Goal: Task Accomplishment & Management: Complete application form

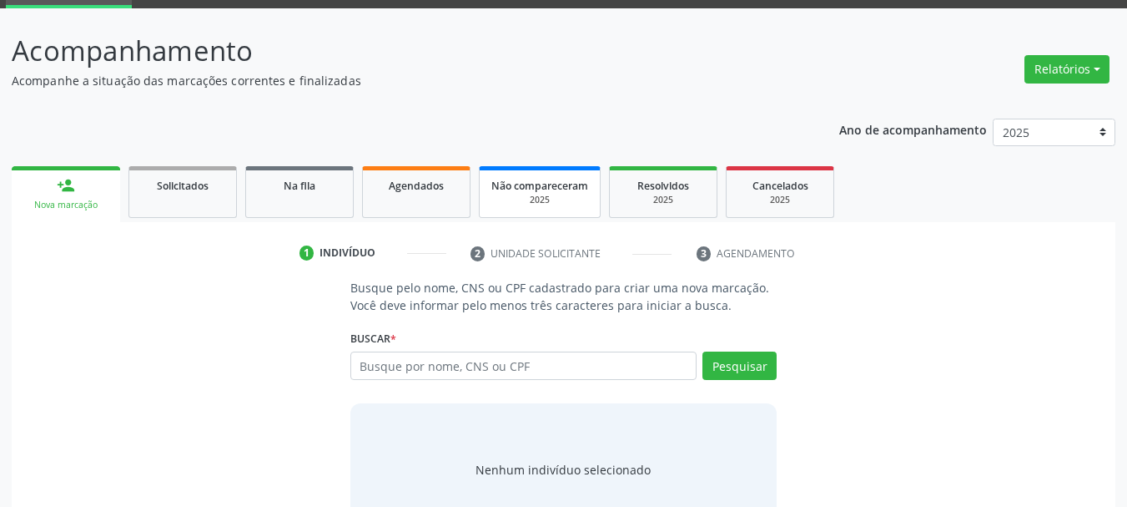
scroll to position [83, 0]
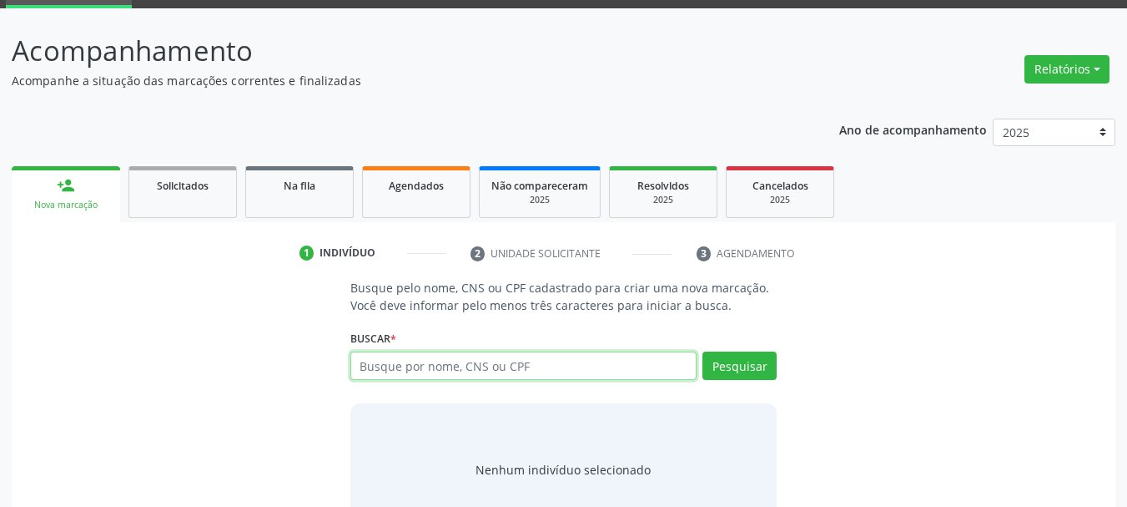
click at [458, 376] on input "text" at bounding box center [523, 365] width 347 height 28
paste input "898 0034 5382 9117"
click at [452, 369] on input "898 0034 5382 9117" at bounding box center [523, 365] width 347 height 28
click at [445, 365] on input "898 0034 5382 9117" at bounding box center [523, 365] width 347 height 28
type input "898 003453829117"
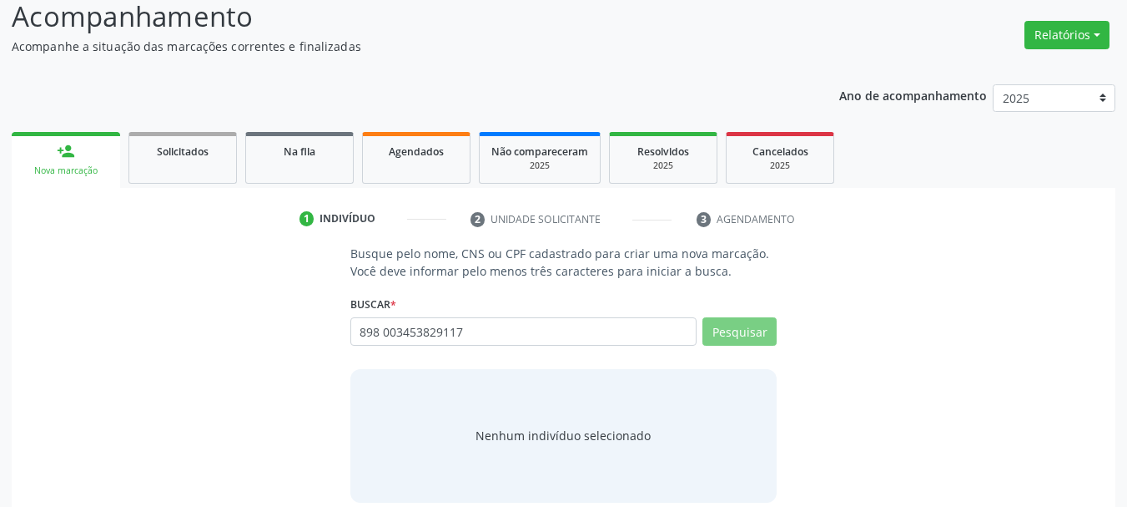
scroll to position [137, 0]
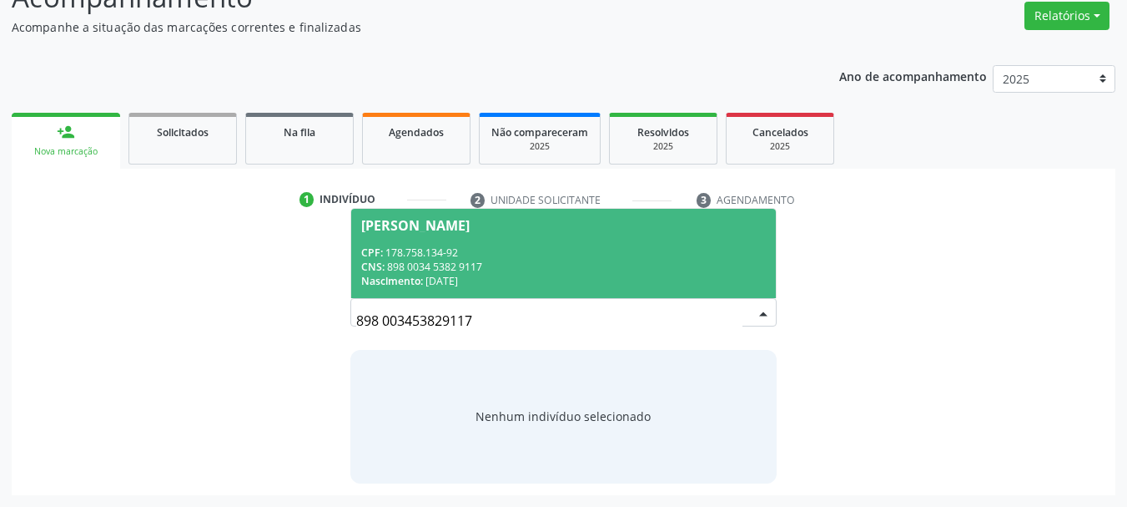
click at [436, 248] on div "CPF: 178.758.134-92" at bounding box center [564, 252] width 406 height 14
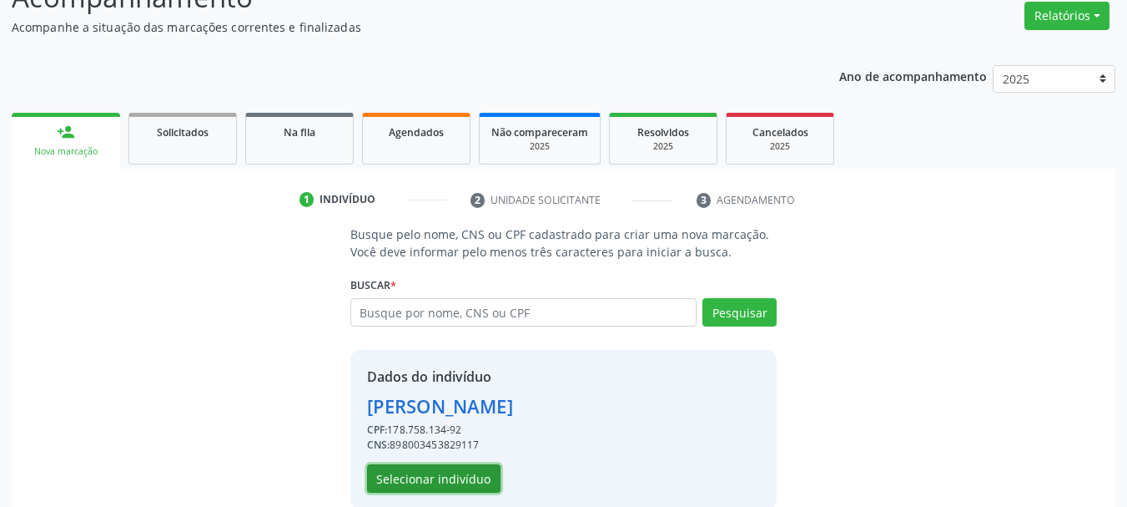
click at [445, 482] on button "Selecionar indivíduo" at bounding box center [434, 478] width 134 height 28
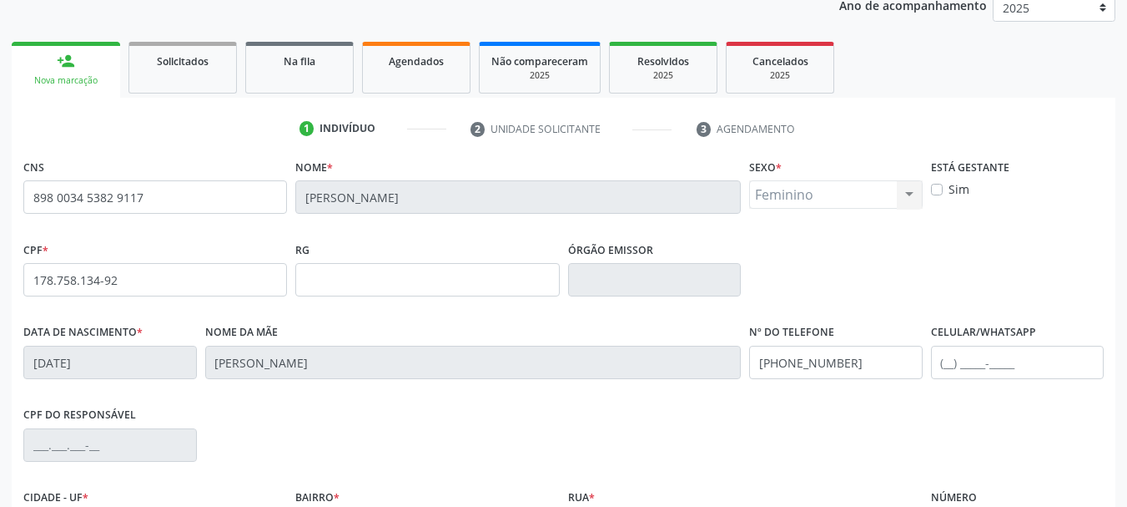
scroll to position [304, 0]
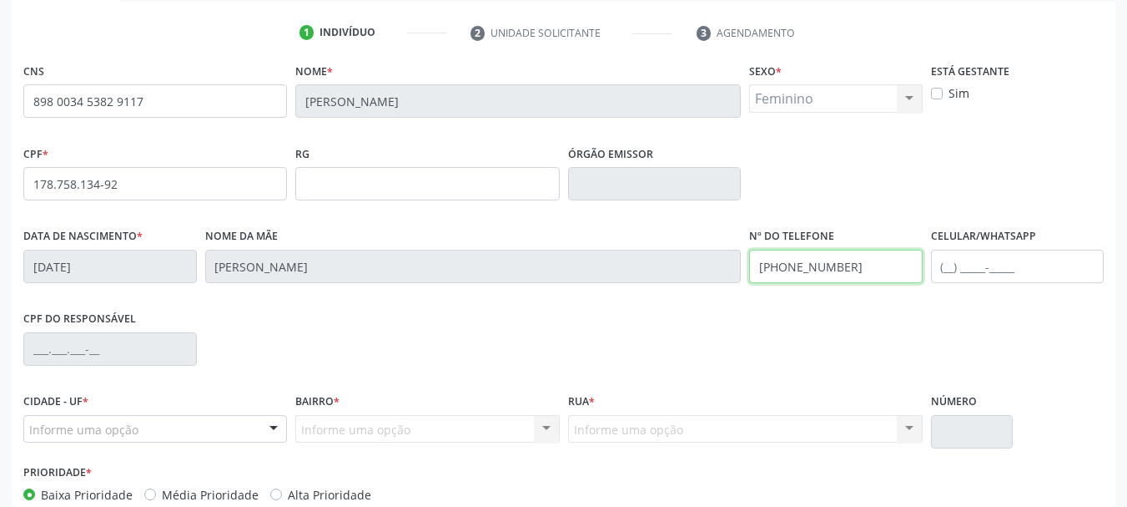
click at [825, 268] on input "(87) 99806-1010" at bounding box center [836, 266] width 174 height 33
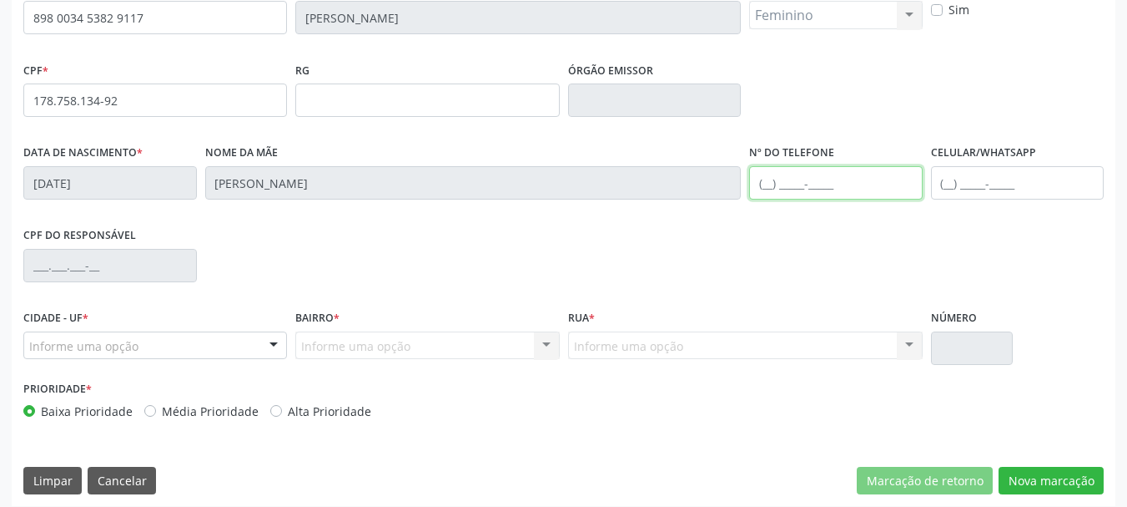
scroll to position [398, 0]
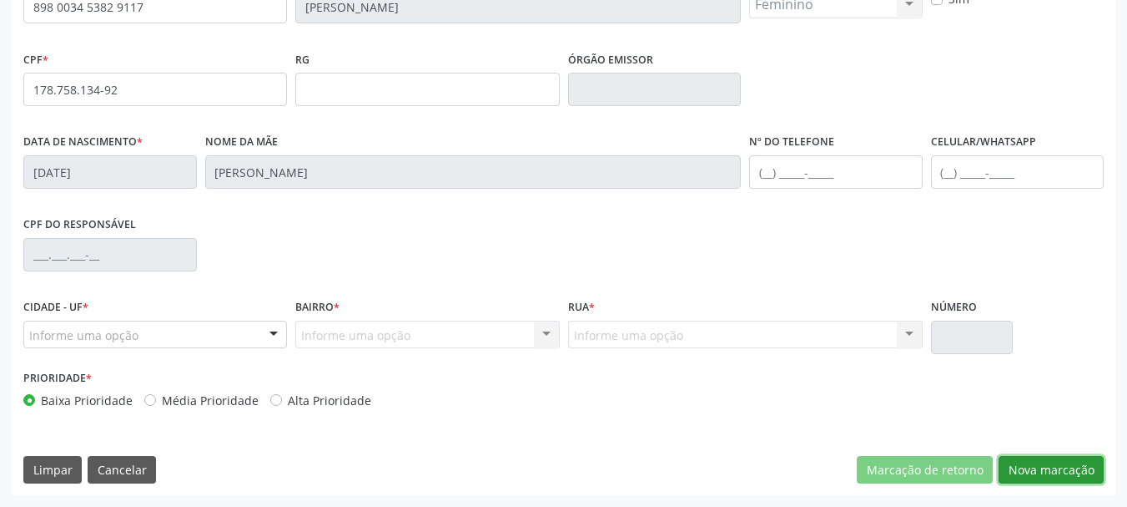
click at [1046, 480] on button "Nova marcação" at bounding box center [1051, 470] width 105 height 28
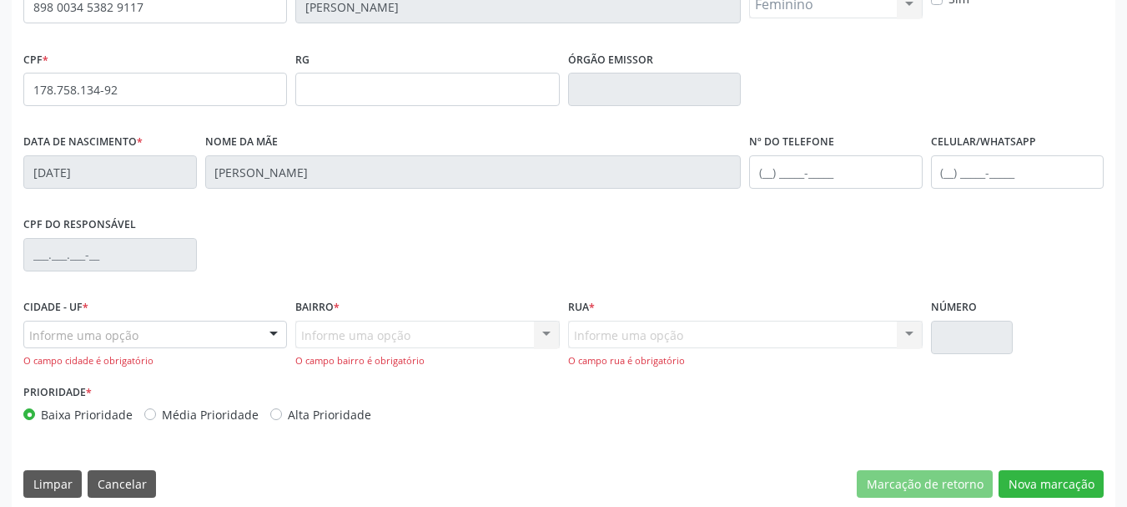
click at [183, 337] on div "Informe uma opção" at bounding box center [155, 334] width 264 height 28
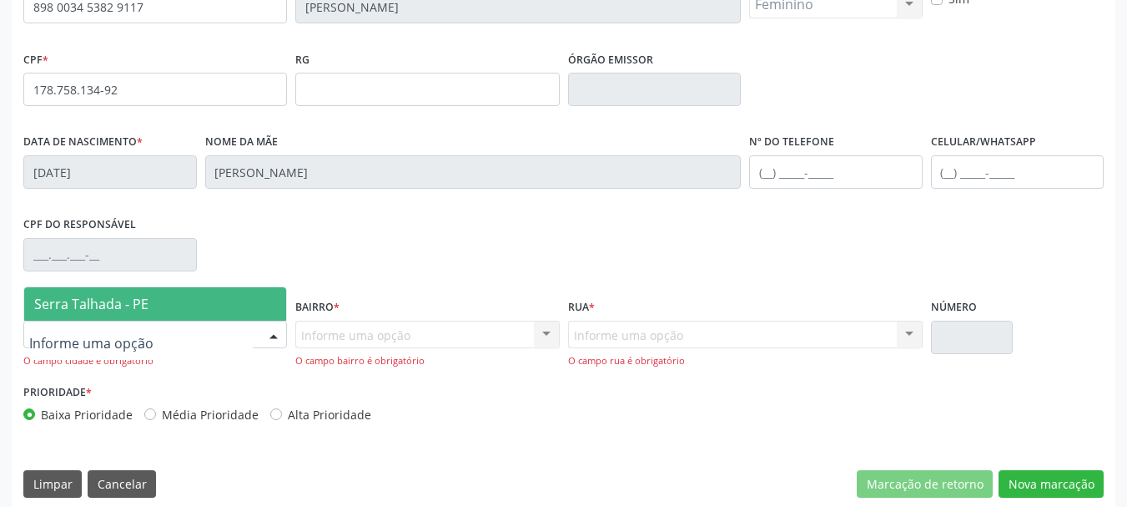
click at [172, 310] on span "Serra Talhada - PE" at bounding box center [155, 303] width 262 height 33
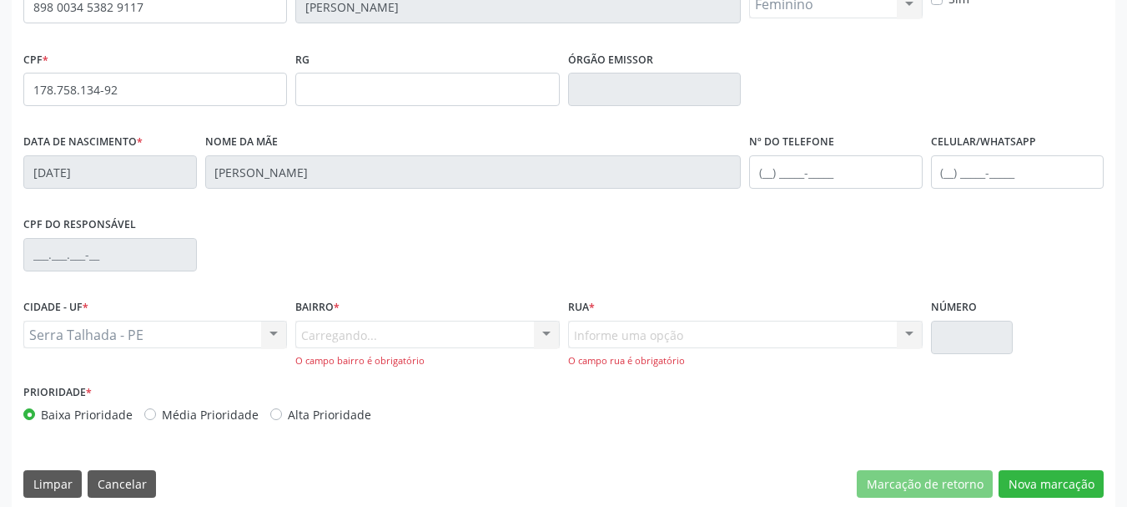
click at [361, 344] on div "Carregando... Nenhum resultado encontrado para: " " Nenhuma opção encontrada. D…" at bounding box center [427, 344] width 264 height 48
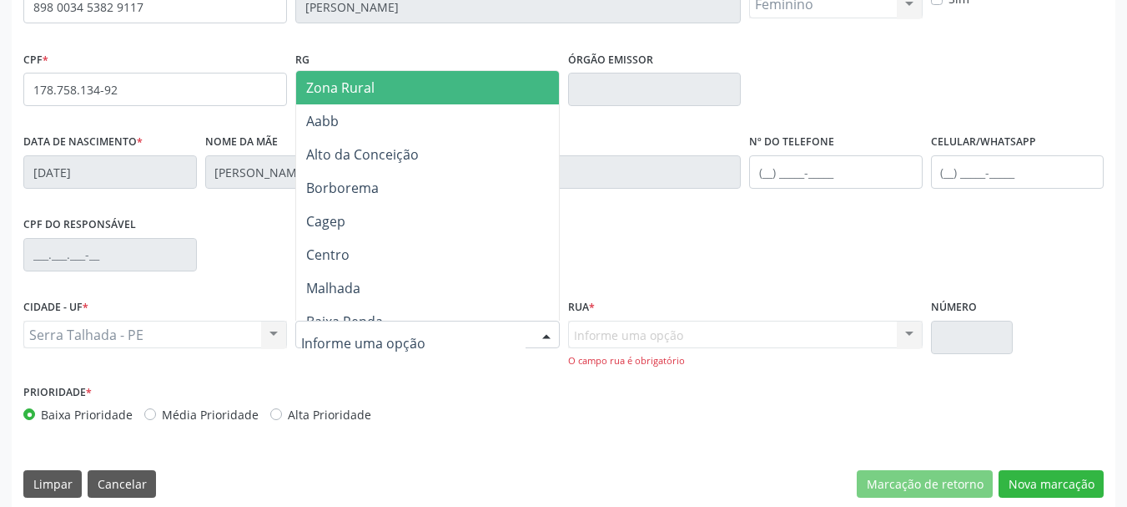
type input "z"
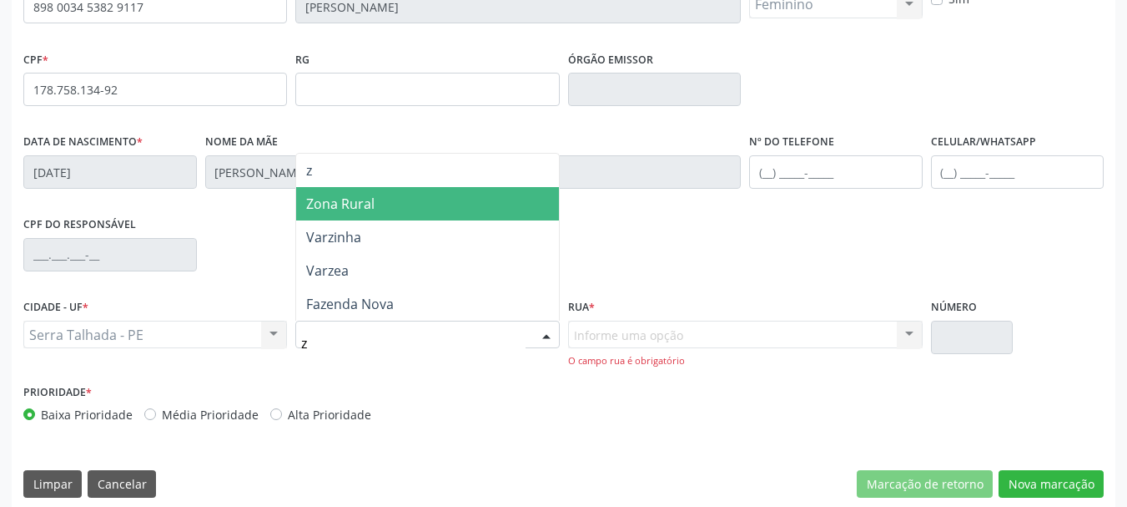
click at [361, 191] on span "Zona Rural" at bounding box center [427, 203] width 262 height 33
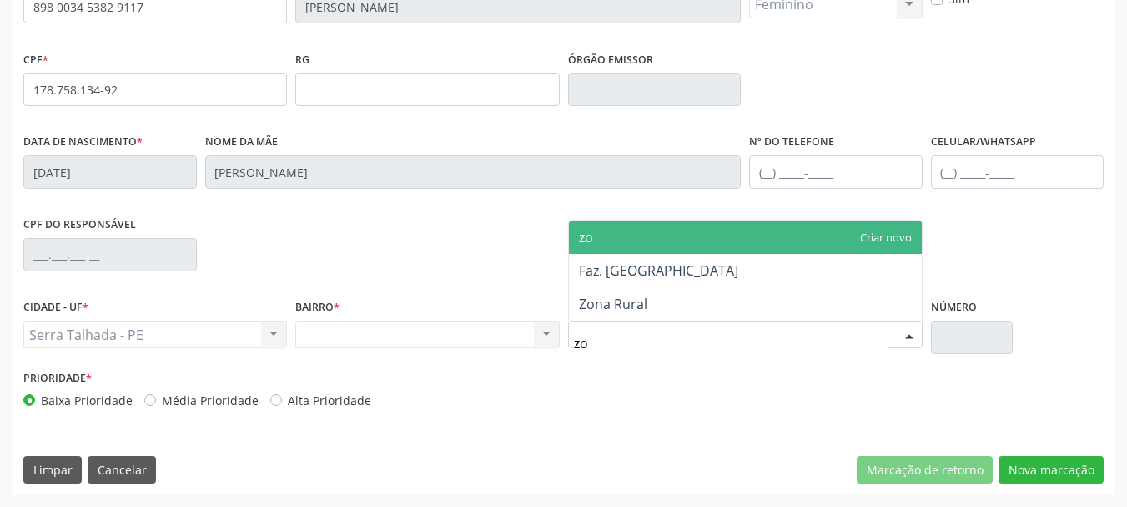
type input "zon"
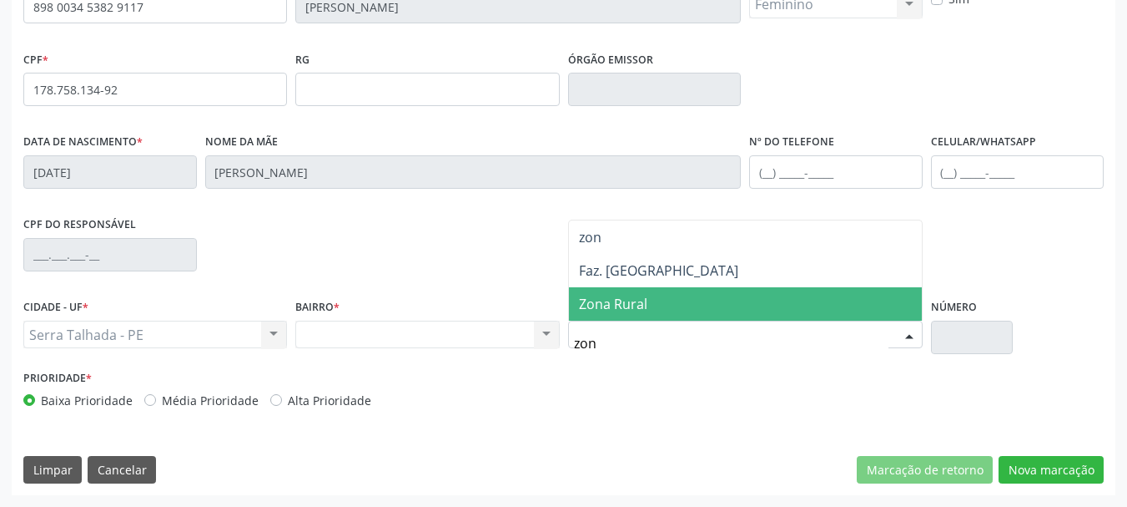
click at [641, 296] on span "Zona Rural" at bounding box center [613, 304] width 68 height 18
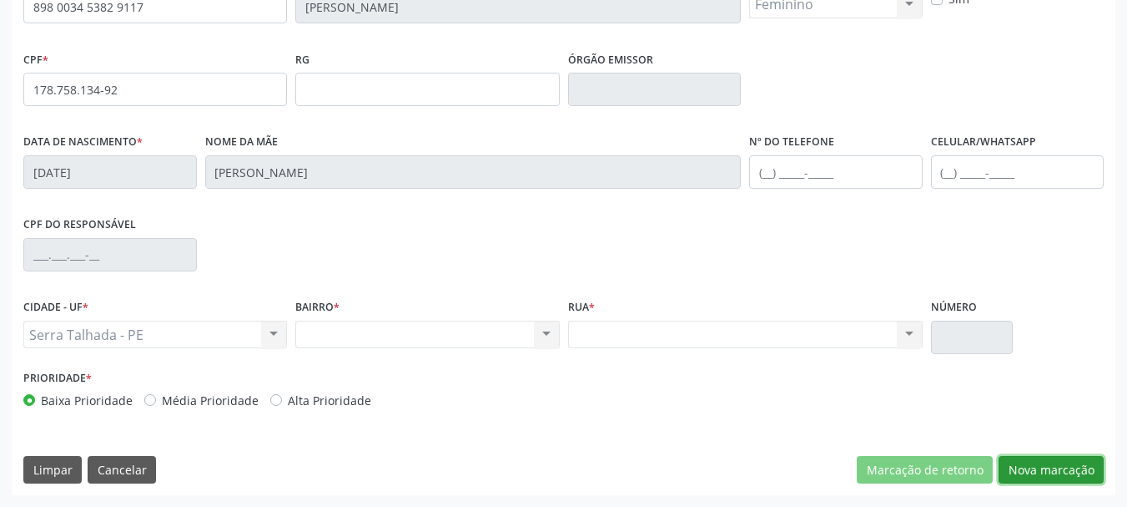
click at [1050, 471] on button "Nova marcação" at bounding box center [1051, 470] width 105 height 28
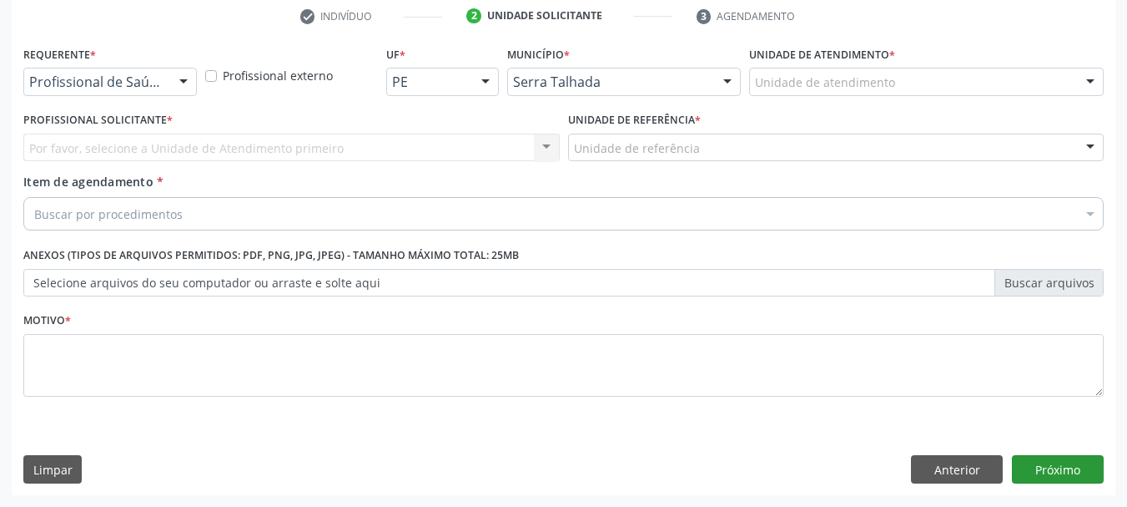
scroll to position [320, 0]
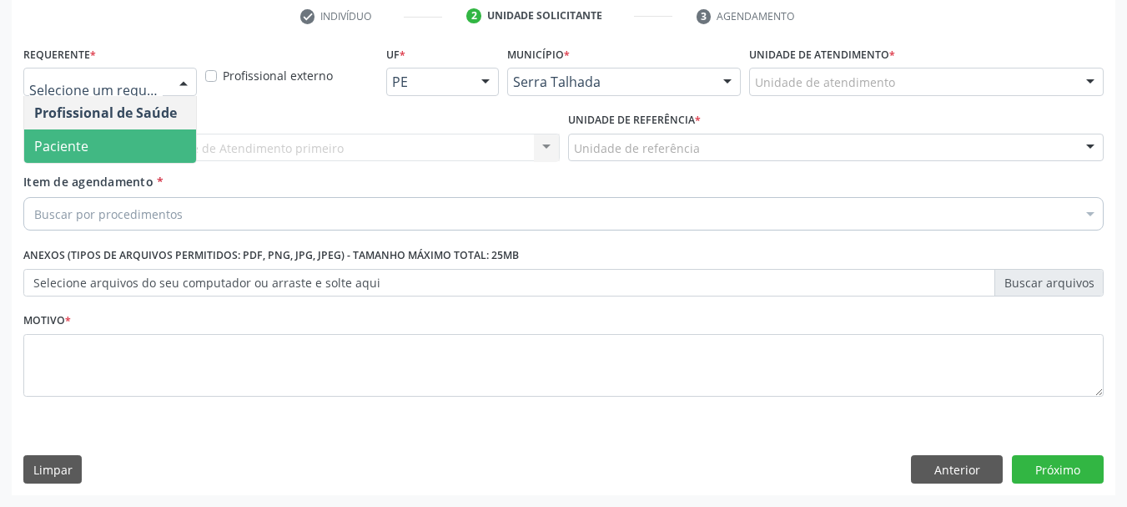
click at [108, 141] on span "Paciente" at bounding box center [110, 145] width 172 height 33
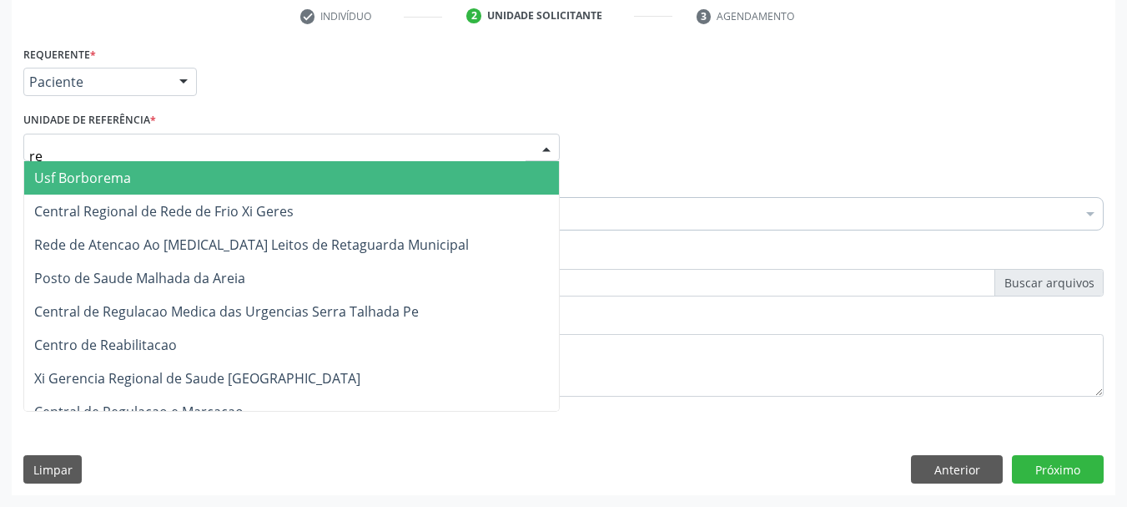
type input "rea"
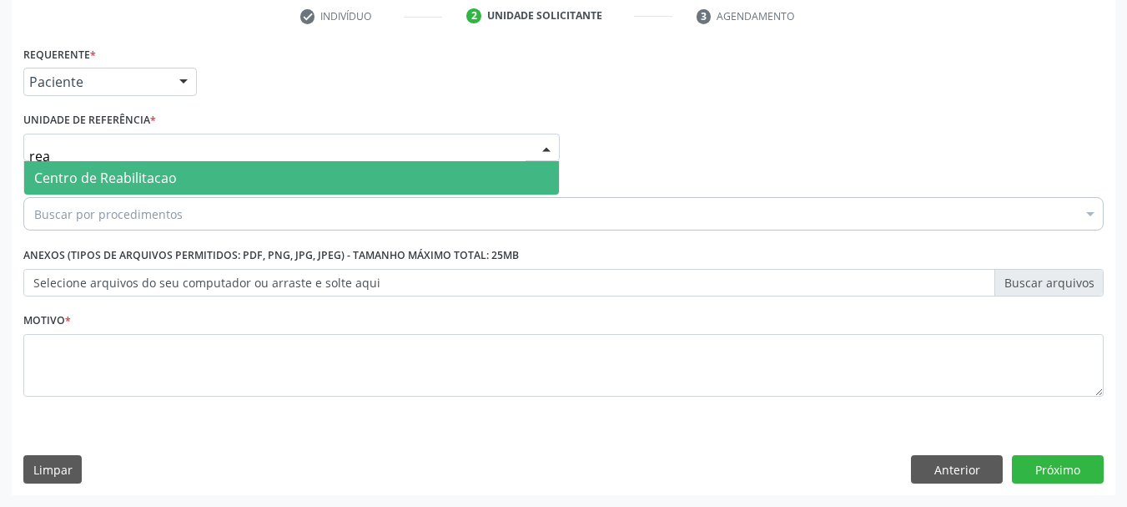
click at [101, 179] on span "Centro de Reabilitacao" at bounding box center [105, 178] width 143 height 18
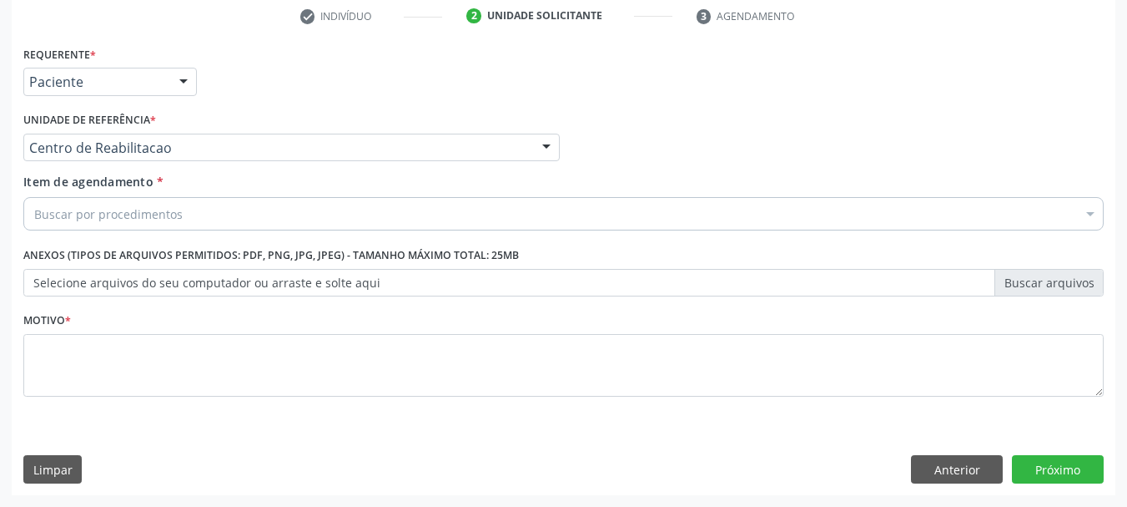
click at [99, 203] on div "Buscar por procedimentos" at bounding box center [563, 213] width 1081 height 33
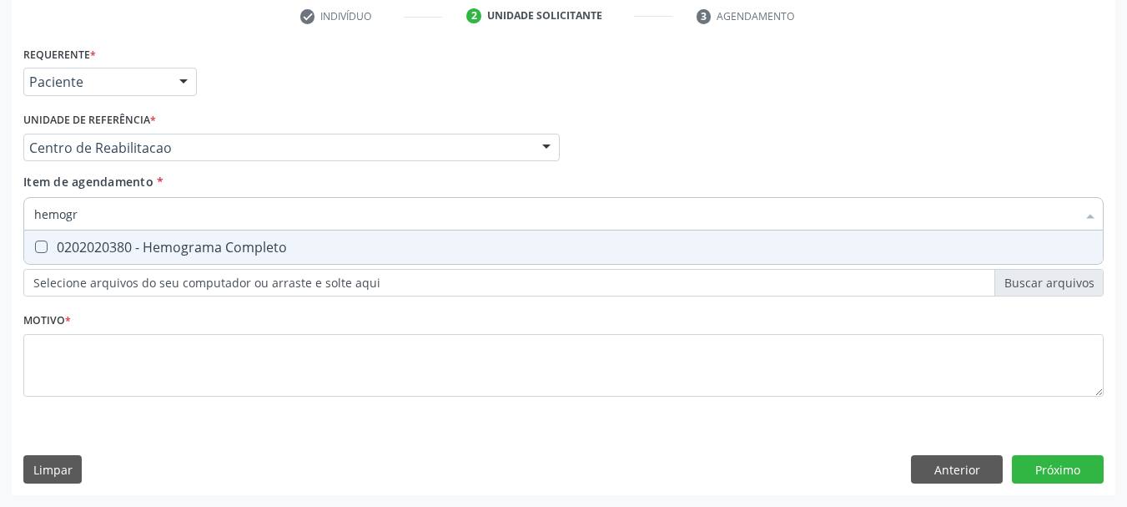
type input "hemogra"
click at [90, 244] on div "0202020380 - Hemograma Completo" at bounding box center [563, 246] width 1059 height 13
checkbox Completo "true"
click at [94, 216] on input "hemogra" at bounding box center [555, 213] width 1042 height 33
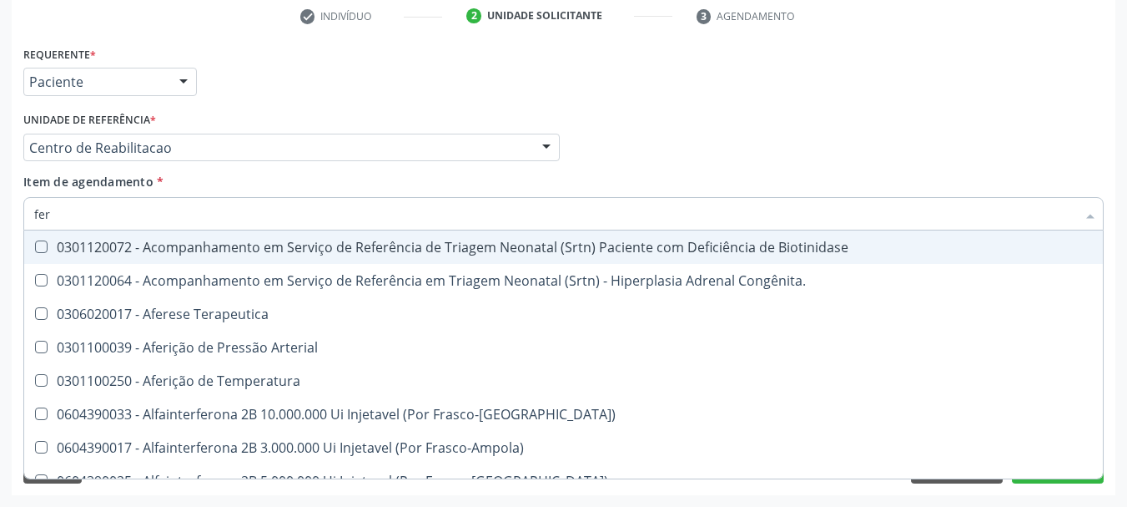
type input "ferr"
checkbox Biotinidase "false"
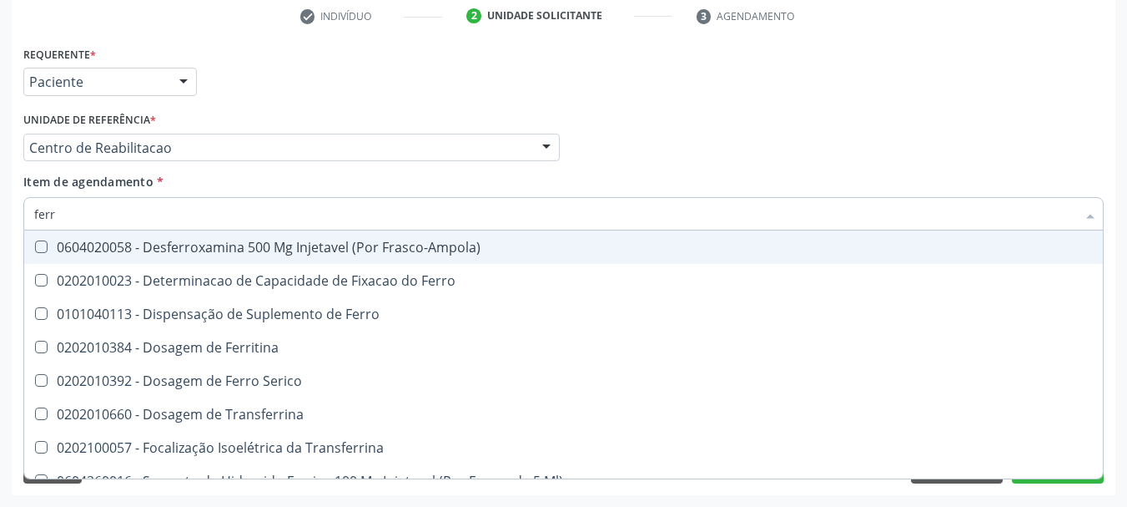
type input "ferro"
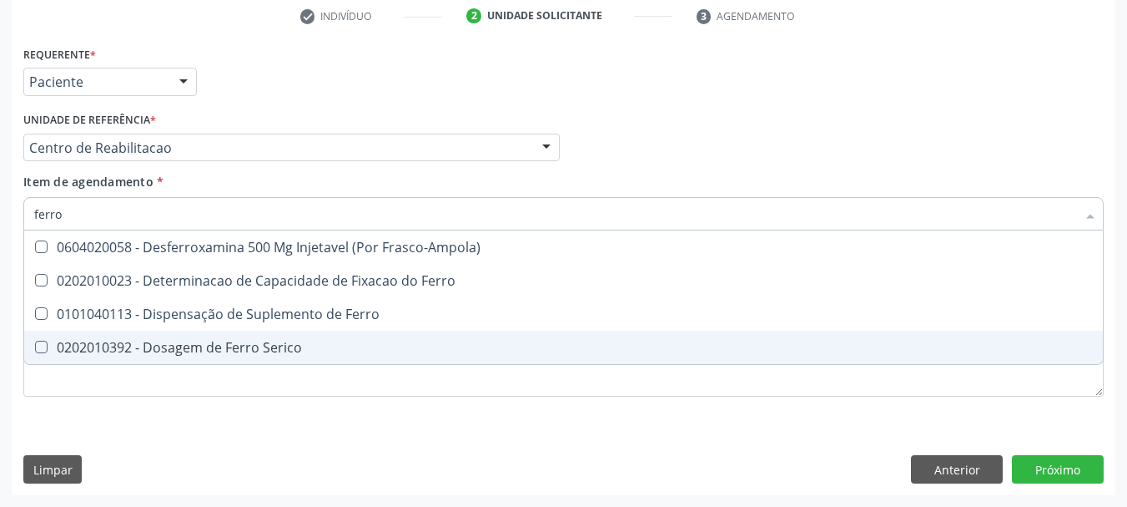
click at [162, 365] on div "Desfazer seleção 0604020058 - Desferroxamina 500 Mg Injetavel (Por Frasco-Ampol…" at bounding box center [563, 297] width 1081 height 134
click at [162, 353] on div "0202010392 - Dosagem de Ferro Serico" at bounding box center [563, 346] width 1059 height 13
checkbox Serico "true"
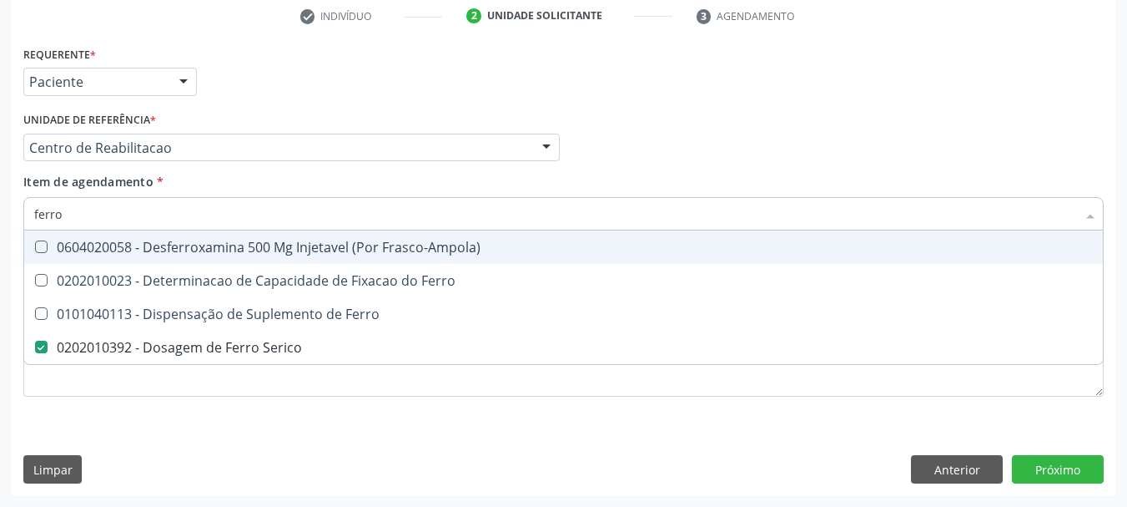
click at [108, 213] on input "ferro" at bounding box center [555, 213] width 1042 height 33
type input "f"
checkbox Serico "false"
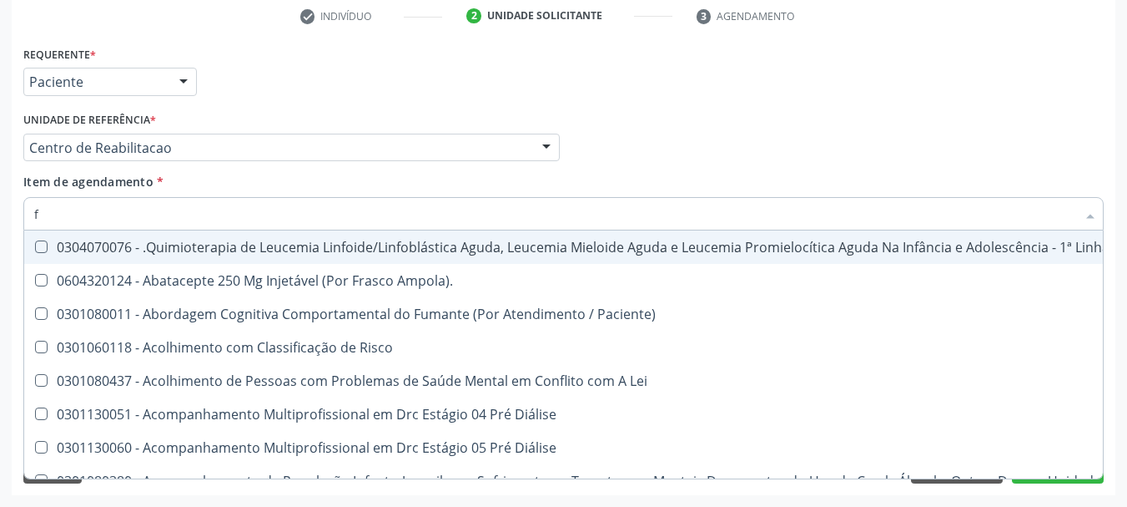
type input "fe"
checkbox Aórtico "true"
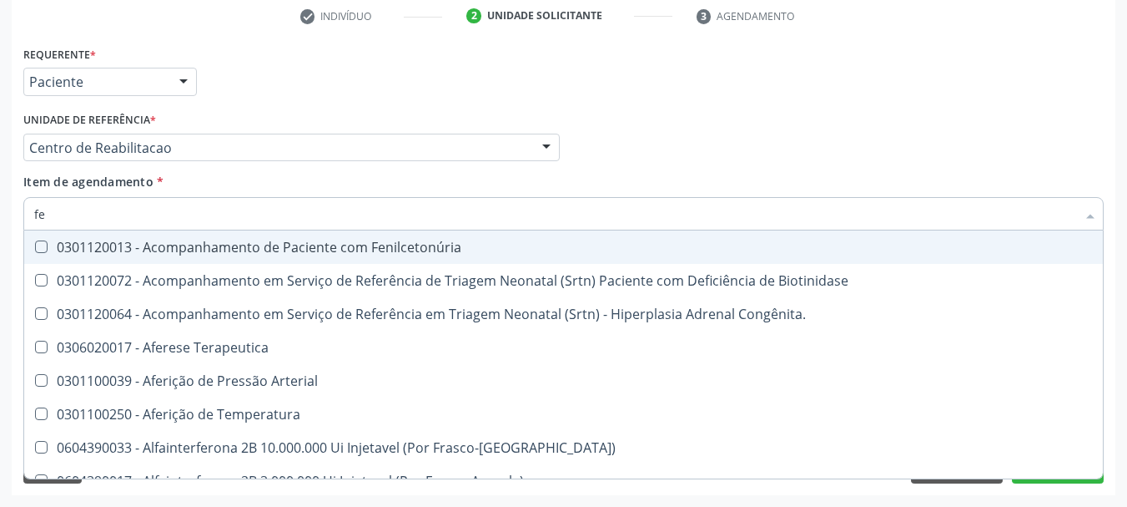
type input "fer"
checkbox Grama\) "true"
checkbox Serico "false"
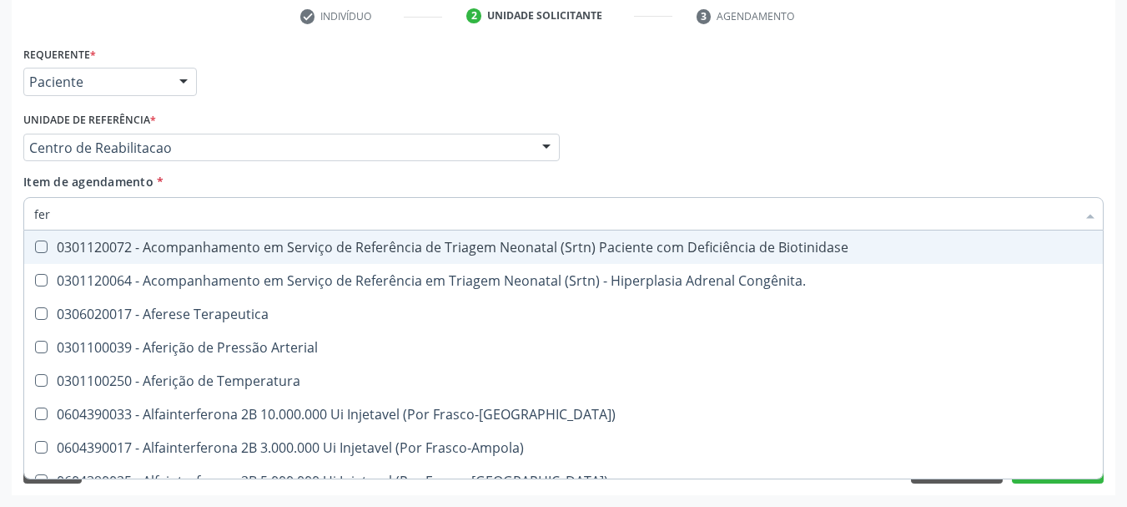
type input "ferr"
checkbox Temperatura "true"
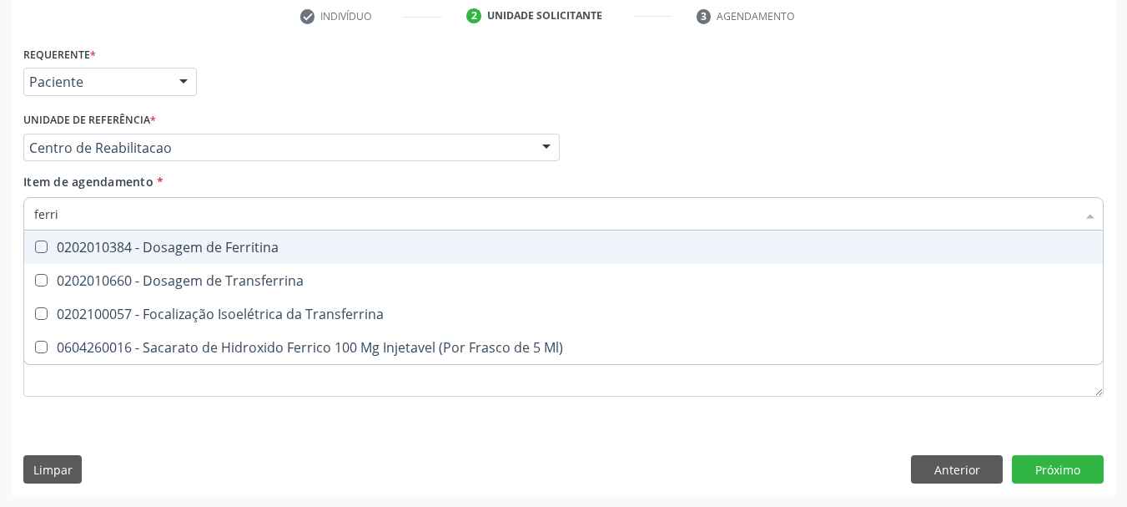
type input "ferrit"
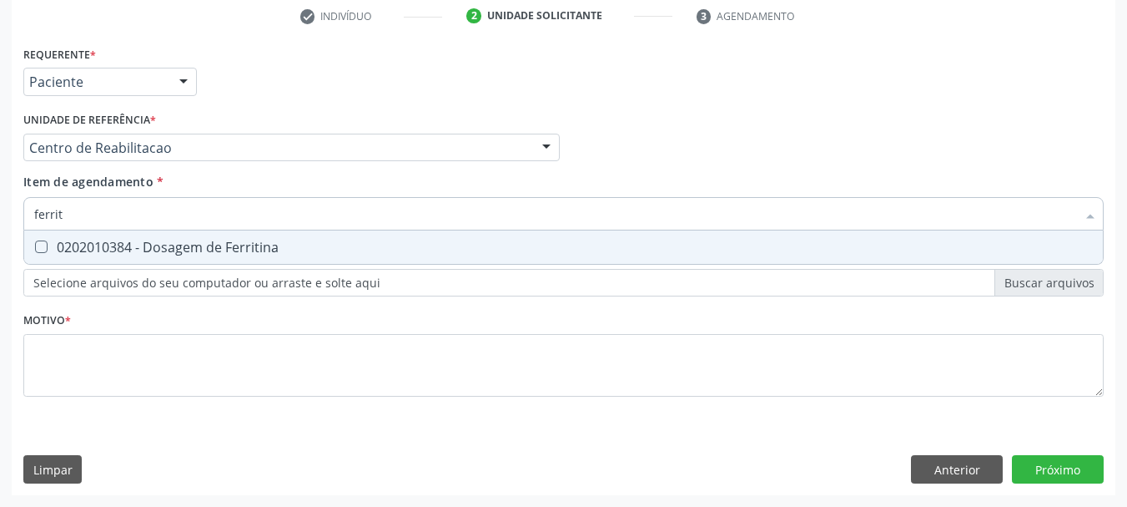
click at [231, 245] on div "0202010384 - Dosagem de Ferritina" at bounding box center [563, 246] width 1059 height 13
checkbox Ferritina "true"
click at [186, 211] on input "ferrit" at bounding box center [555, 213] width 1042 height 33
type input "ur"
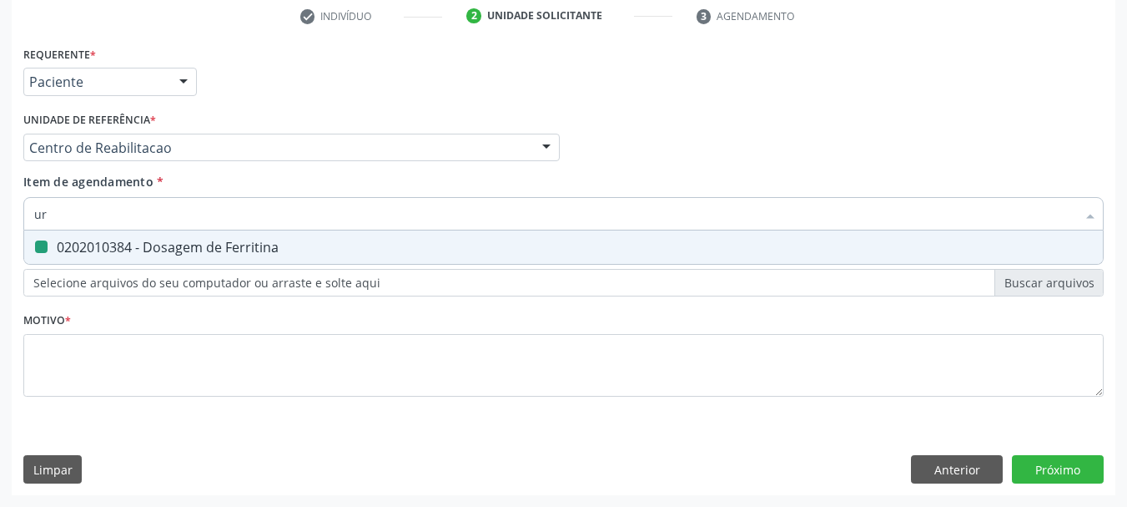
checkbox Ferritina "false"
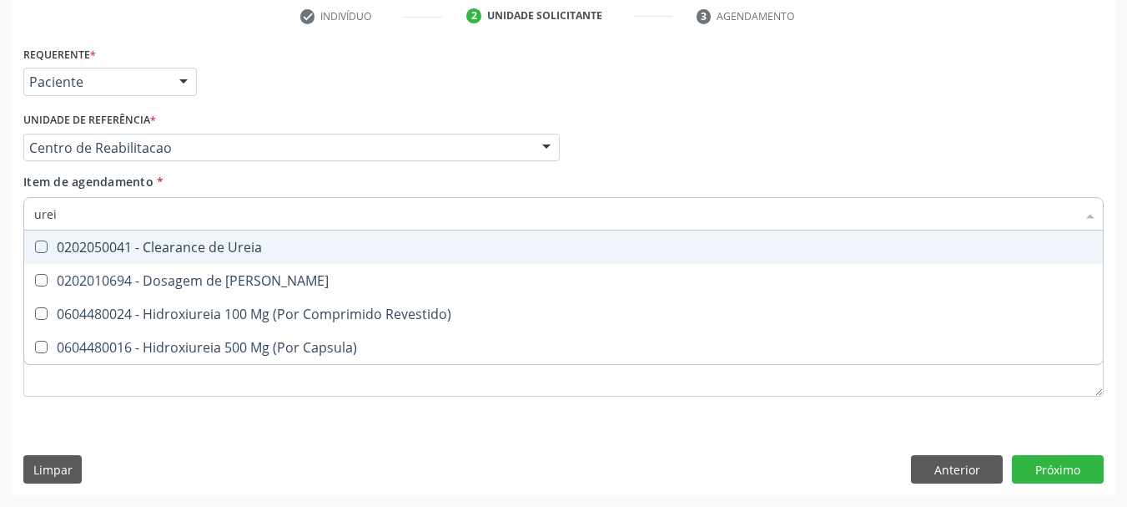
type input "ureia"
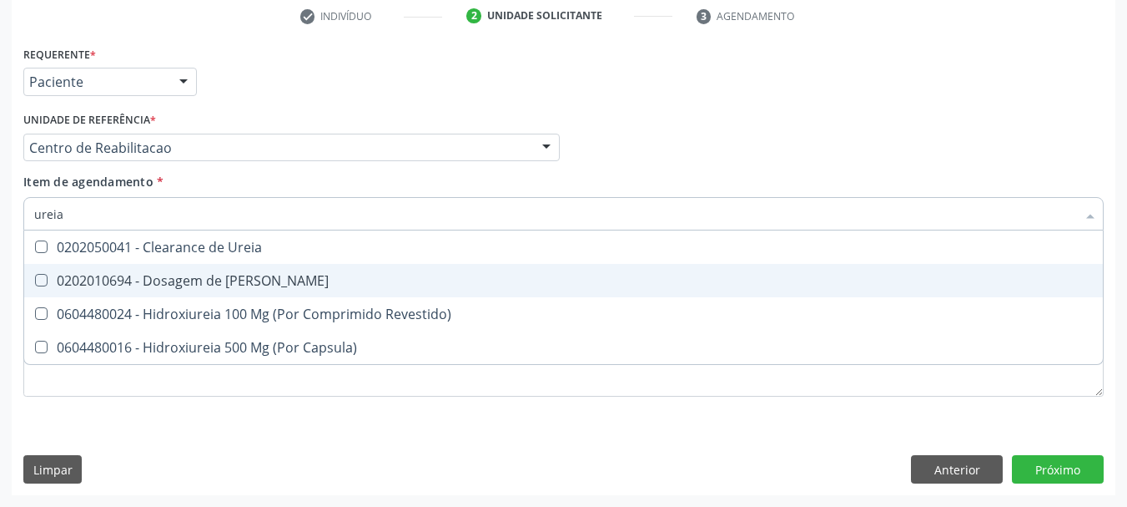
click at [273, 278] on div "0202010694 - Dosagem de Ureia" at bounding box center [563, 280] width 1059 height 13
checkbox Ureia "true"
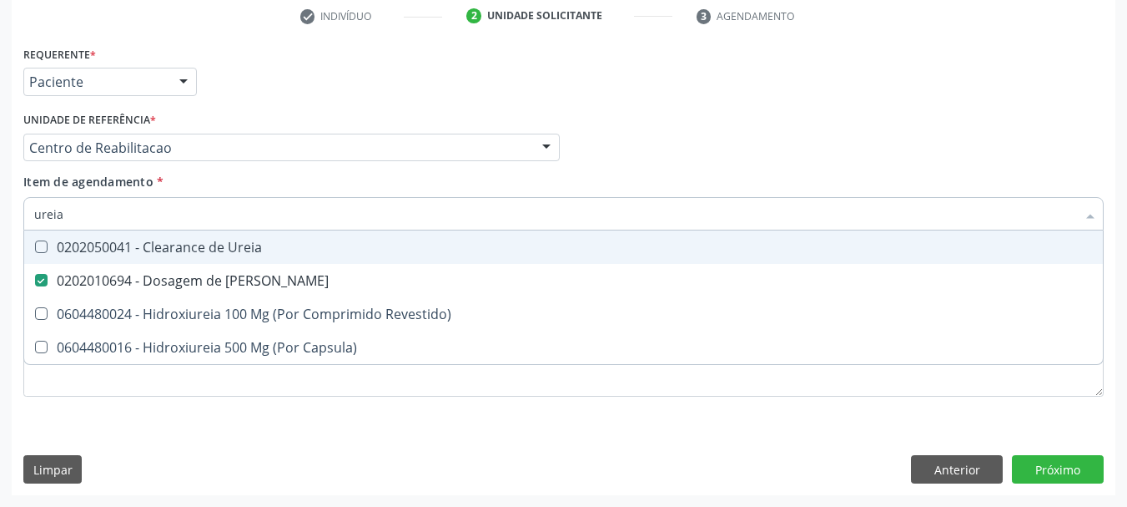
click at [181, 210] on input "ureia" at bounding box center [555, 213] width 1042 height 33
checkbox Ureia "false"
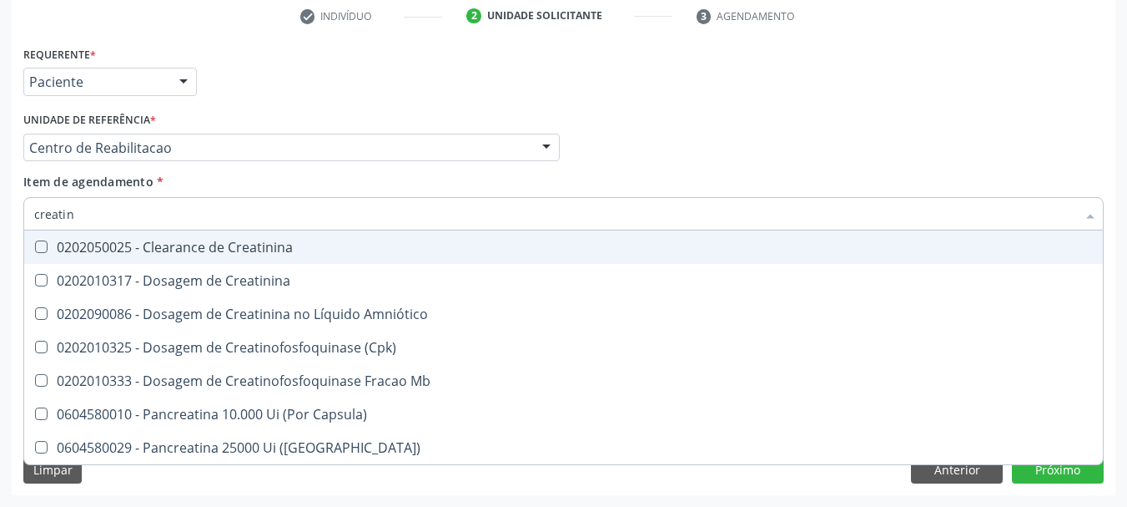
type input "creatini"
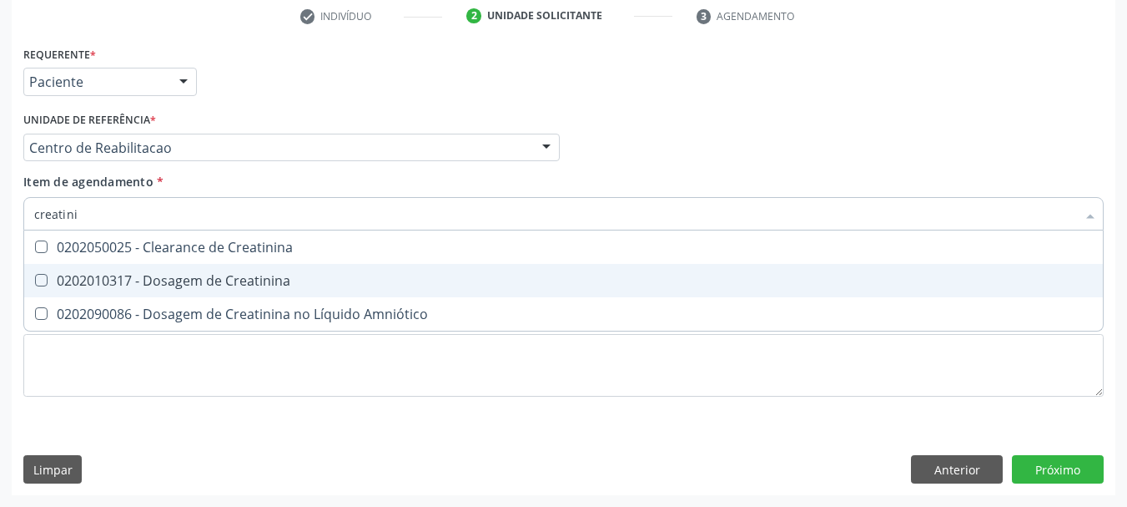
click at [98, 287] on div "0202010317 - Dosagem de Creatinina" at bounding box center [563, 280] width 1059 height 13
checkbox Creatinina "true"
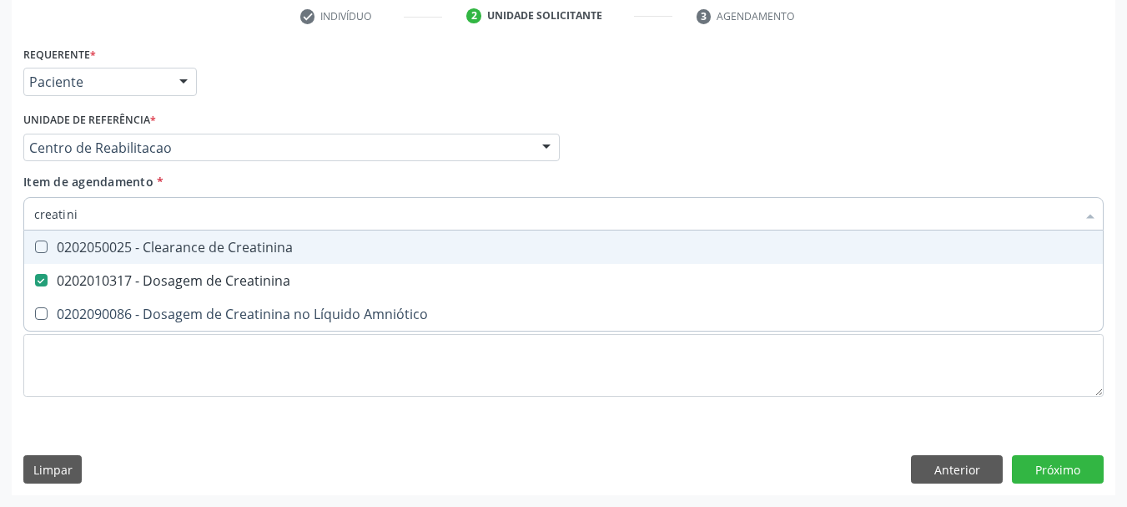
click at [110, 212] on input "creatini" at bounding box center [555, 213] width 1042 height 33
type input "t"
checkbox Creatinina "false"
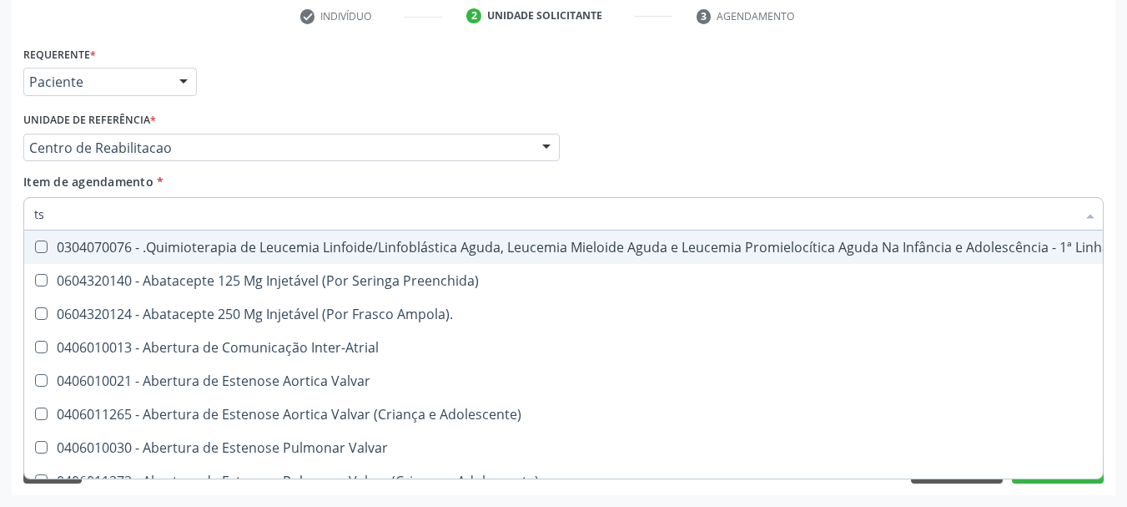
type input "tsh"
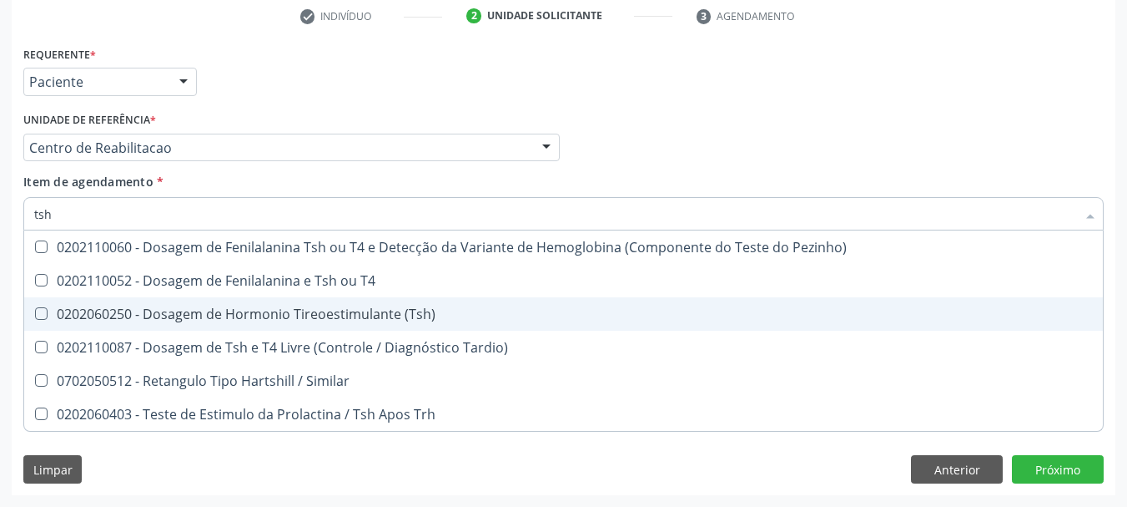
click at [250, 304] on span "0202060250 - Dosagem de Hormonio Tireoestimulante (Tsh)" at bounding box center [563, 313] width 1079 height 33
checkbox \(Tsh\) "true"
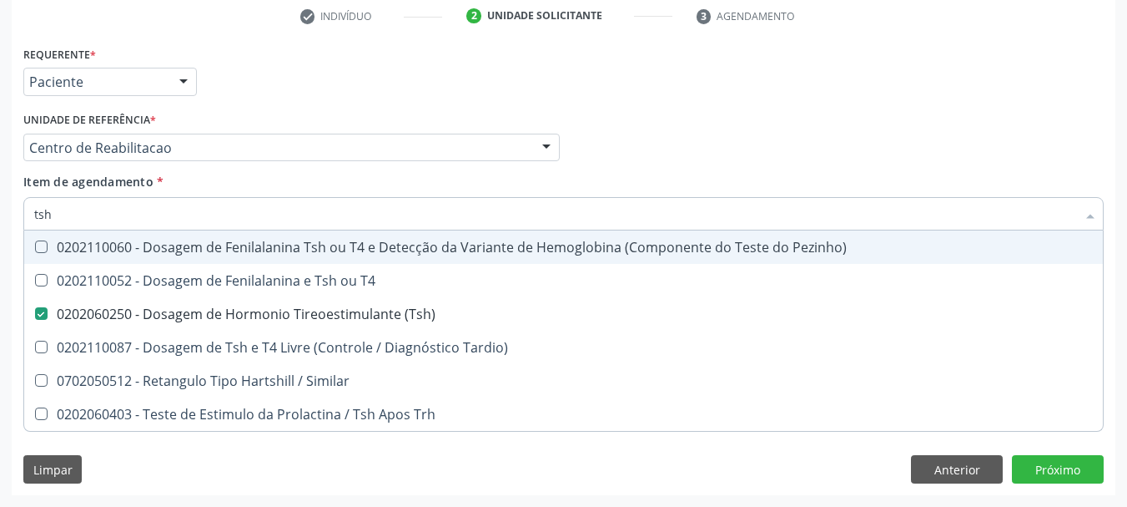
click at [132, 219] on input "tsh" at bounding box center [555, 213] width 1042 height 33
checkbox \(Tsh\) "false"
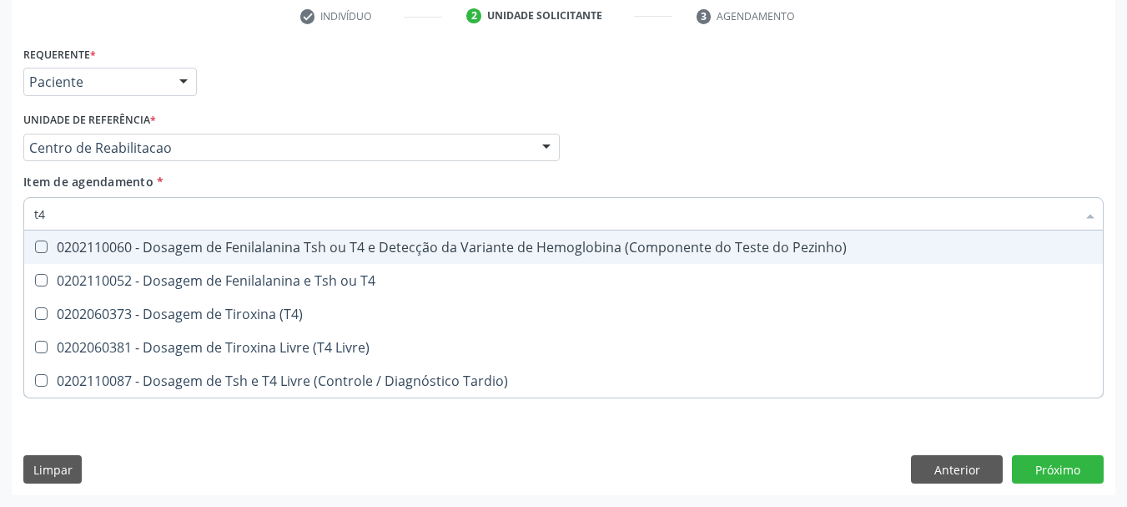
type input "t4 l"
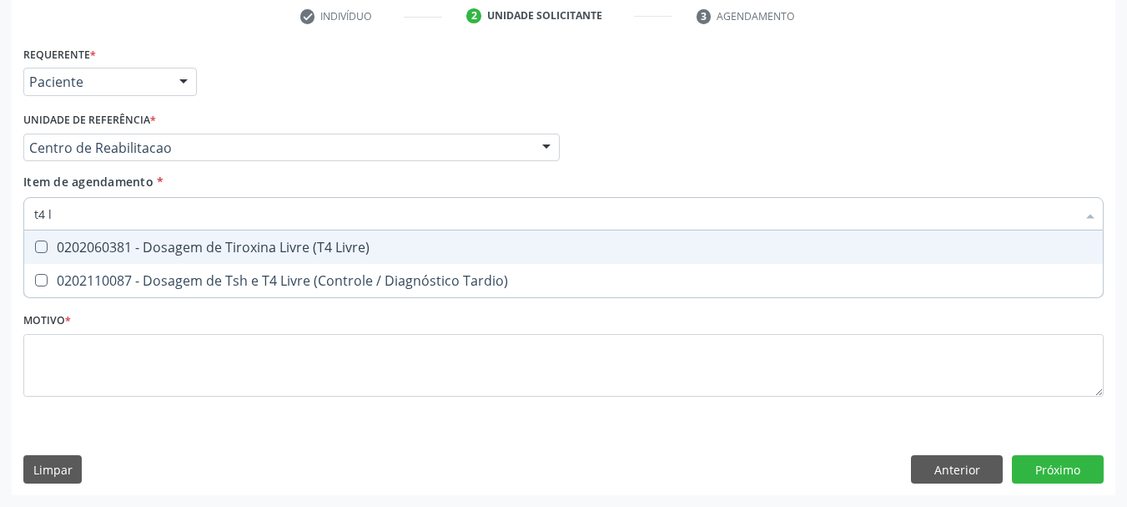
click at [129, 254] on div "0202060381 - Dosagem de Tiroxina Livre (T4 Livre)" at bounding box center [563, 246] width 1059 height 13
checkbox Livre\) "true"
click at [91, 213] on input "t4 l" at bounding box center [555, 213] width 1042 height 33
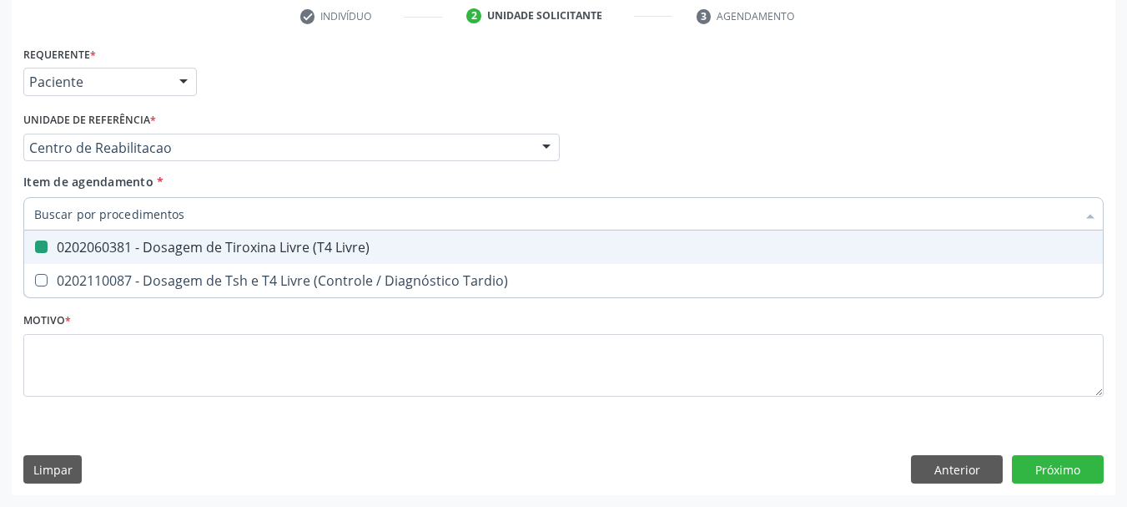
checkbox Livre\) "false"
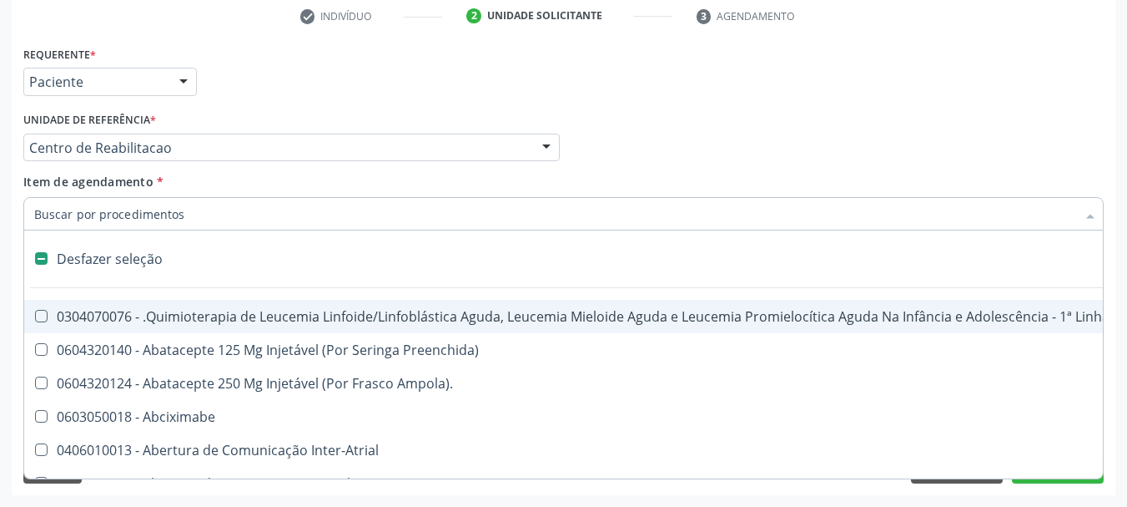
type input "g"
checkbox Bursectomia "true"
checkbox 34 "true"
checkbox \(Par\) "true"
checkbox Hemodialise "true"
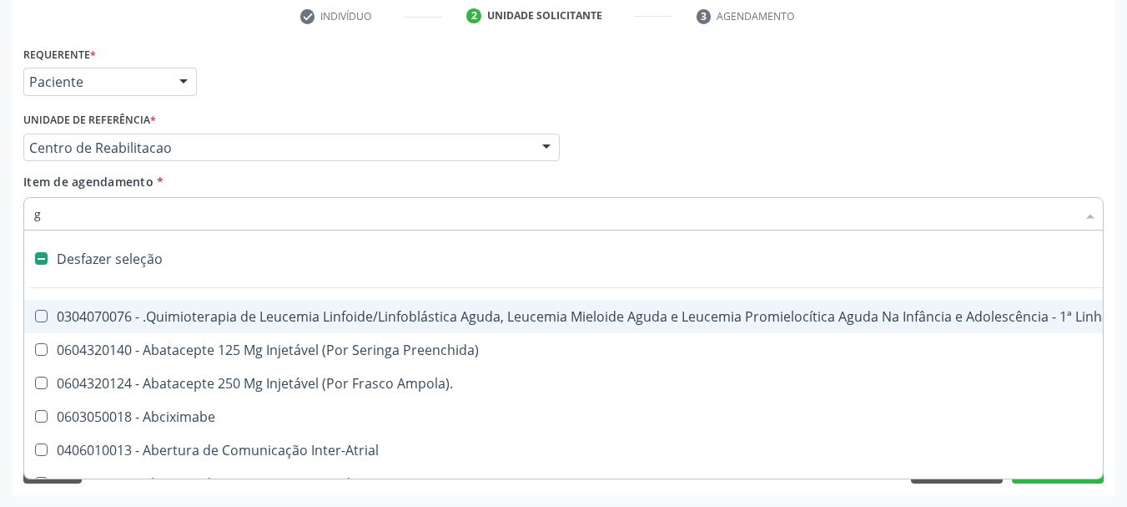
checkbox Meckel "true"
checkbox \(Ventriculografia\) "true"
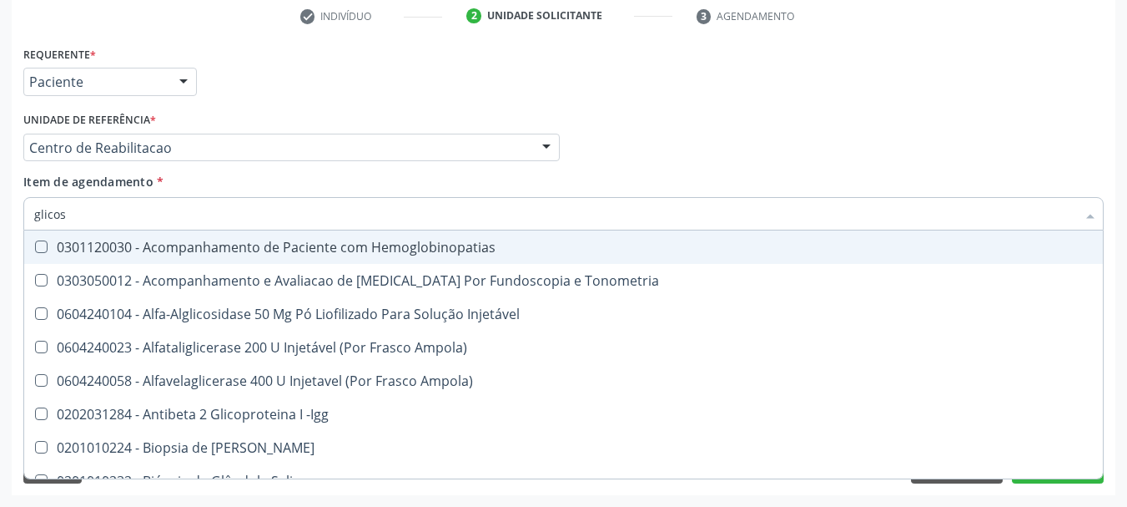
type input "glicose"
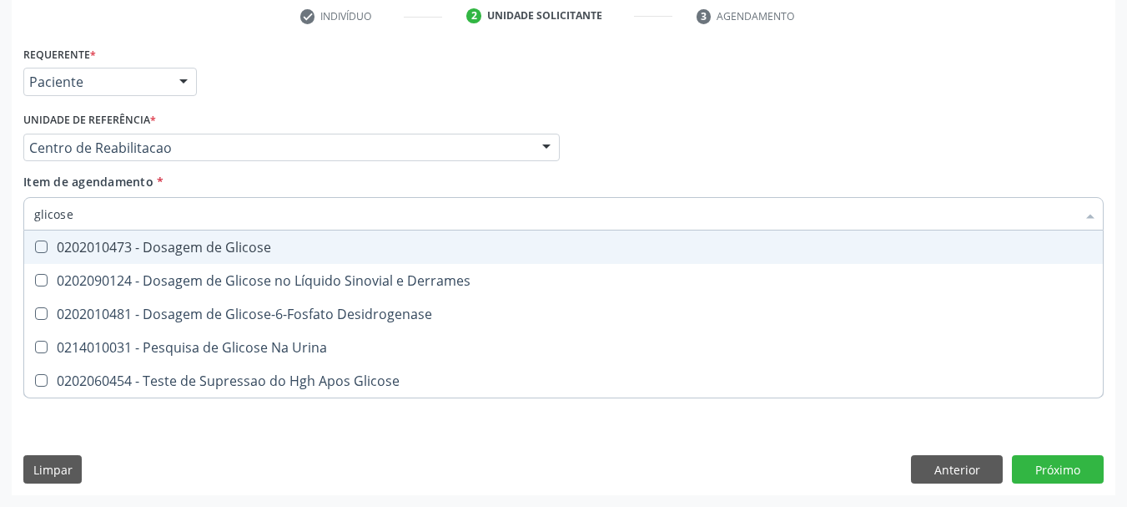
click at [75, 240] on div "0202010473 - Dosagem de Glicose" at bounding box center [563, 246] width 1059 height 13
checkbox Glicose "true"
click at [79, 213] on input "glicose" at bounding box center [555, 213] width 1042 height 33
checkbox Glicose "false"
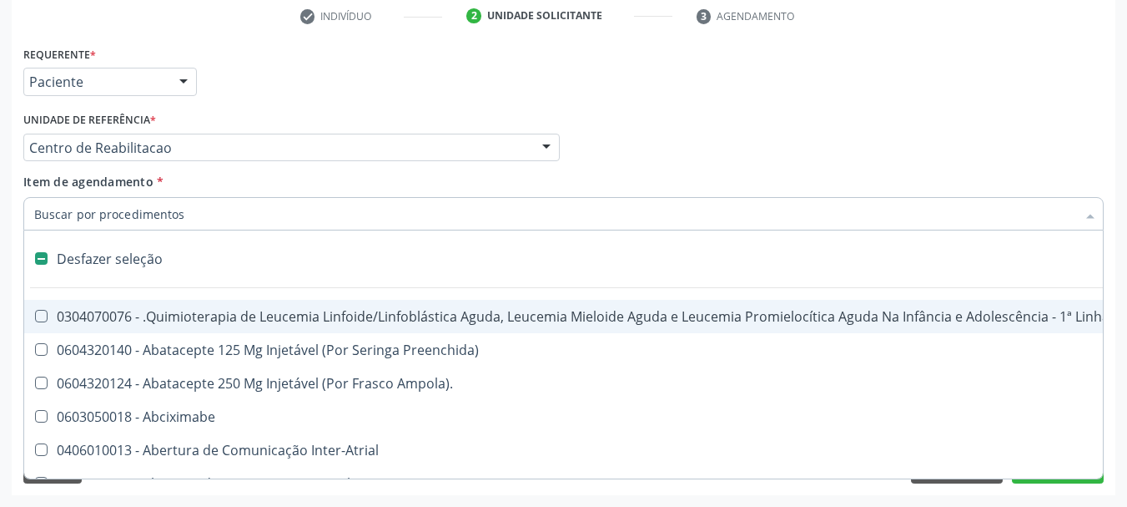
type input "g"
checkbox Bursectomia "true"
checkbox 34 "true"
checkbox \(Par\) "true"
checkbox Linear "true"
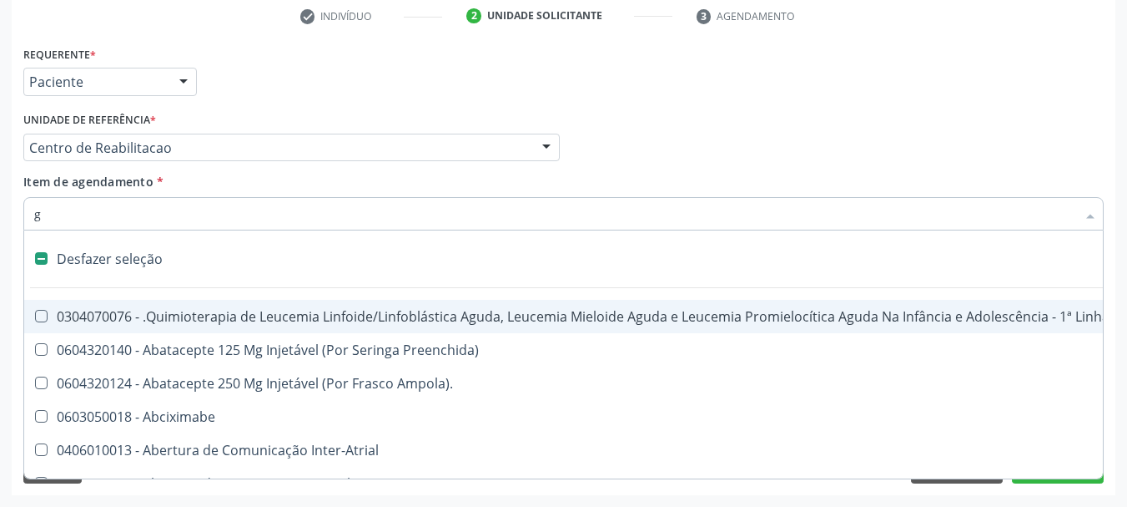
checkbox Hemodialise "true"
checkbox Meckel "true"
checkbox \(Ventriculografia\) "true"
type input "gl"
checkbox Aparentado "true"
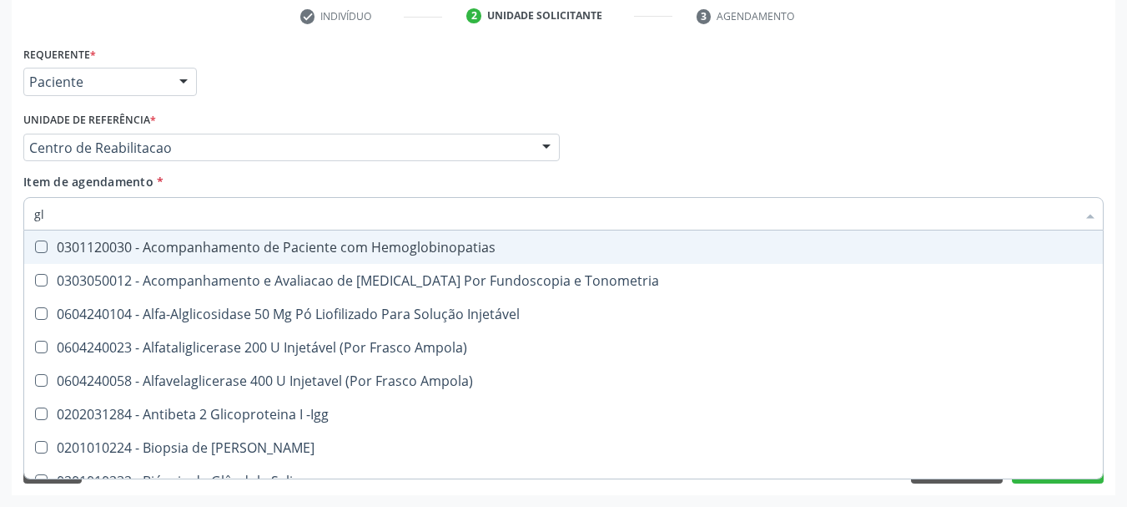
type input "gli"
checkbox \(Confirmatorio\) "true"
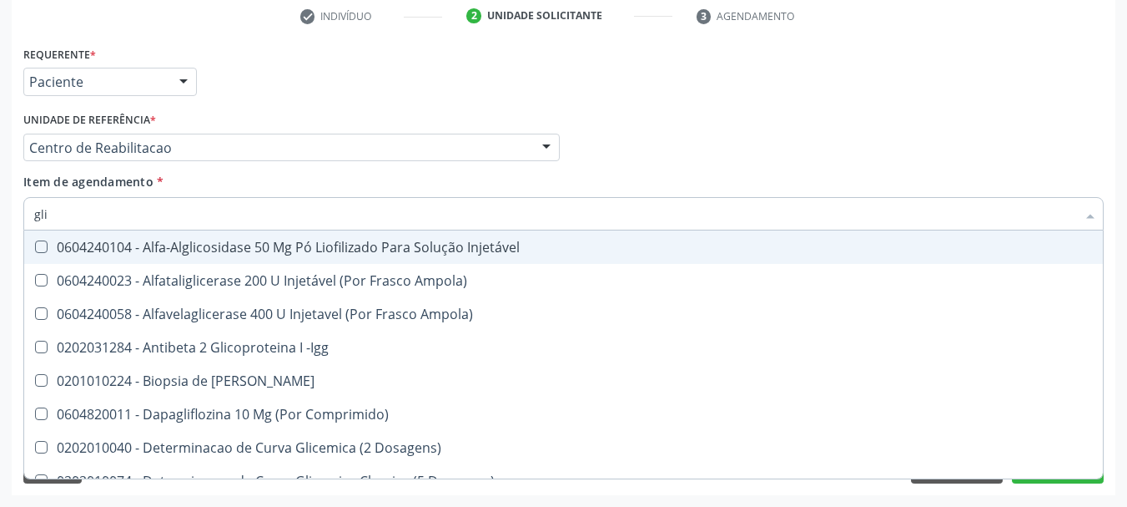
type input "glic"
checkbox Aminoglicosideos "true"
checkbox Glicose "false"
type input "glico"
checkbox Comprimido\) "true"
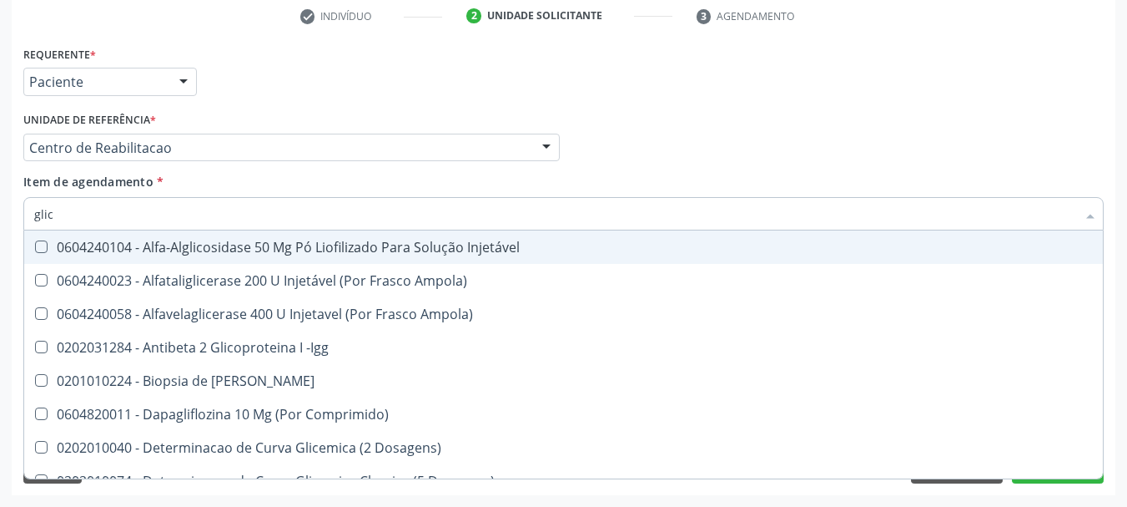
checkbox Aminoglicosideos "false"
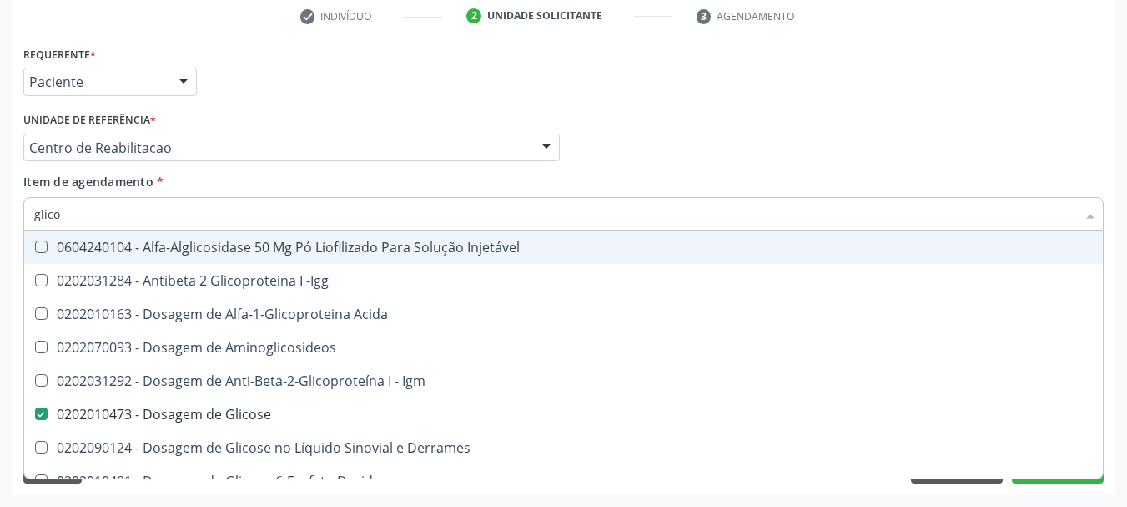
type input "glicos"
checkbox Acida "true"
type input "glicosi"
checkbox Acida "false"
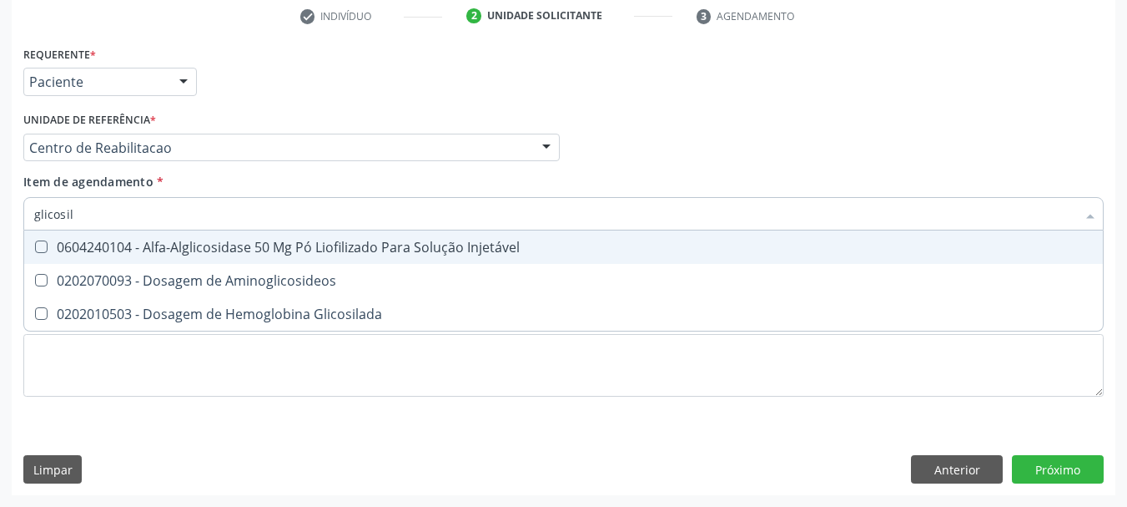
type input "glicosila"
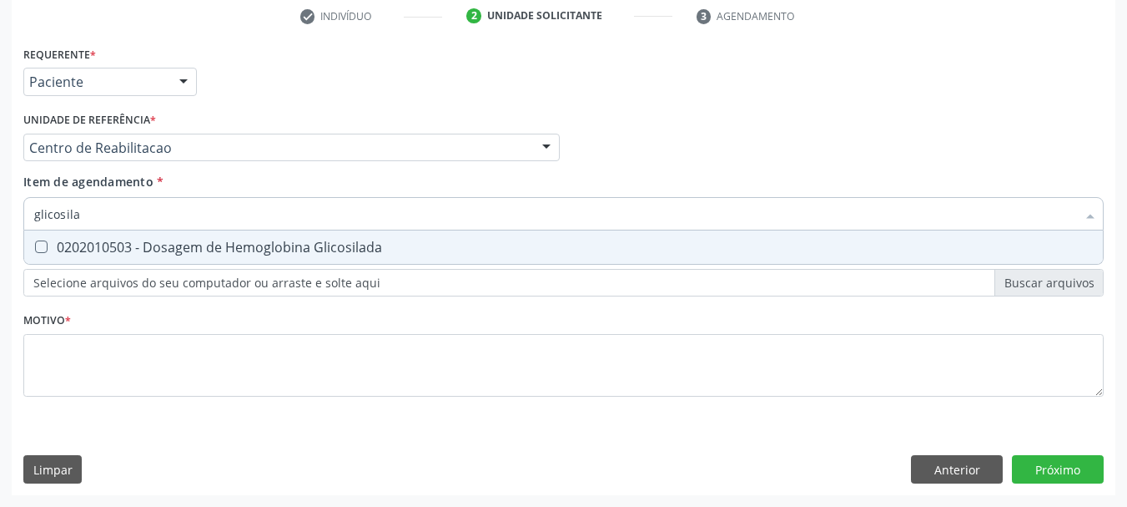
click at [64, 240] on div "0202010503 - Dosagem de Hemoglobina Glicosilada" at bounding box center [563, 246] width 1059 height 13
checkbox Glicosilada "true"
click at [79, 208] on input "glicosila" at bounding box center [555, 213] width 1042 height 33
checkbox Glicosilada "false"
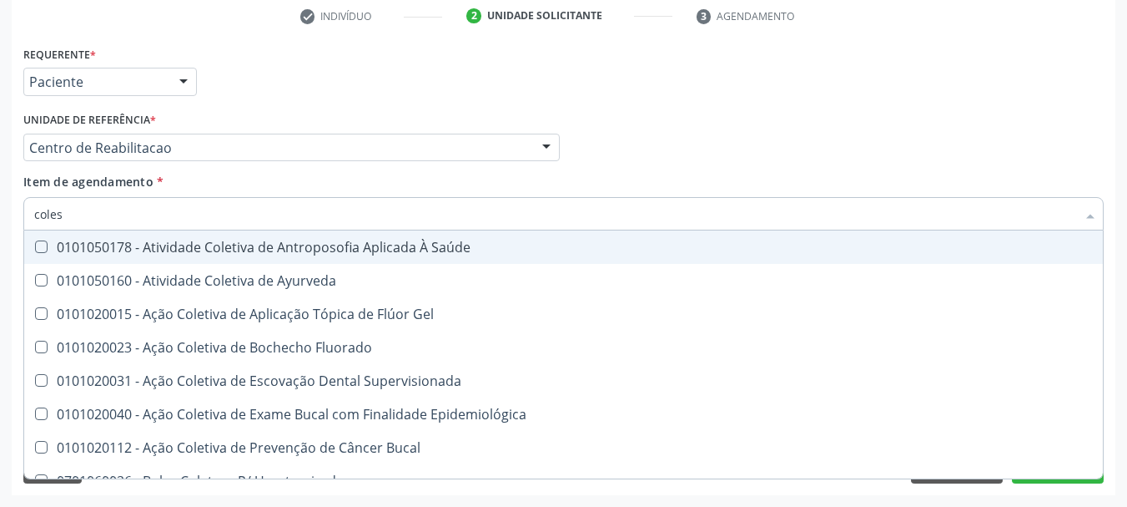
type input "colest"
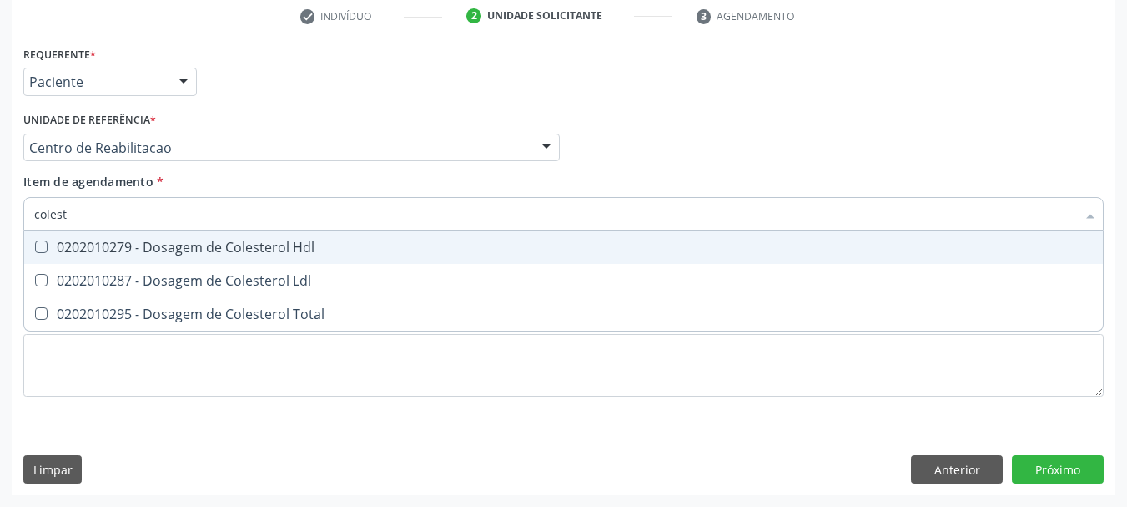
click at [68, 244] on div "0202010279 - Dosagem de Colesterol Hdl" at bounding box center [563, 246] width 1059 height 13
checkbox Hdl "true"
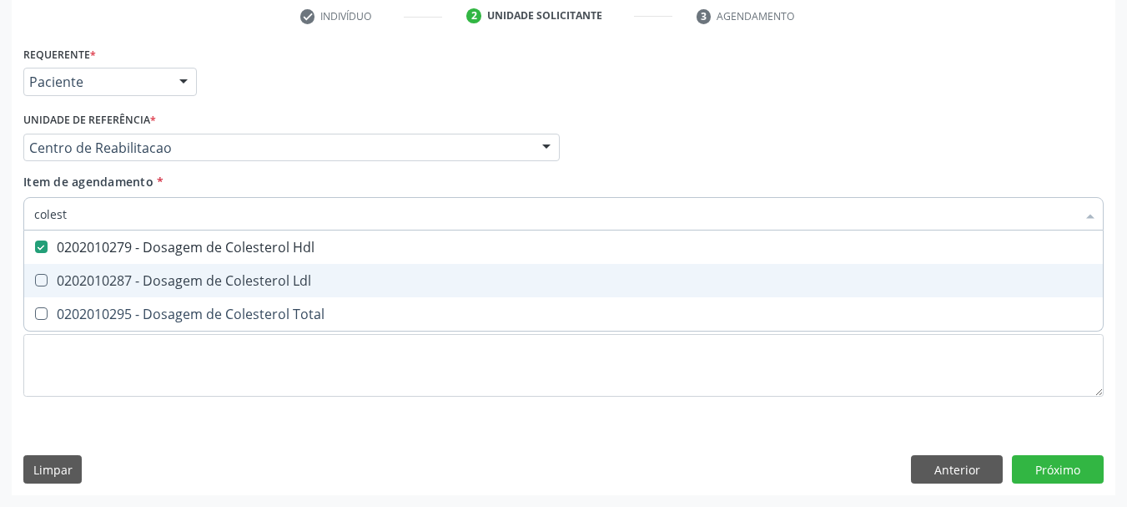
drag, startPoint x: 78, startPoint y: 279, endPoint x: 77, endPoint y: 326, distance: 47.6
click at [78, 280] on div "0202010287 - Dosagem de Colesterol Ldl" at bounding box center [563, 280] width 1059 height 13
checkbox Ldl "true"
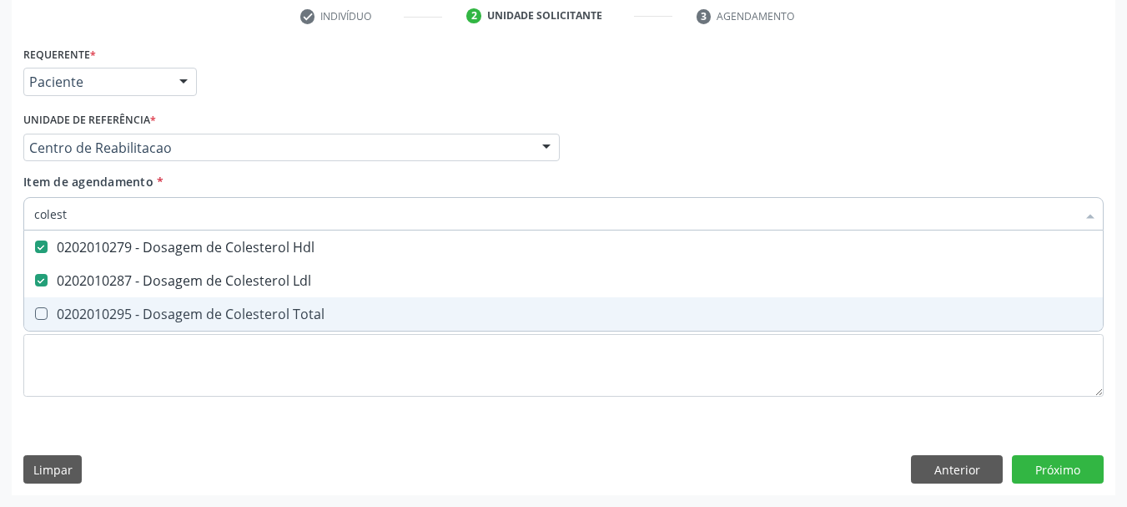
click at [77, 330] on span "0202010295 - Dosagem de Colesterol Total" at bounding box center [563, 313] width 1079 height 33
checkbox Total "true"
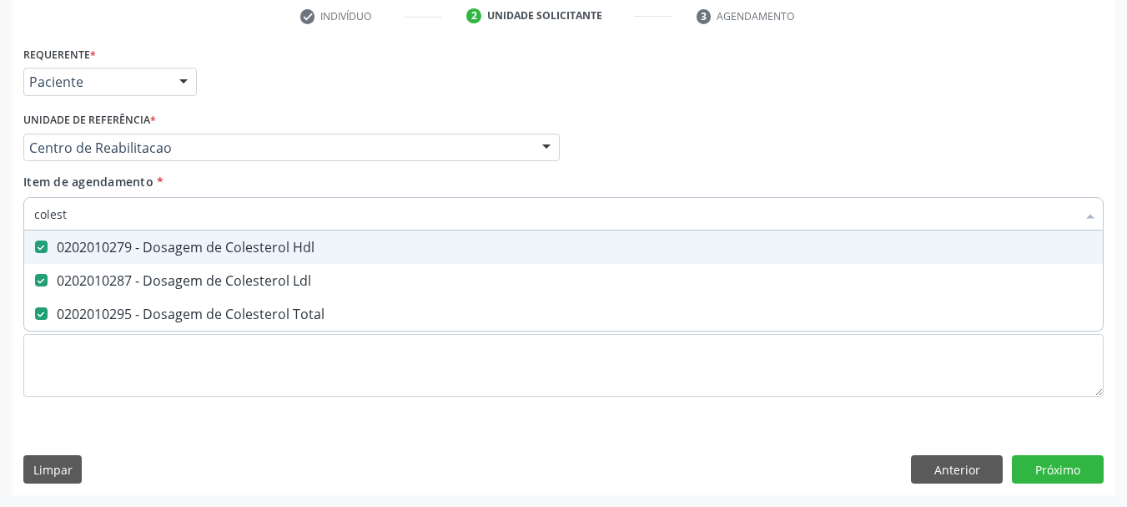
click at [81, 208] on input "colest" at bounding box center [555, 213] width 1042 height 33
checkbox Hdl "false"
checkbox Ldl "false"
checkbox Total "false"
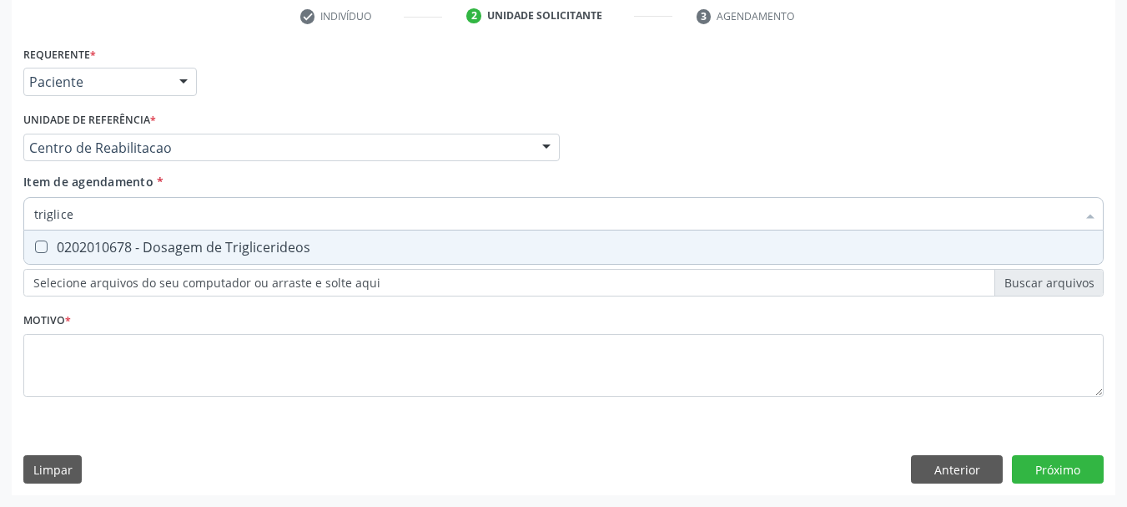
type input "triglicer"
click at [50, 257] on span "0202010678 - Dosagem de Triglicerideos" at bounding box center [563, 246] width 1079 height 33
checkbox Triglicerideos "true"
click at [112, 217] on input "triglicer" at bounding box center [555, 213] width 1042 height 33
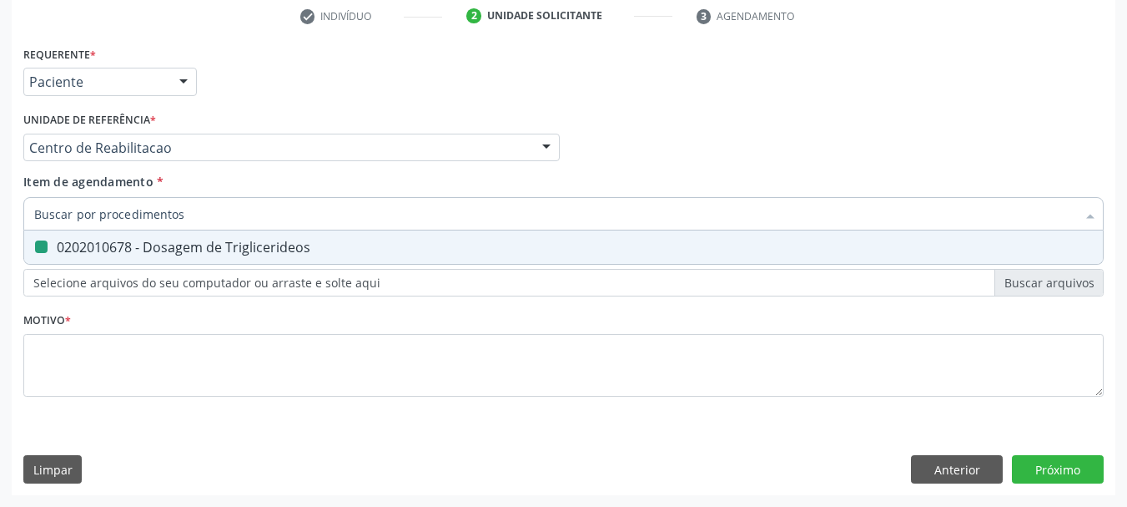
checkbox Triglicerideos "false"
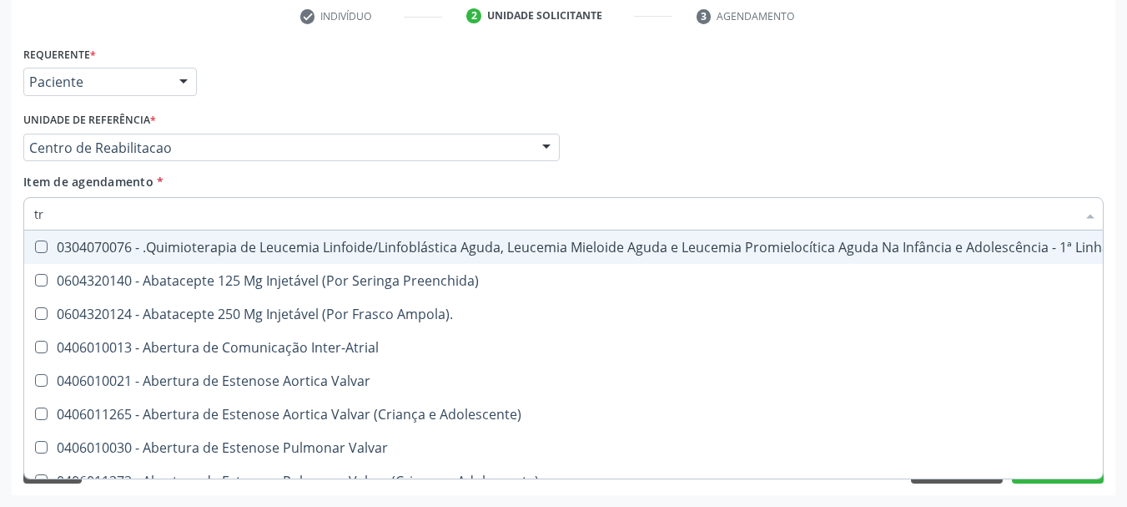
type input "tra"
checkbox Saúde "false"
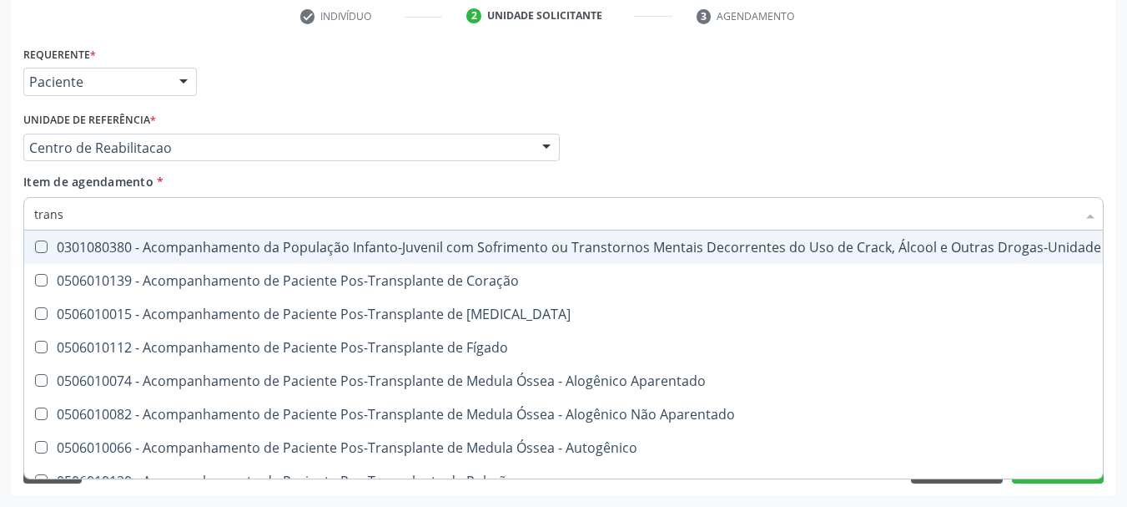
type input "transa"
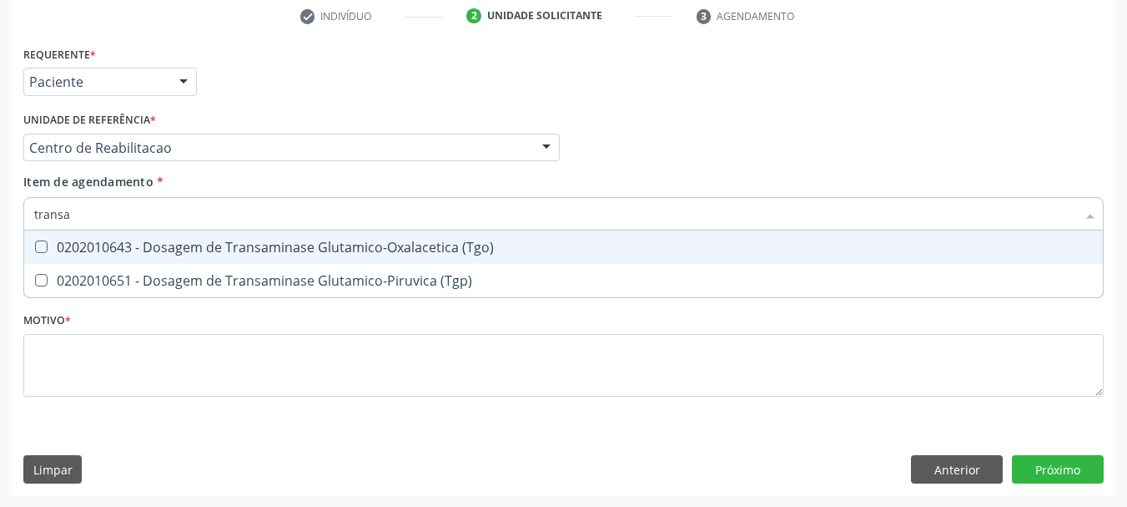
click at [128, 240] on div "0202010643 - Dosagem de Transaminase Glutamico-Oxalacetica (Tgo)" at bounding box center [563, 246] width 1059 height 13
checkbox \(Tgo\) "true"
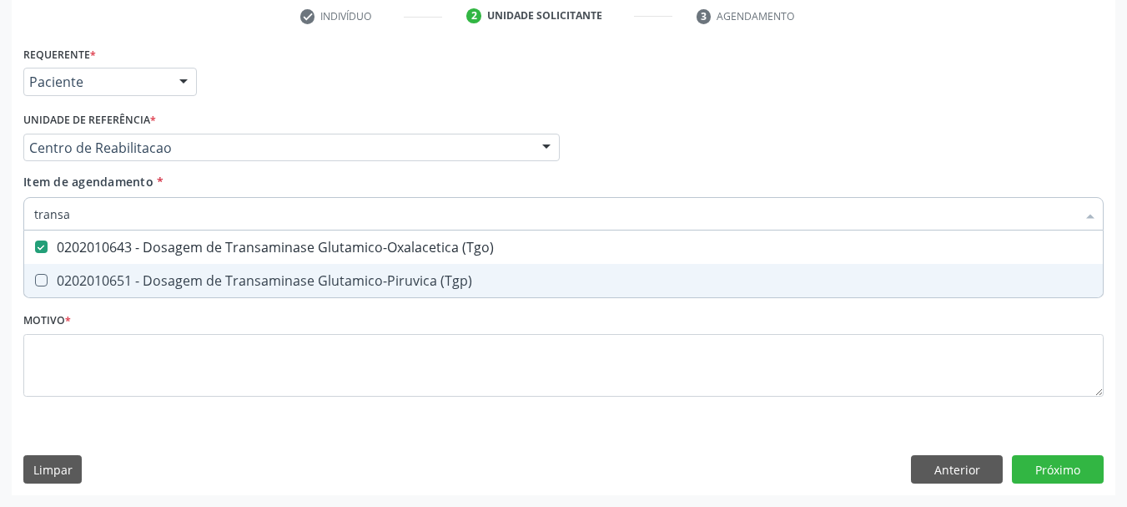
click at [103, 283] on div "0202010651 - Dosagem de Transaminase Glutamico-Piruvica (Tgp)" at bounding box center [563, 280] width 1059 height 13
checkbox \(Tgp\) "true"
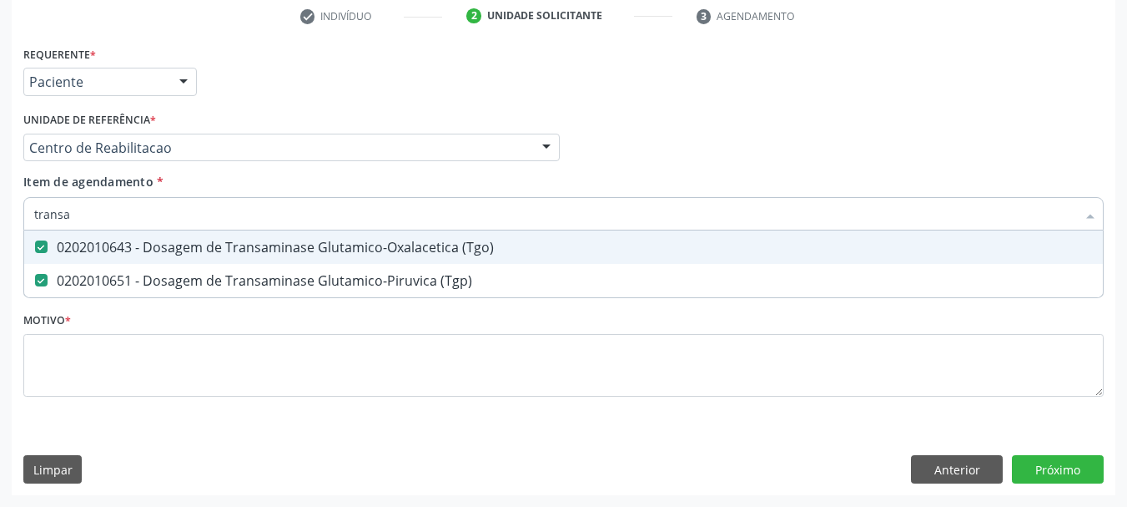
click at [102, 214] on input "transa" at bounding box center [555, 213] width 1042 height 33
type input "bi"
checkbox \(Tgo\) "false"
checkbox \(Tgp\) "false"
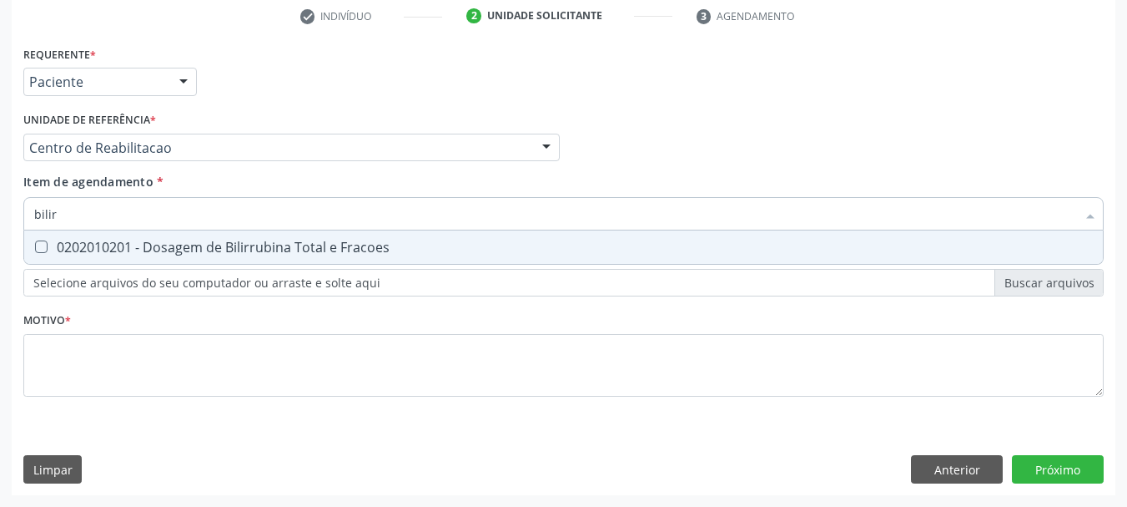
type input "bilirr"
click at [88, 250] on div "0202010201 - Dosagem de Bilirrubina Total e Fracoes" at bounding box center [563, 246] width 1059 height 13
checkbox Fracoes "true"
click at [71, 197] on input "bilirr" at bounding box center [555, 213] width 1042 height 33
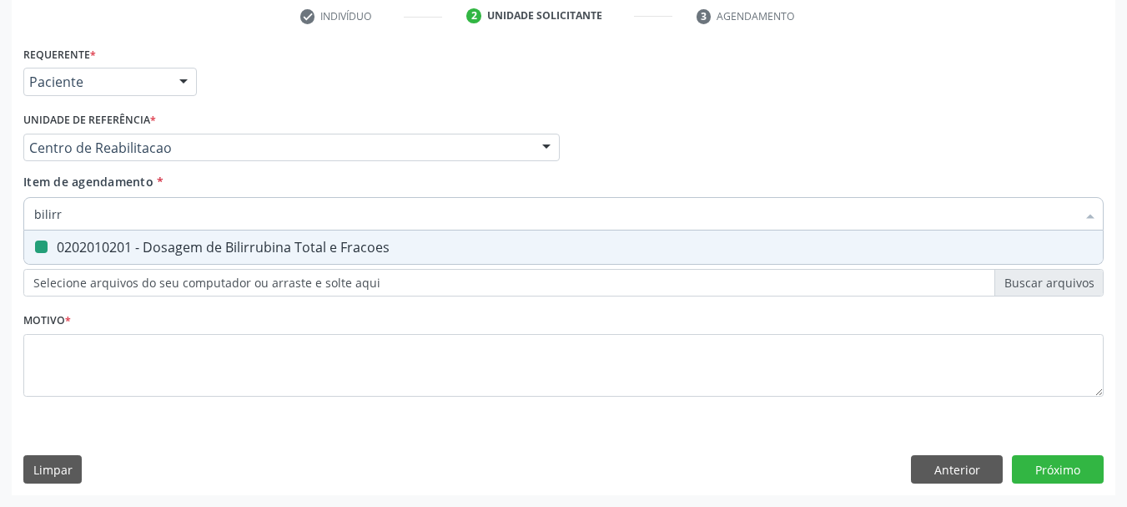
type input "a"
checkbox Fracoes "false"
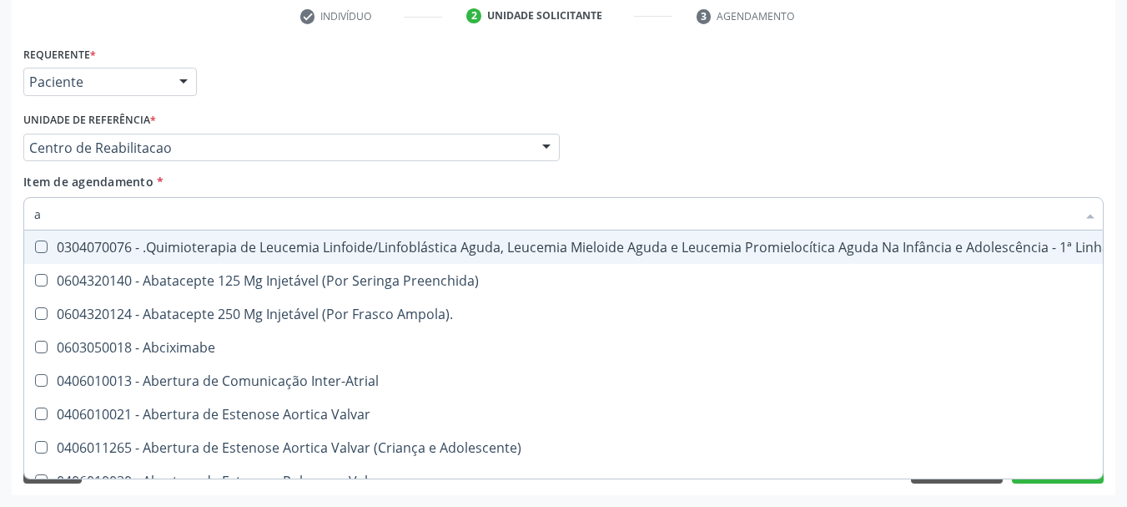
type input "ac"
checkbox Artrografia "true"
checkbox Joelho "true"
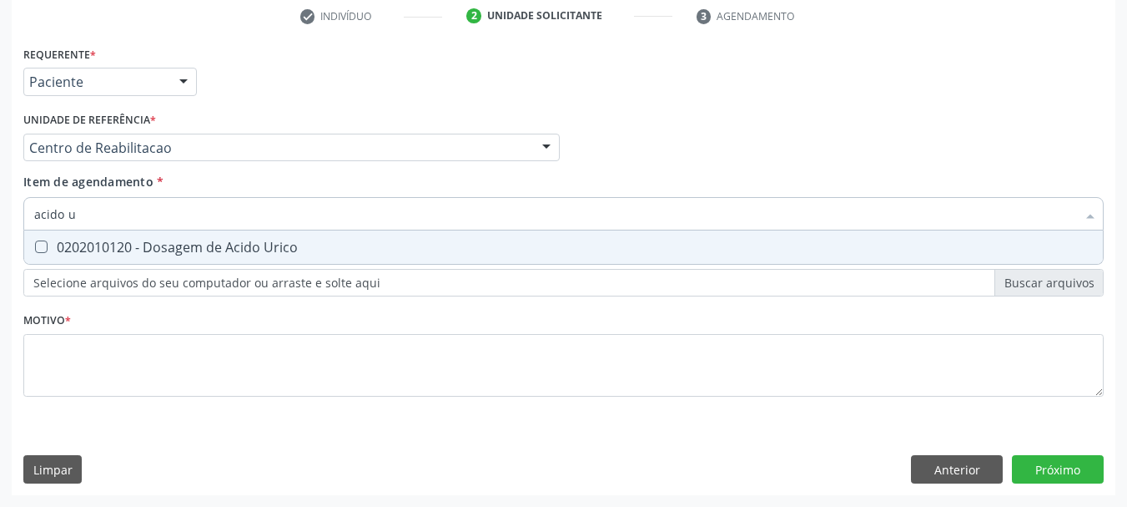
type input "acido ur"
click at [93, 254] on div "0202010120 - Dosagem de Acido Urico" at bounding box center [563, 246] width 1059 height 13
checkbox Urico "true"
click at [101, 219] on input "acido ur" at bounding box center [555, 213] width 1042 height 33
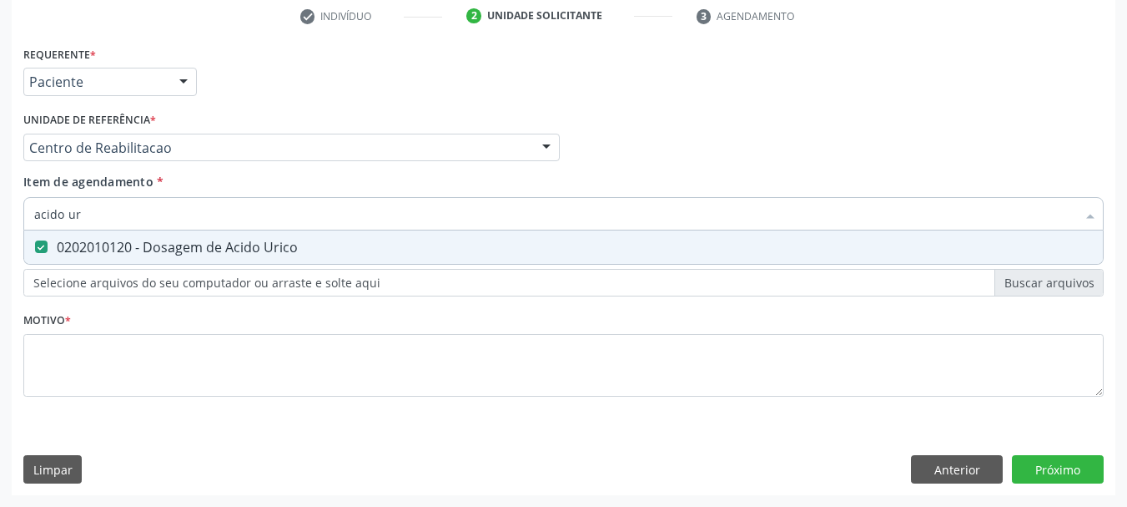
click at [101, 219] on input "acido ur" at bounding box center [555, 213] width 1042 height 33
checkbox Urico "false"
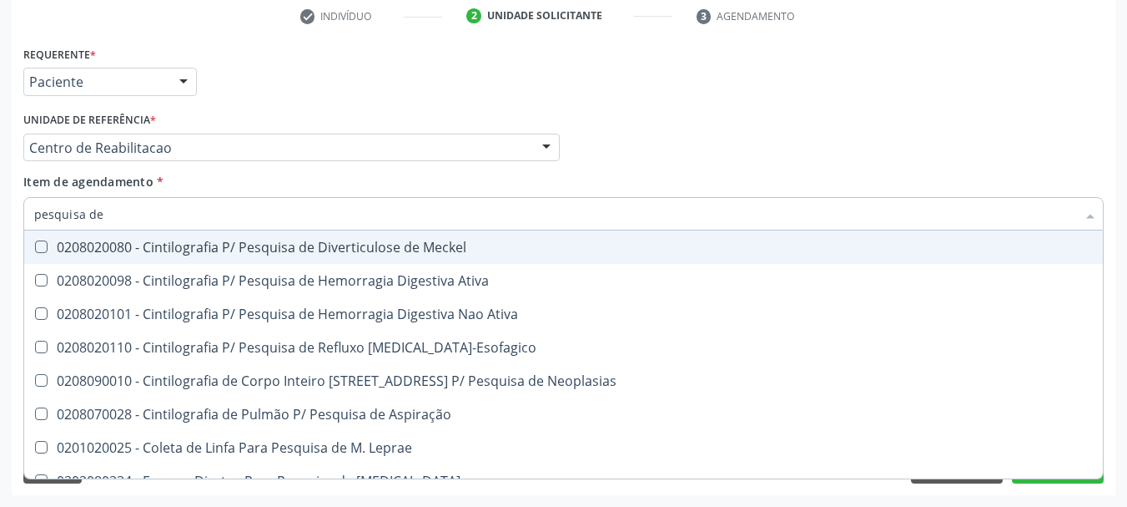
type input "pesquisa de o"
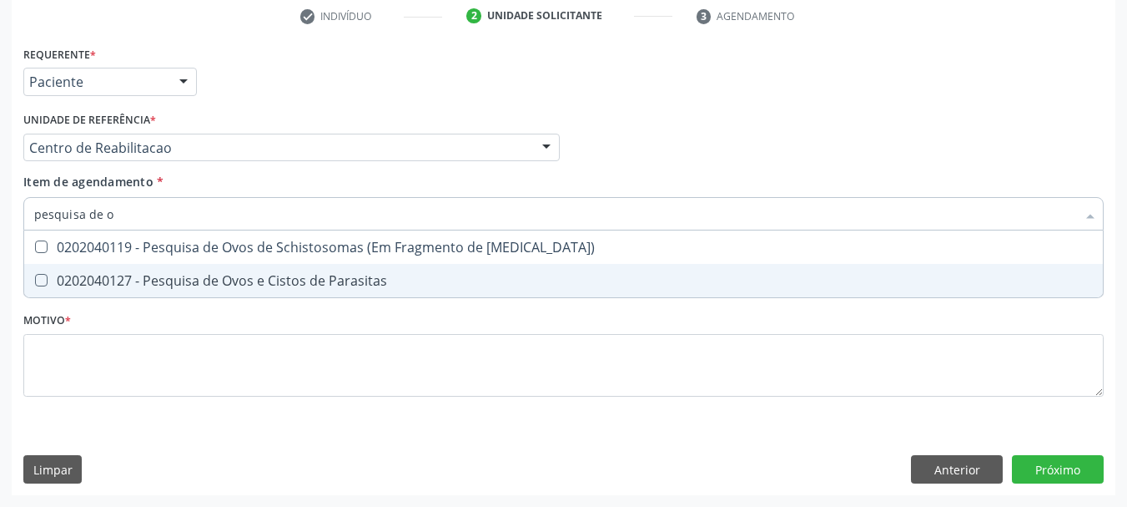
click at [89, 287] on div "0202040127 - Pesquisa de Ovos e Cistos de Parasitas" at bounding box center [563, 280] width 1059 height 13
checkbox Parasitas "true"
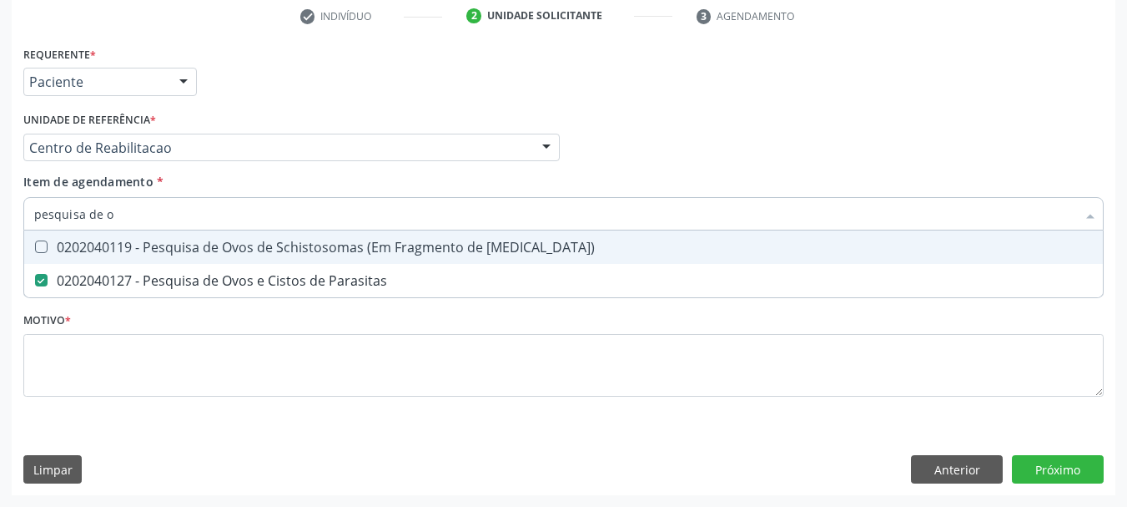
click at [103, 216] on input "pesquisa de o" at bounding box center [555, 213] width 1042 height 33
checkbox Parasitas "false"
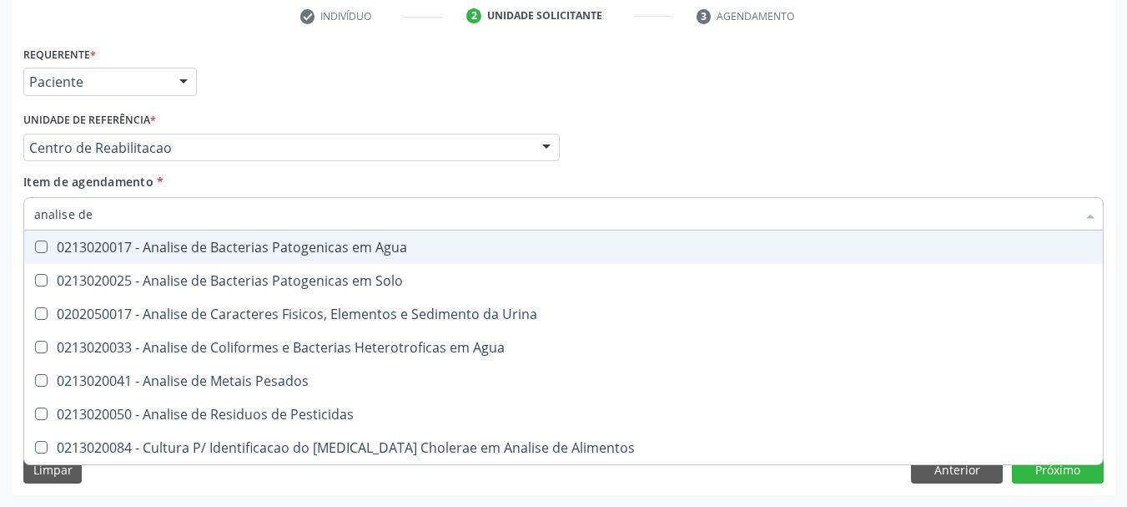
type input "analise de c"
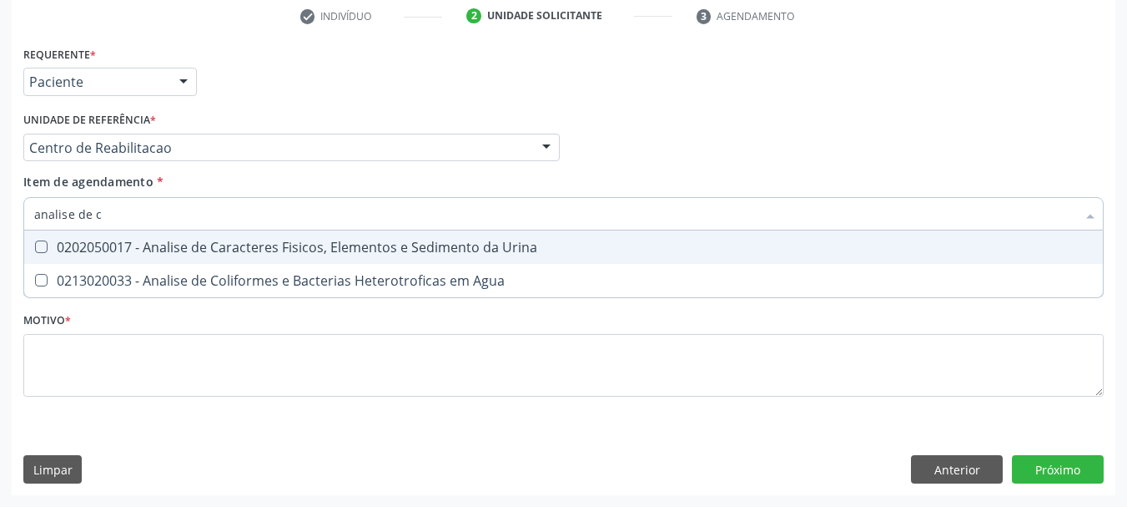
click at [209, 245] on div "0202050017 - Analise de Caracteres Fisicos, Elementos e Sedimento da Urina" at bounding box center [563, 246] width 1059 height 13
checkbox Urina "true"
click at [153, 208] on input "analise de c" at bounding box center [555, 213] width 1042 height 33
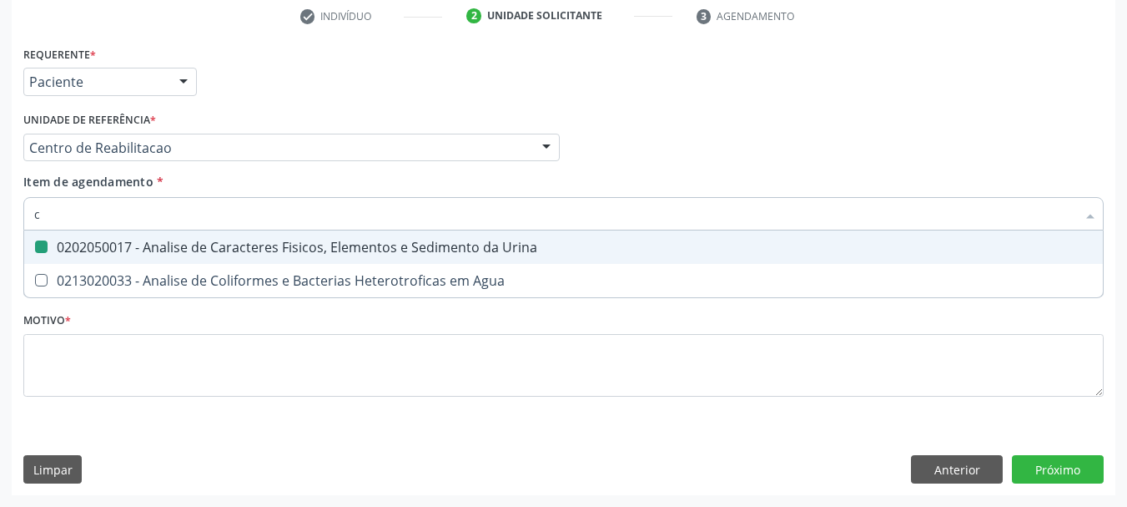
type input "cu"
checkbox Urina "false"
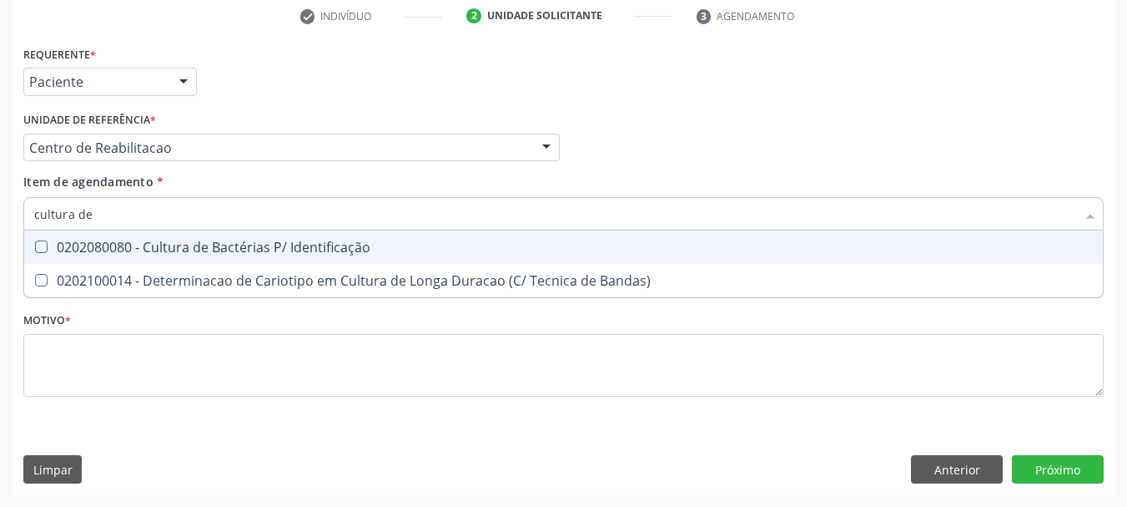
type input "cultura de b"
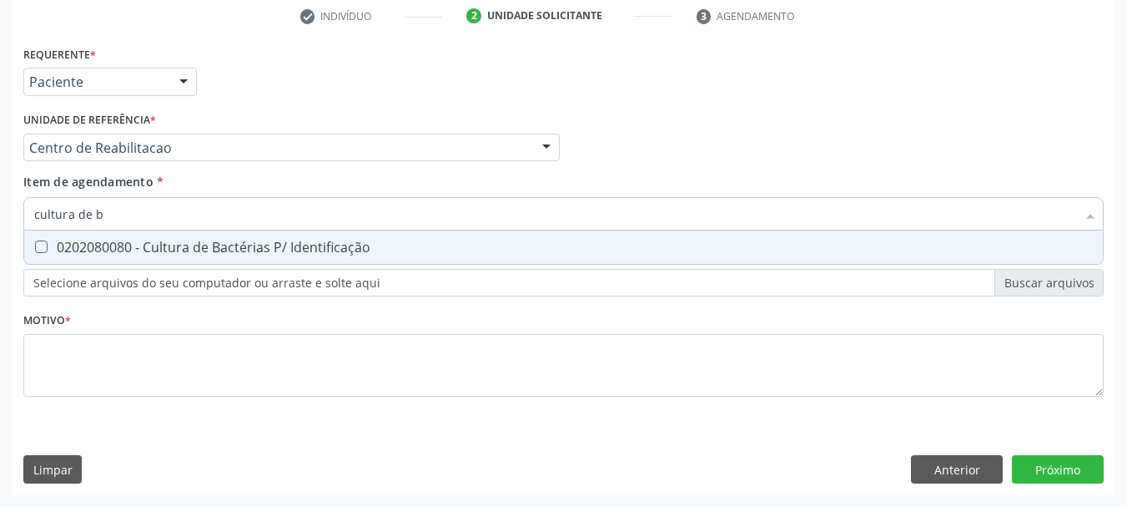
click at [176, 240] on div "0202080080 - Cultura de Bactérias P/ Identificação" at bounding box center [563, 246] width 1059 height 13
checkbox Identificação "true"
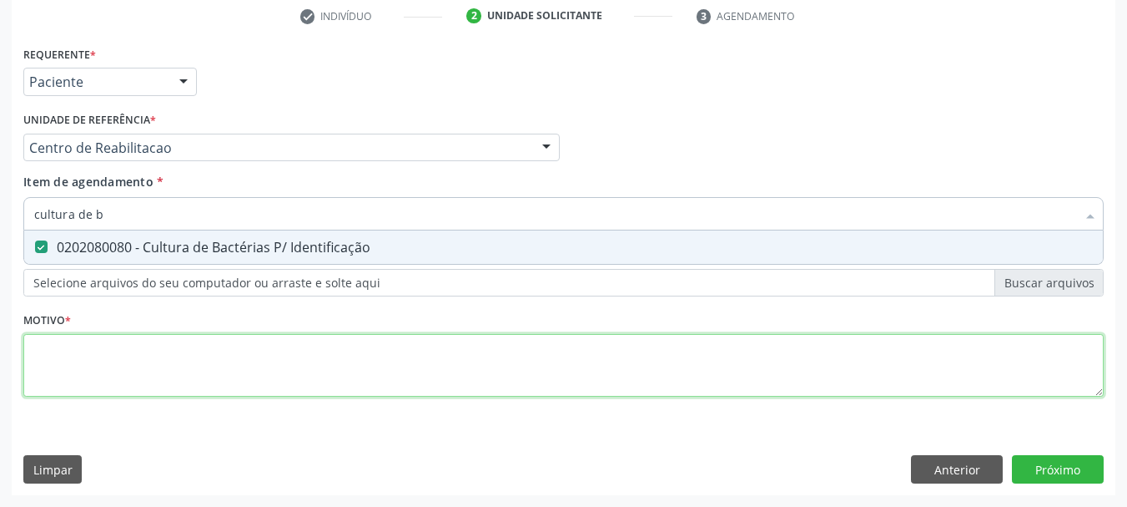
click at [129, 363] on div "Requerente * Paciente Profissional de Saúde Paciente Nenhum resultado encontrad…" at bounding box center [563, 231] width 1081 height 378
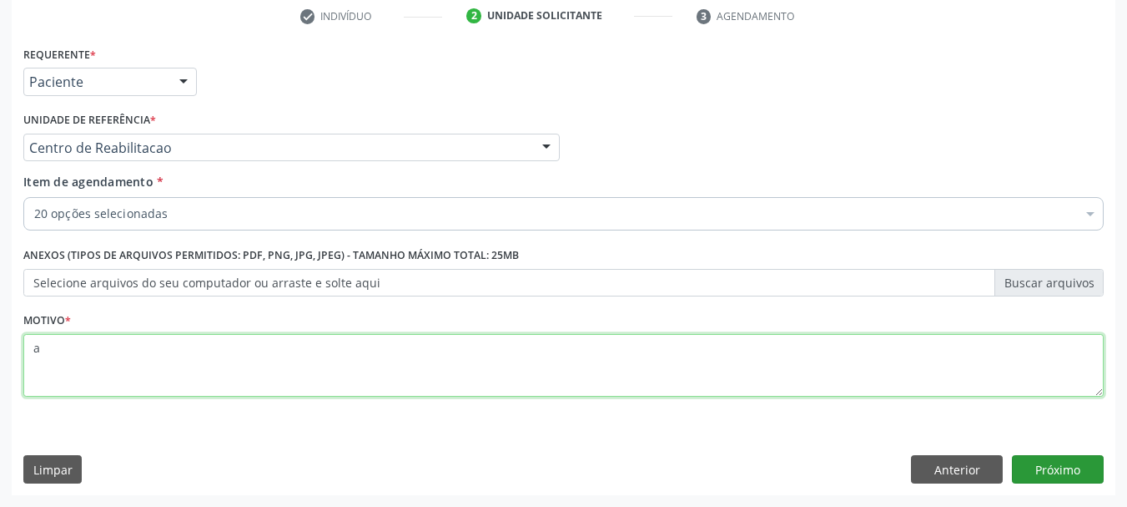
type textarea "a"
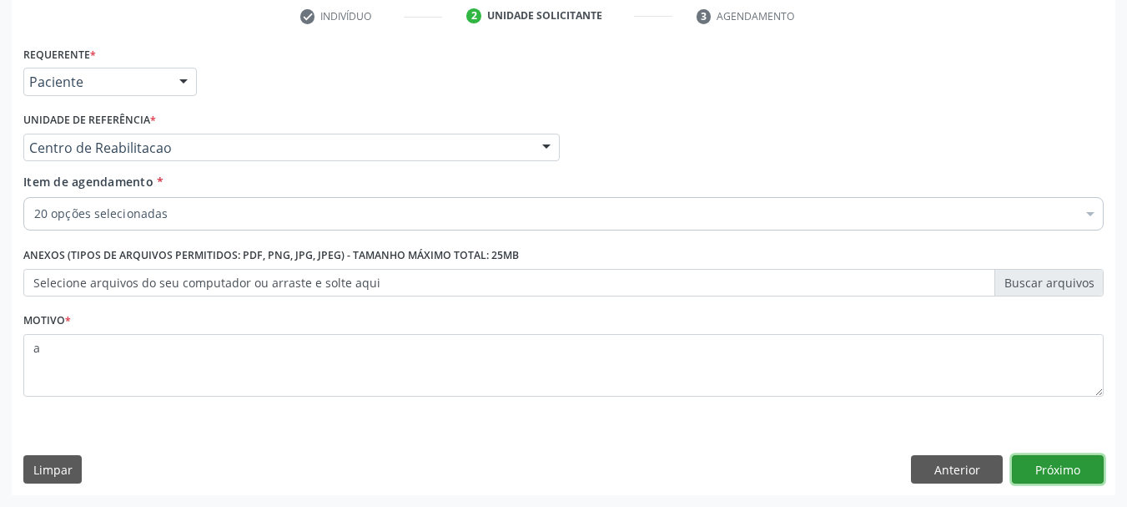
click at [1060, 466] on button "Próximo" at bounding box center [1058, 469] width 92 height 28
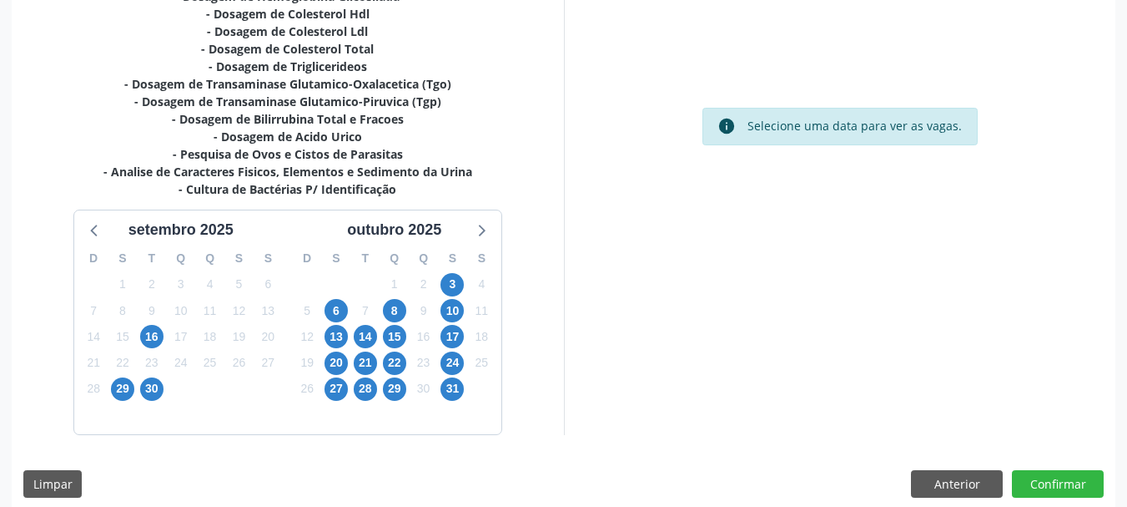
scroll to position [552, 0]
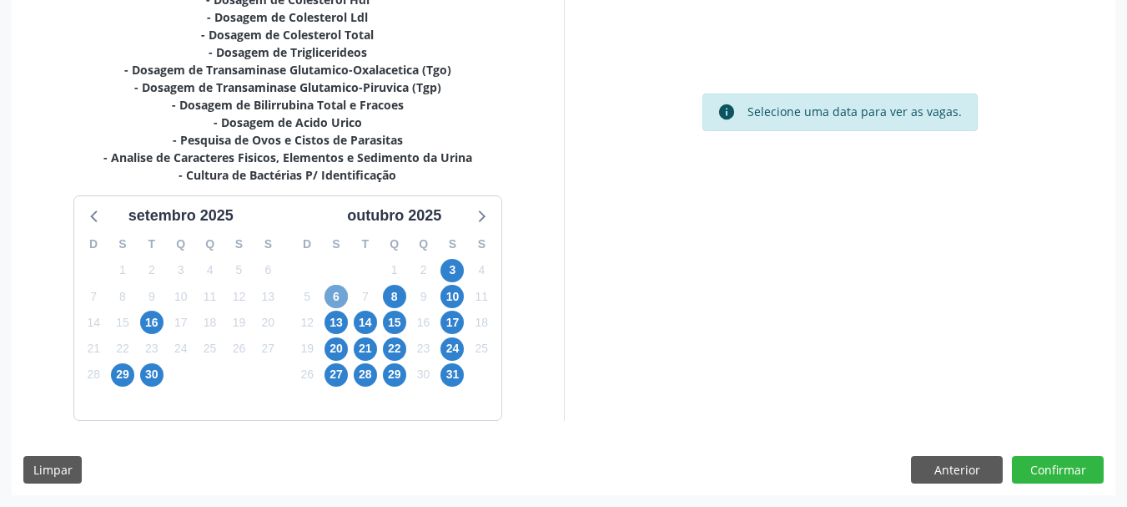
click at [329, 299] on span "6" at bounding box center [336, 296] width 23 height 23
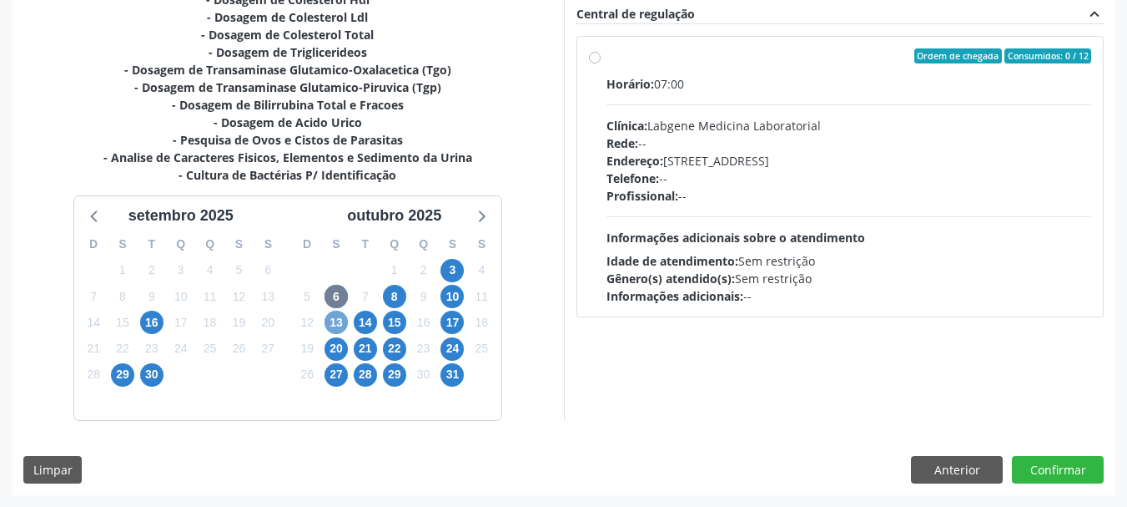
click at [339, 321] on span "13" at bounding box center [336, 321] width 23 height 23
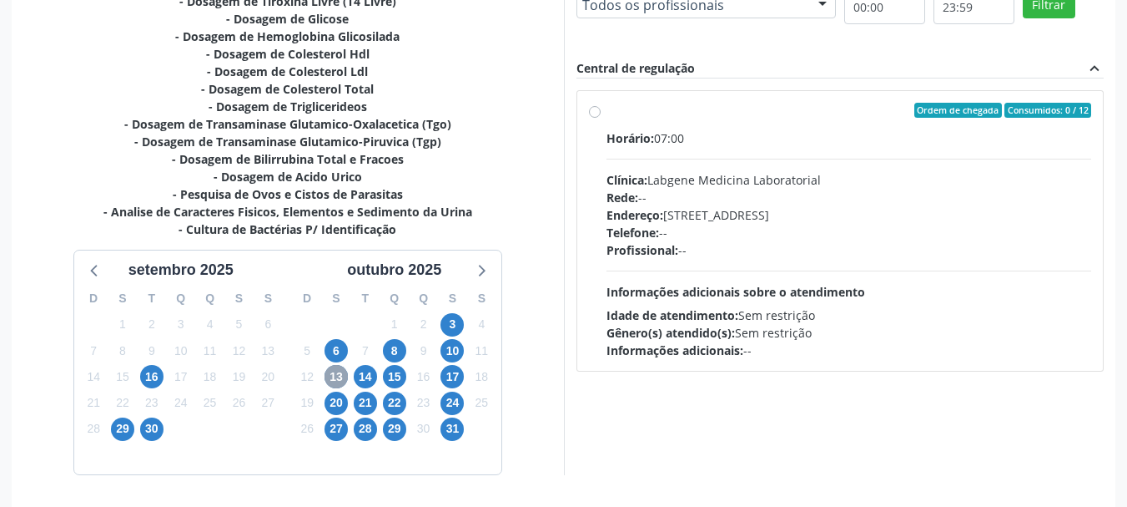
scroll to position [469, 0]
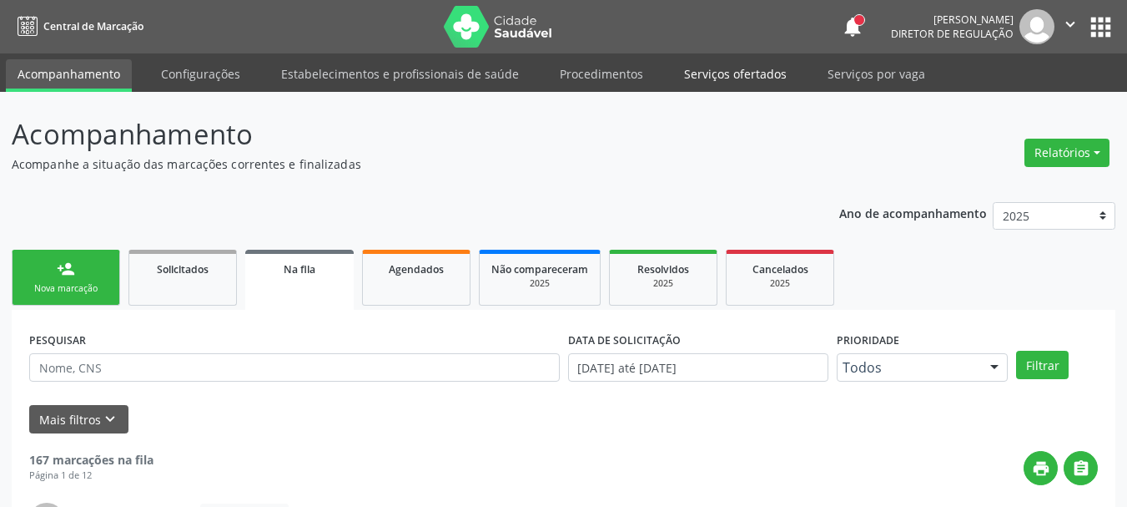
scroll to position [44, 0]
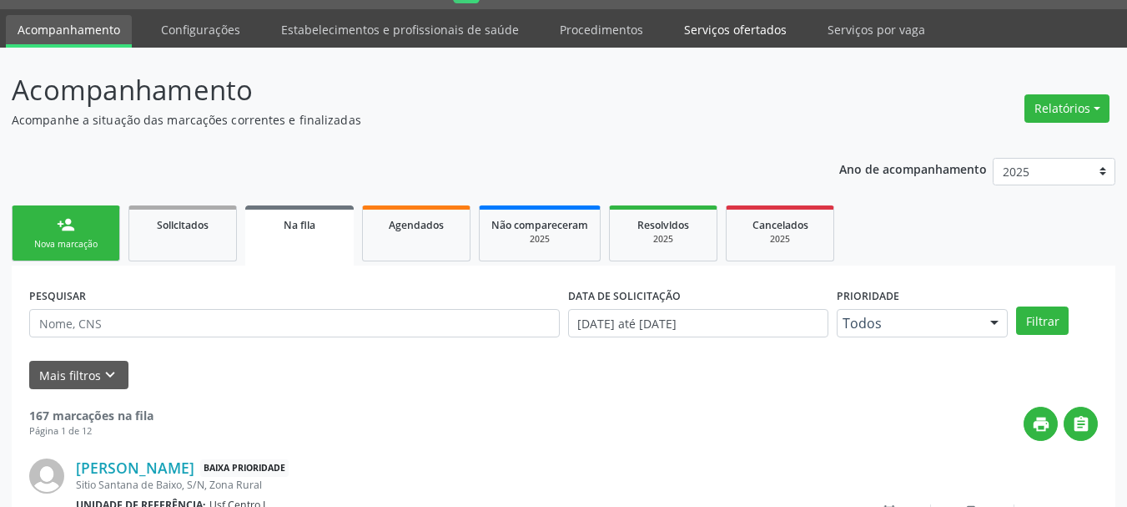
click at [718, 31] on link "Serviços ofertados" at bounding box center [736, 29] width 126 height 29
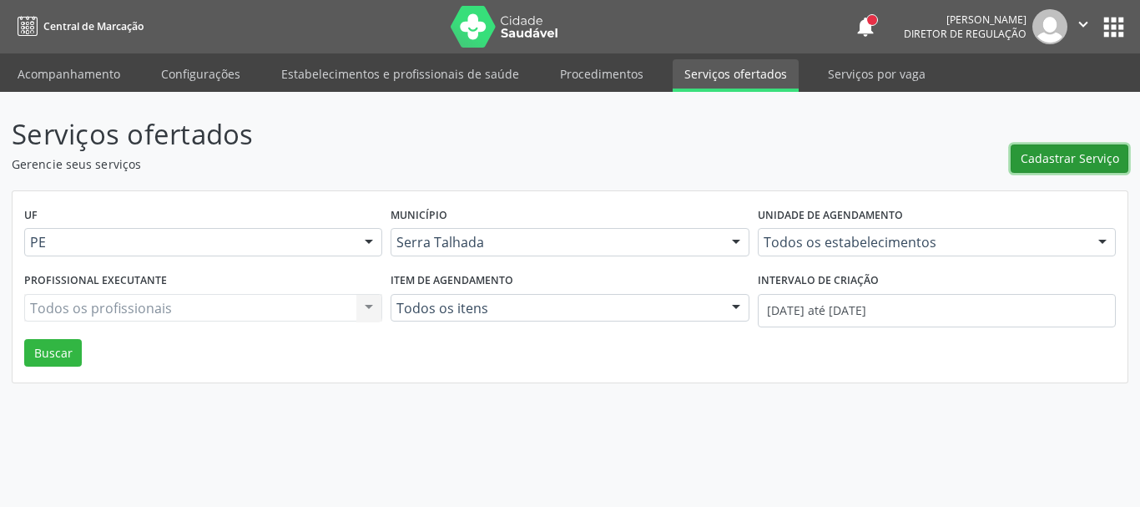
click at [1058, 164] on span "Cadastrar Serviço" at bounding box center [1070, 158] width 98 height 18
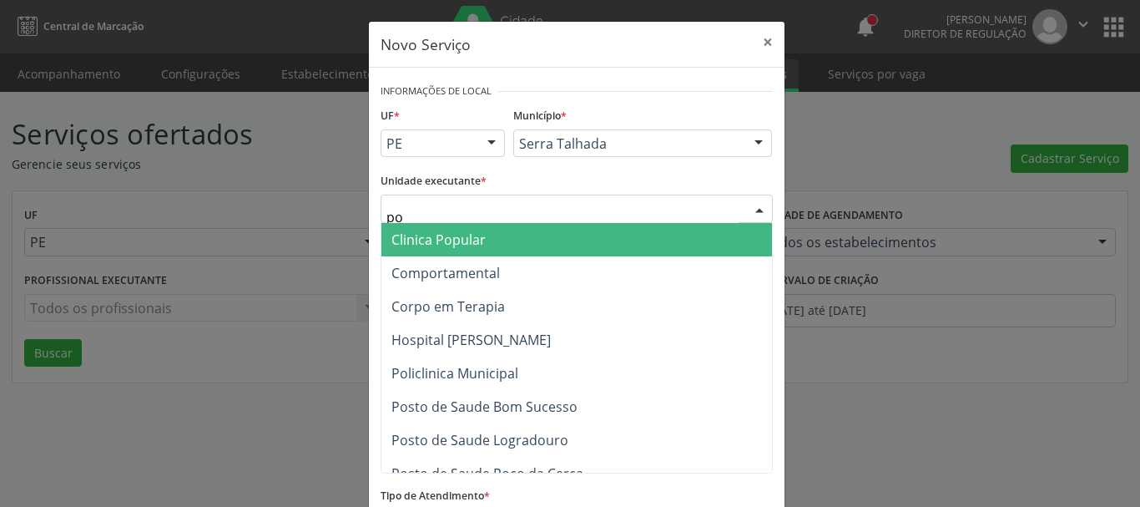
type input "p"
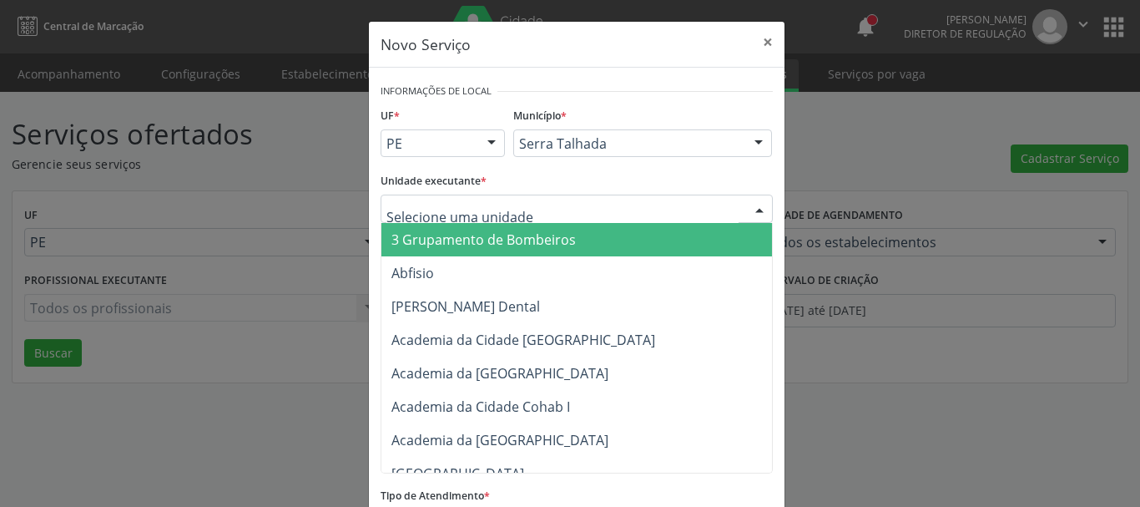
click at [857, 167] on div "Novo Serviço × Informações de Local UF * PE PE Nenhum resultado encontrado para…" at bounding box center [570, 253] width 1140 height 507
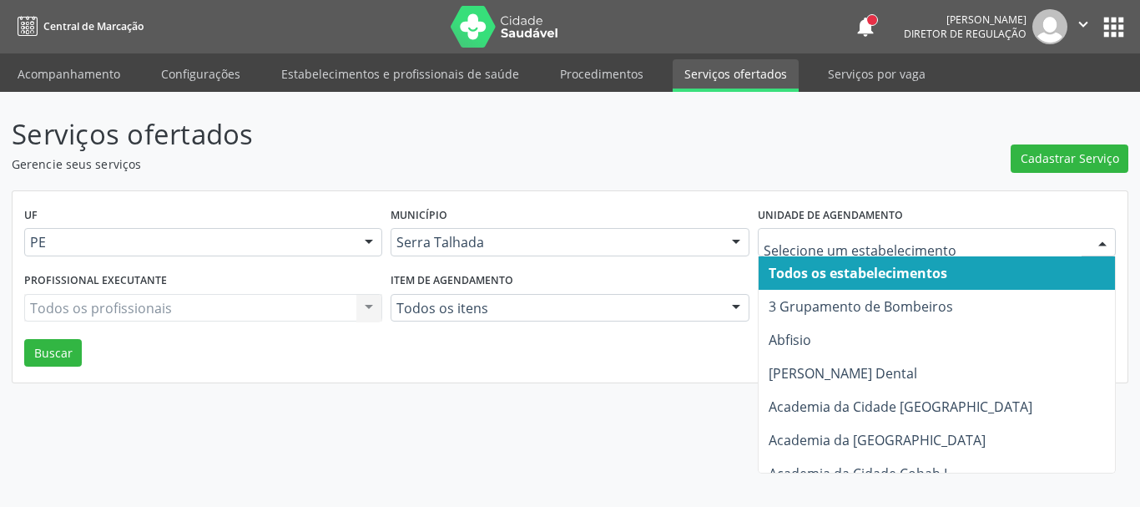
click at [812, 253] on div at bounding box center [937, 242] width 358 height 28
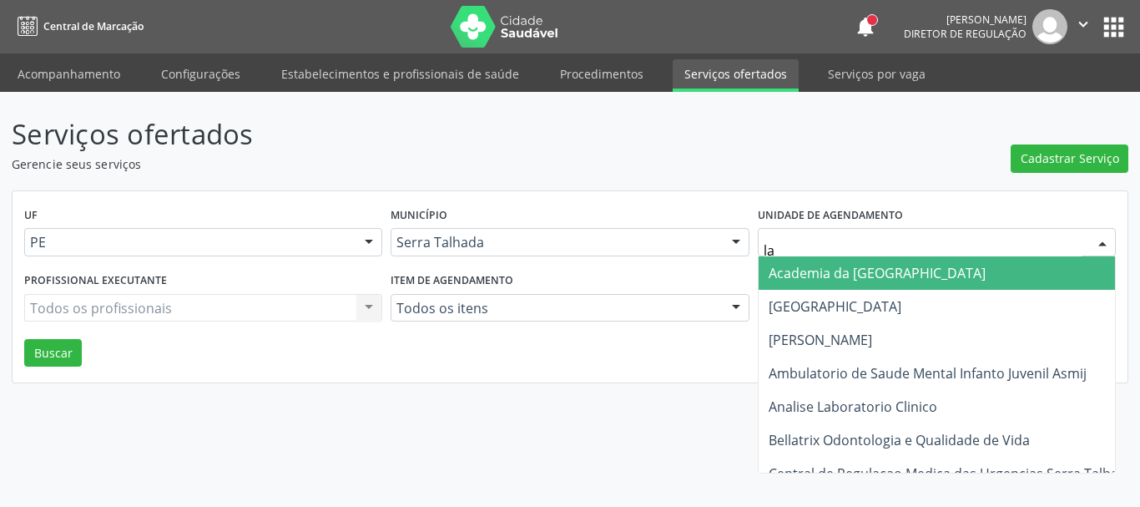
type input "lab"
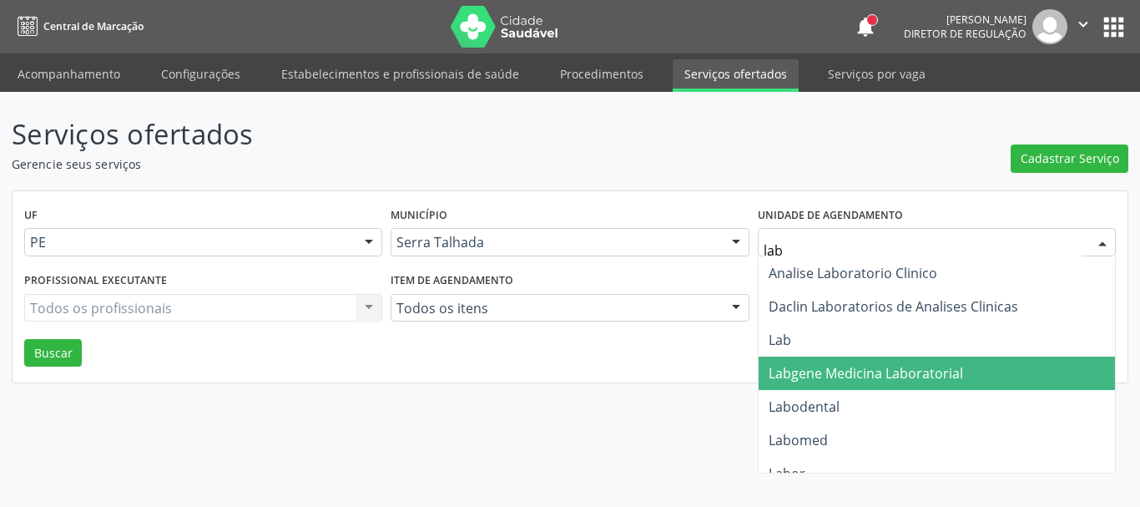
click at [842, 374] on span "Labgene Medicina Laboratorial" at bounding box center [866, 373] width 194 height 18
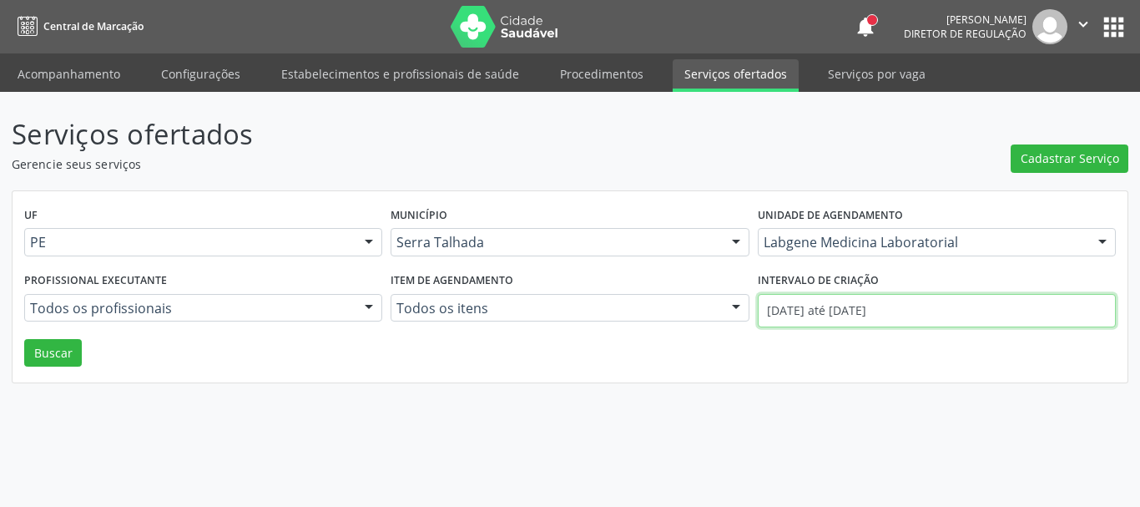
click at [834, 320] on input "[DATE] até [DATE]" at bounding box center [937, 310] width 358 height 33
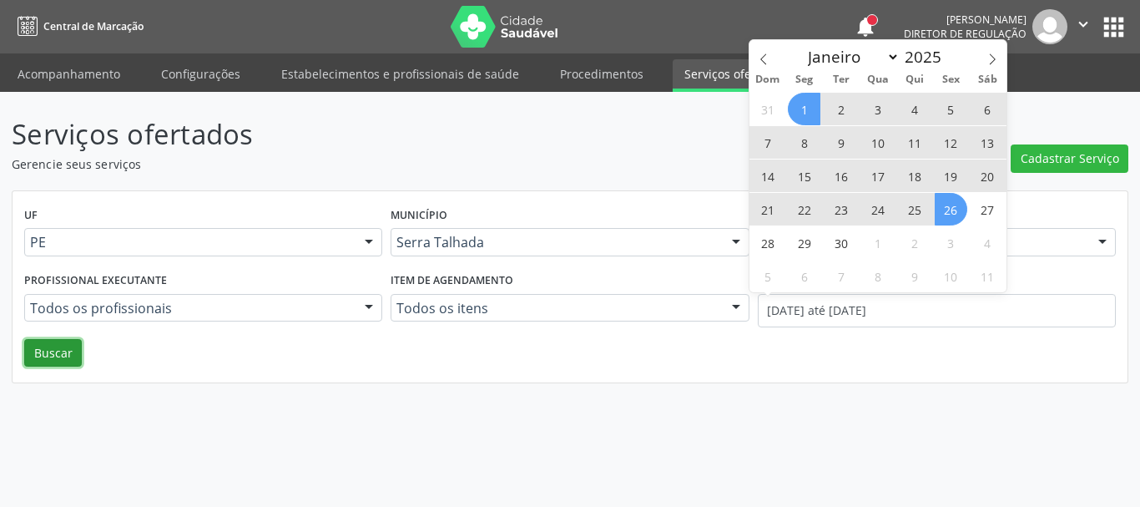
click at [78, 345] on button "Buscar" at bounding box center [53, 353] width 58 height 28
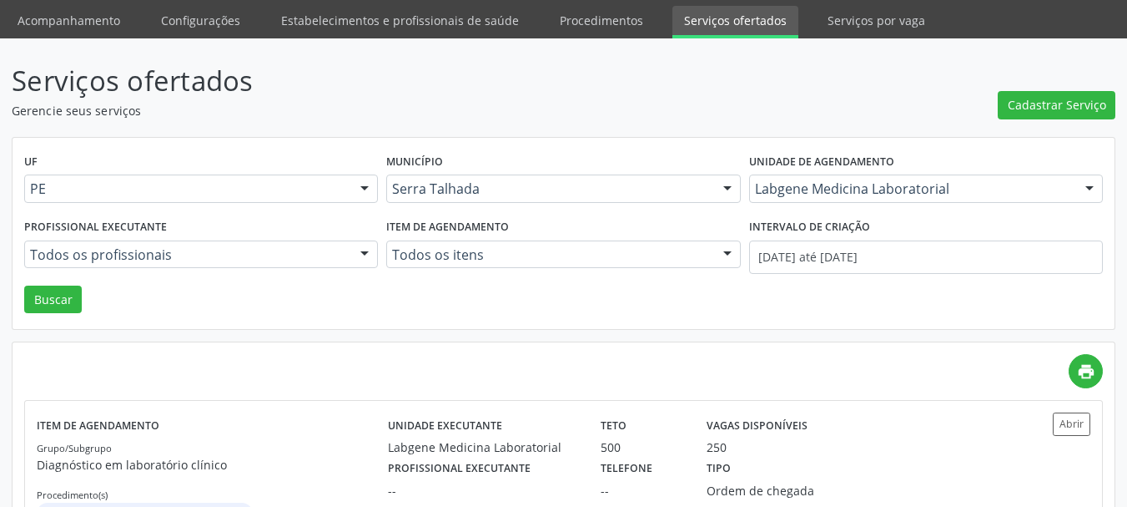
scroll to position [170, 0]
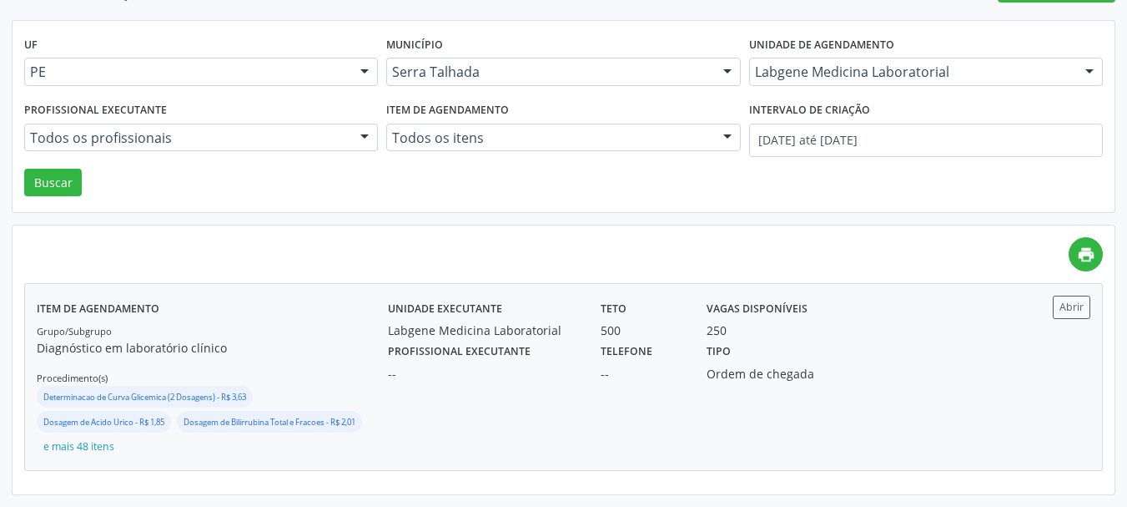
click at [772, 351] on div "Tipo Ordem de chegada" at bounding box center [774, 360] width 159 height 43
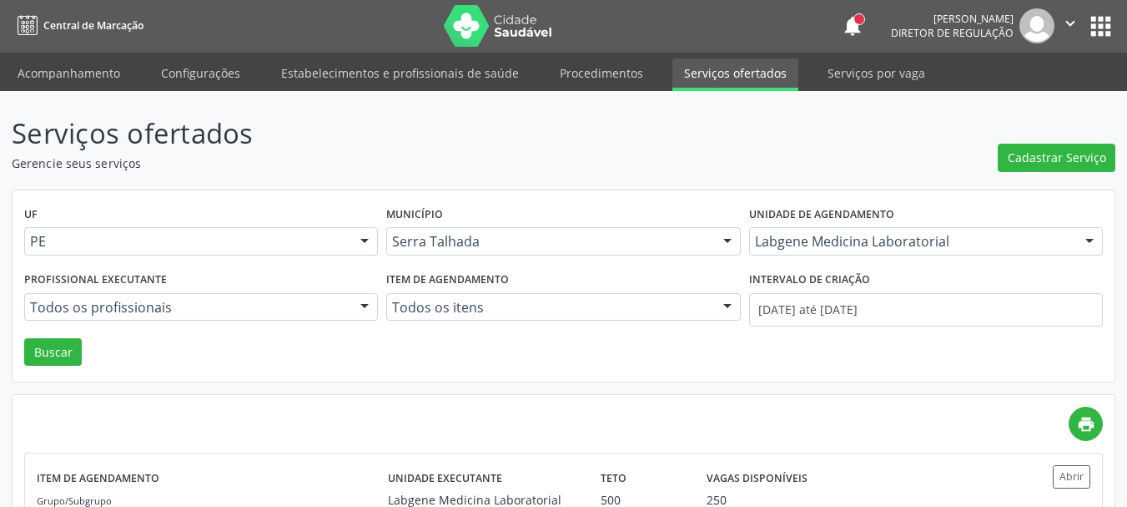
scroll to position [0, 0]
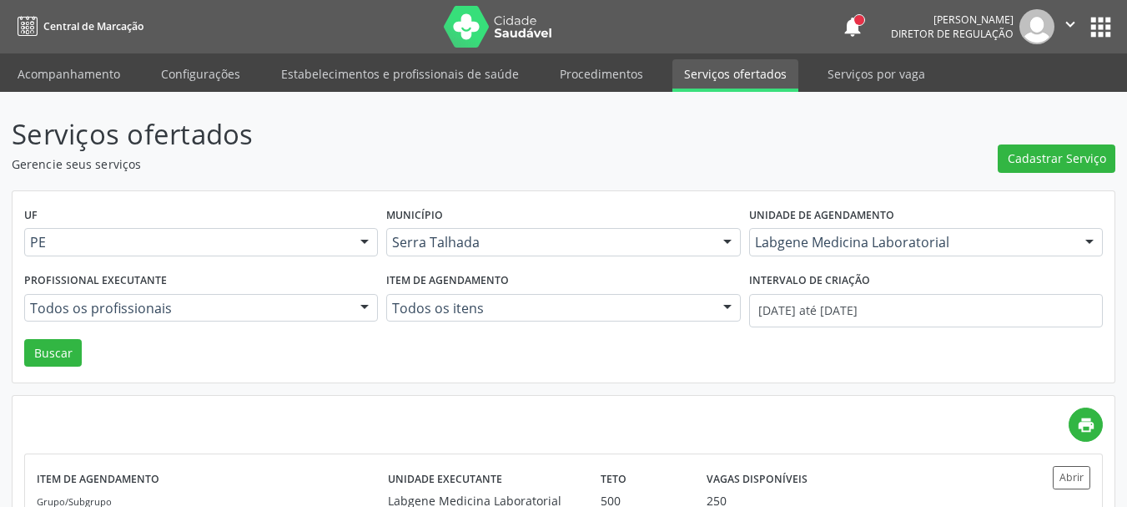
click at [75, 26] on span "Central de Marcação" at bounding box center [93, 26] width 100 height 14
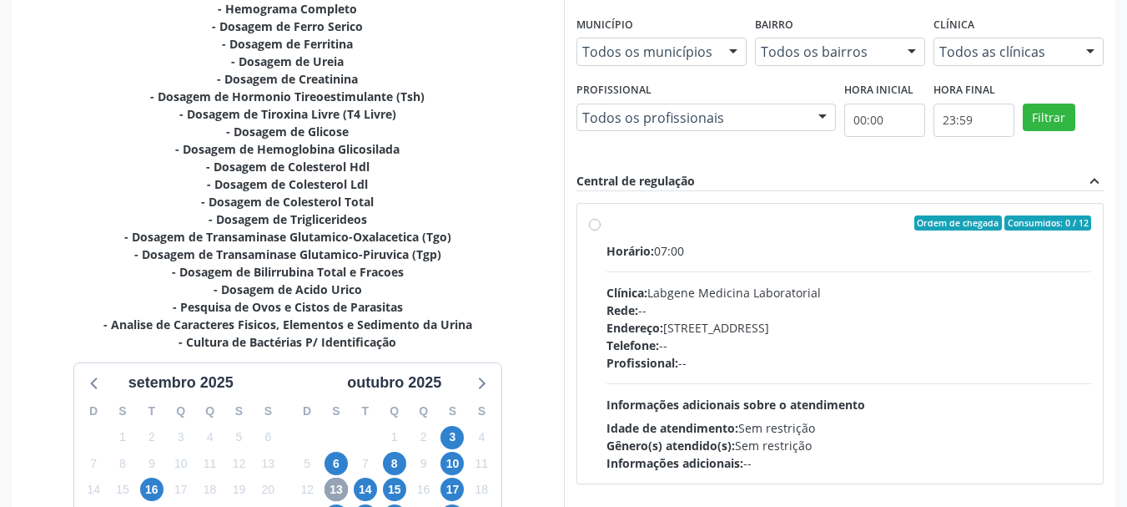
scroll to position [469, 0]
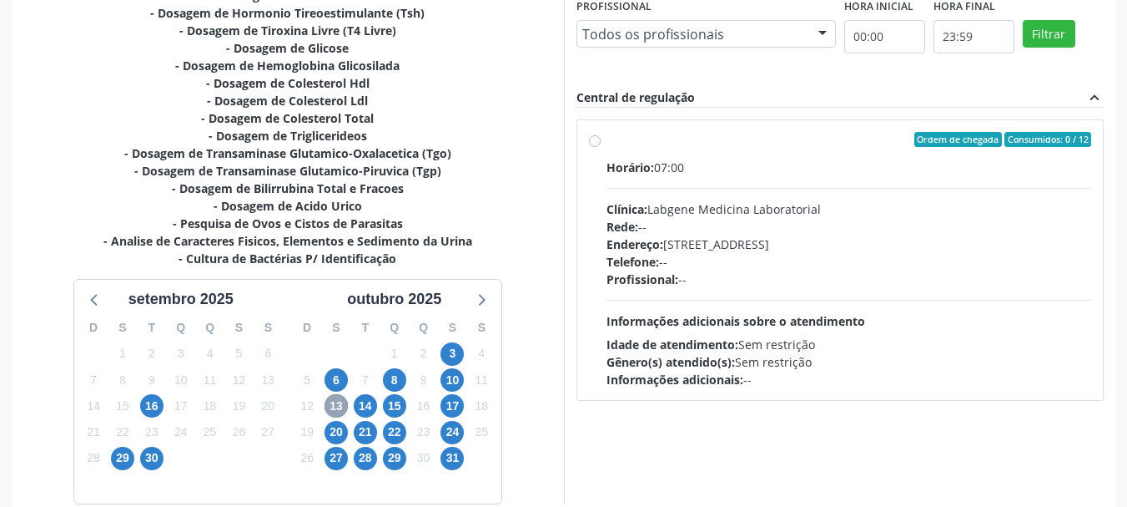
click at [337, 406] on span "13" at bounding box center [336, 405] width 23 height 23
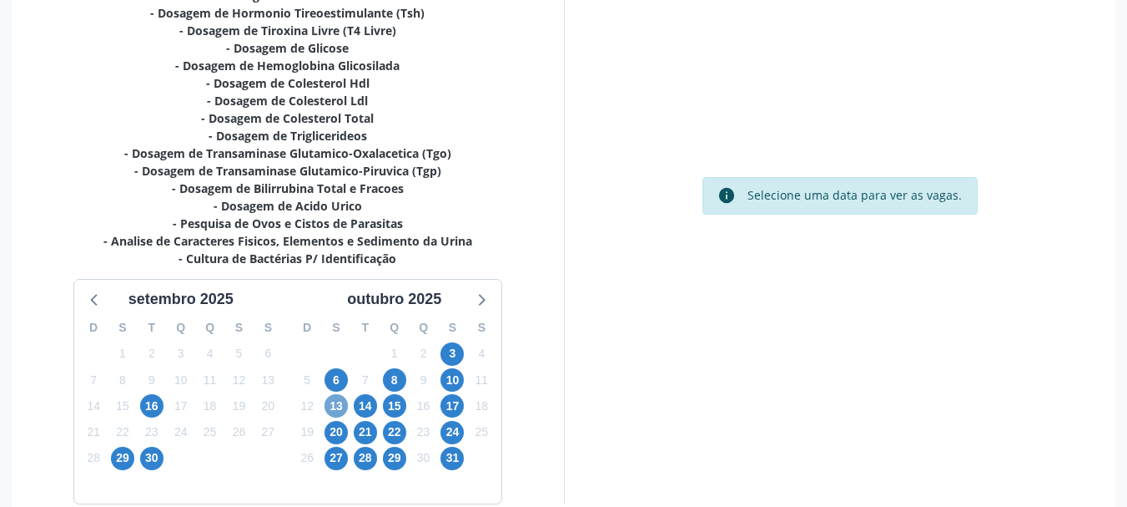
click at [337, 406] on span "13" at bounding box center [336, 405] width 23 height 23
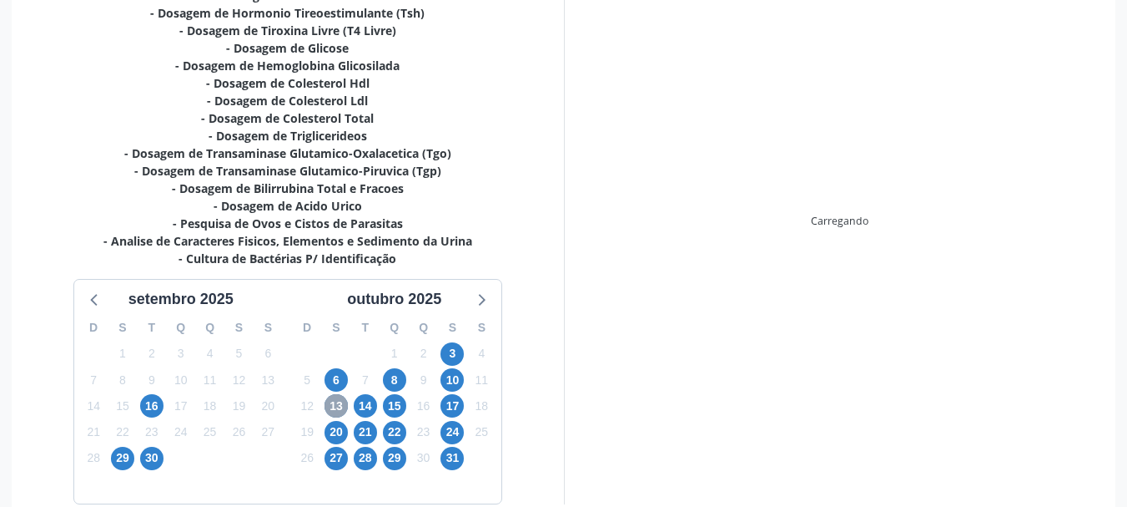
click at [337, 406] on span "13" at bounding box center [336, 405] width 23 height 23
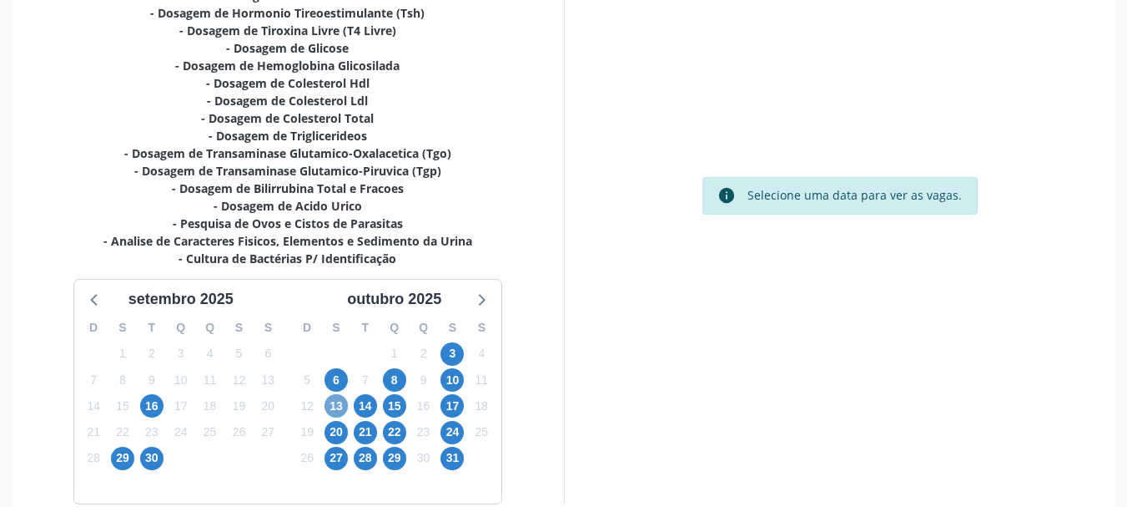
click at [337, 406] on span "13" at bounding box center [336, 405] width 23 height 23
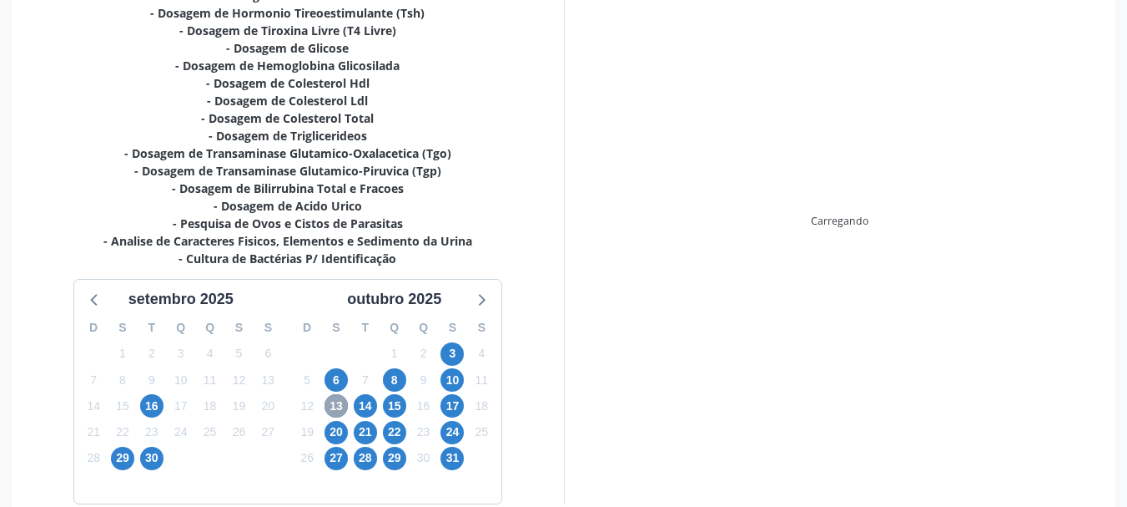
click at [337, 406] on span "13" at bounding box center [336, 405] width 23 height 23
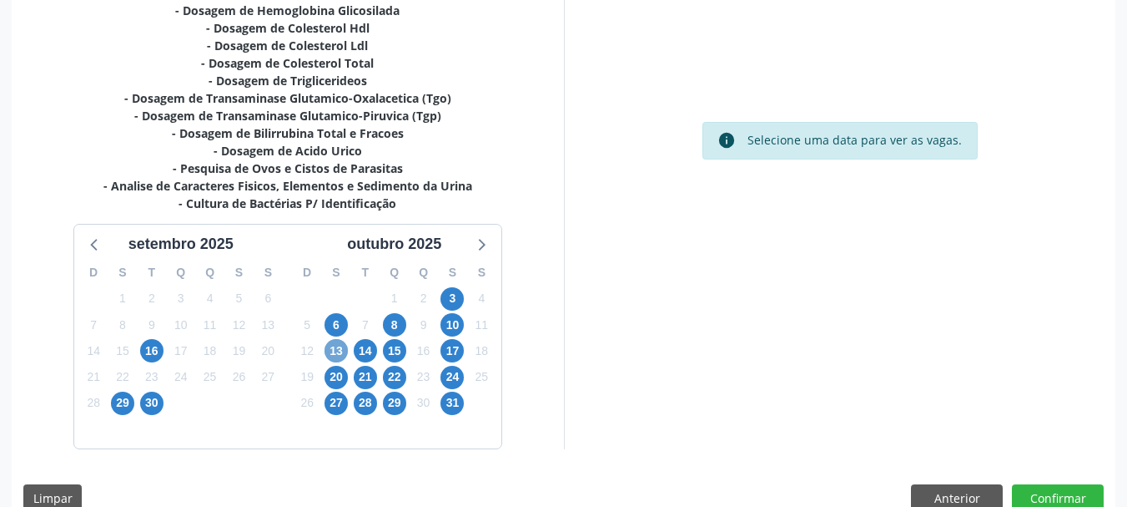
scroll to position [552, 0]
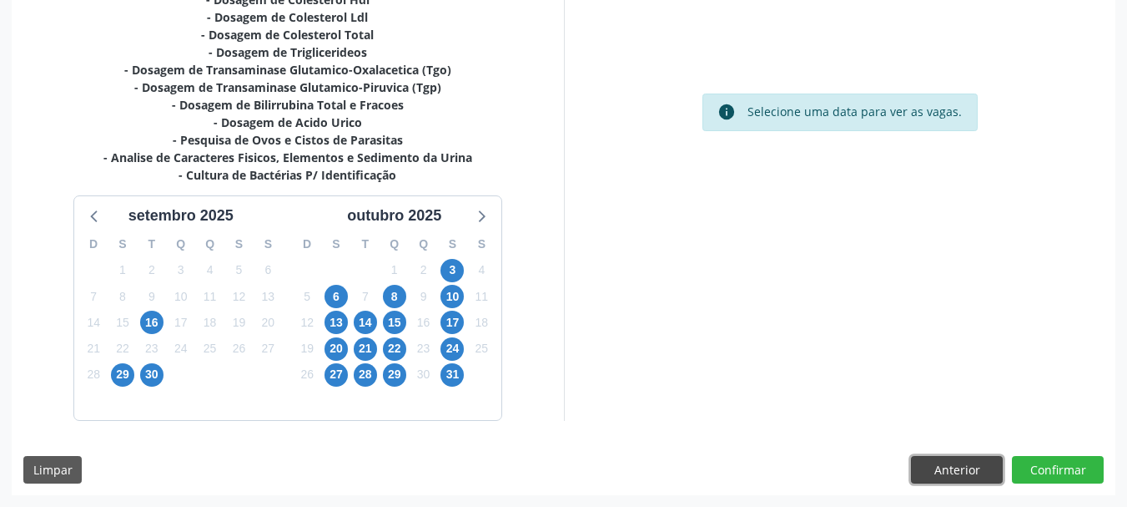
click at [931, 471] on button "Anterior" at bounding box center [957, 470] width 92 height 28
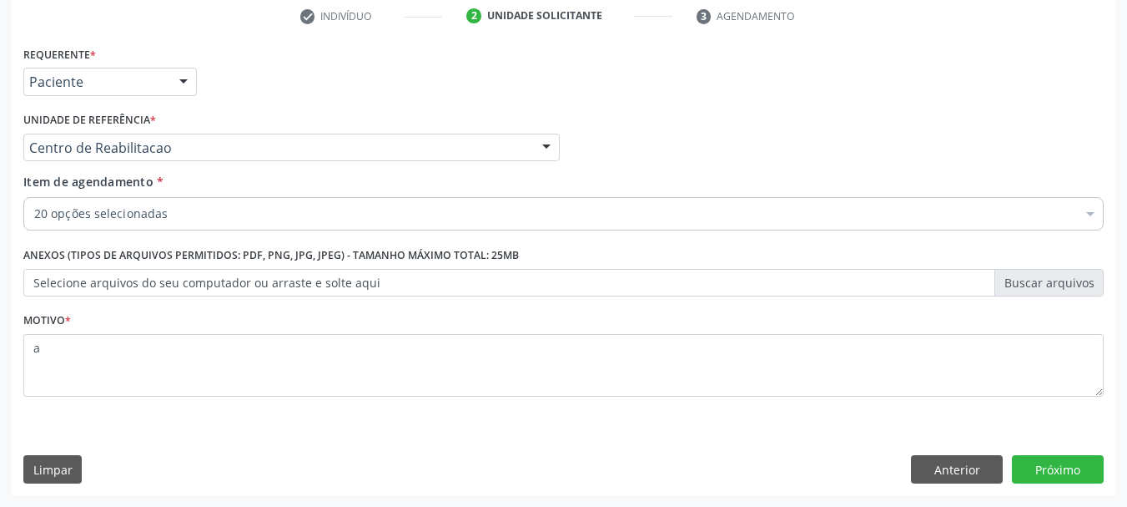
scroll to position [320, 0]
click at [1039, 471] on button "Próximo" at bounding box center [1058, 469] width 92 height 28
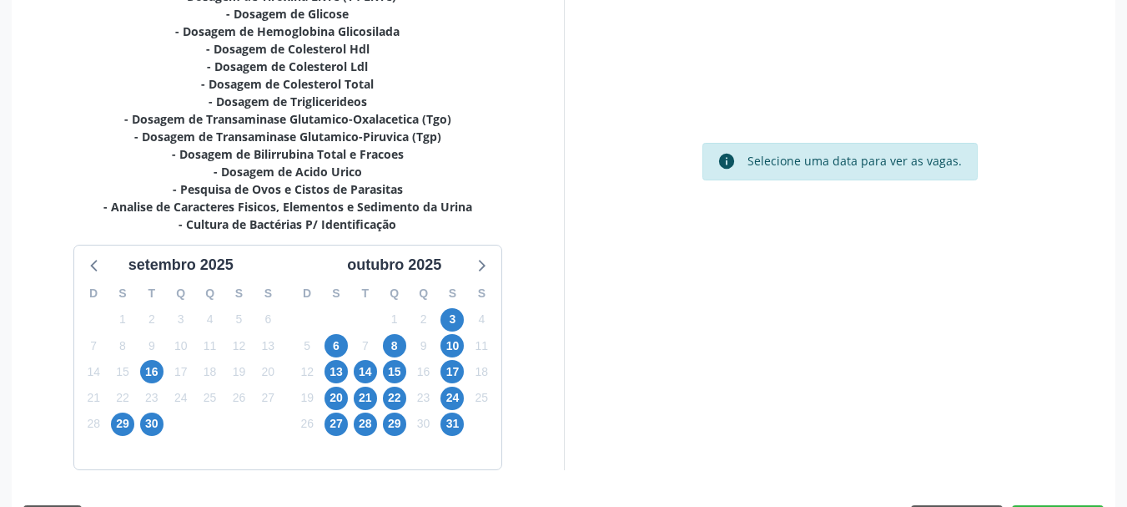
scroll to position [552, 0]
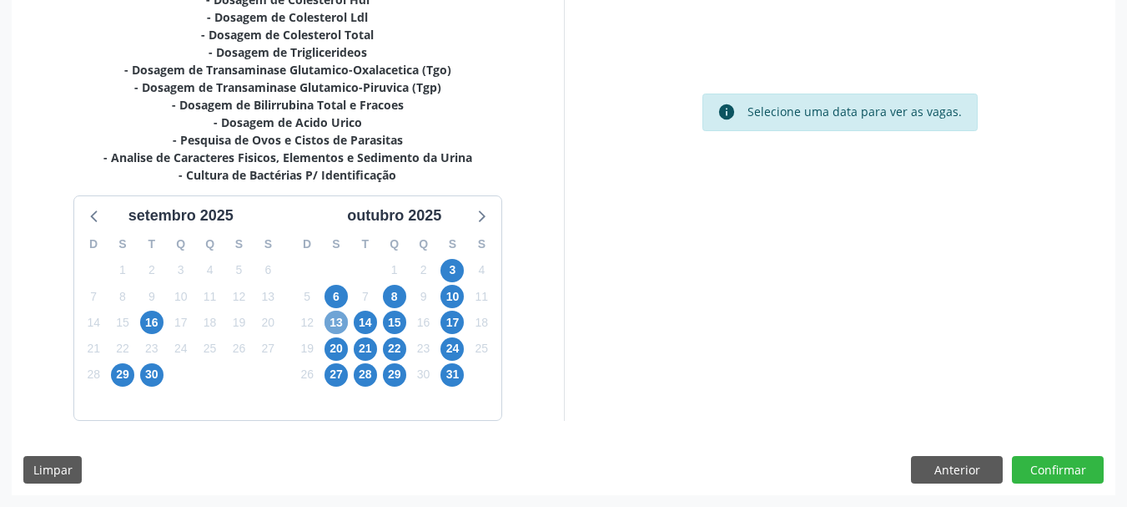
click at [342, 327] on span "13" at bounding box center [336, 321] width 23 height 23
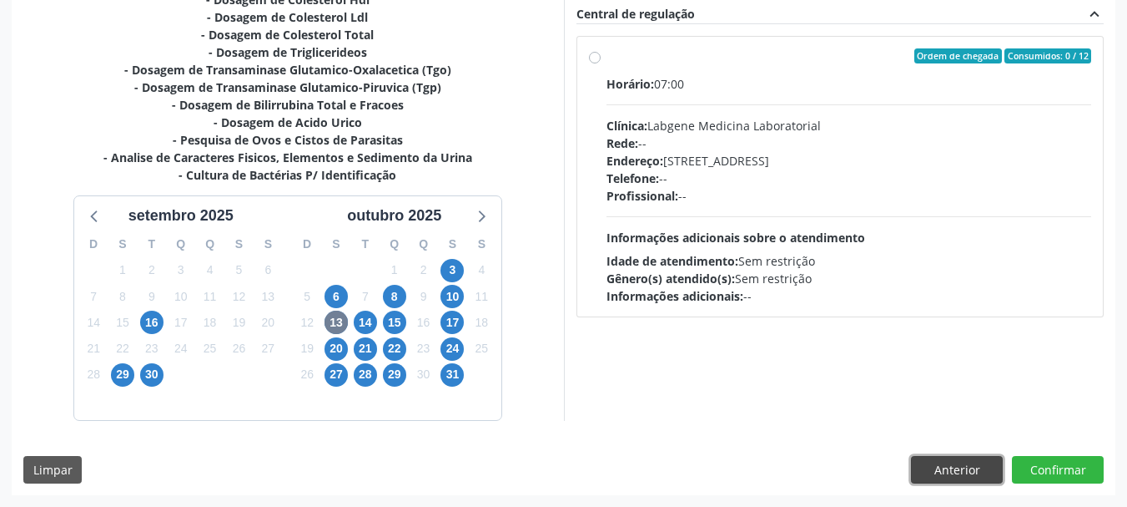
click at [957, 466] on button "Anterior" at bounding box center [957, 470] width 92 height 28
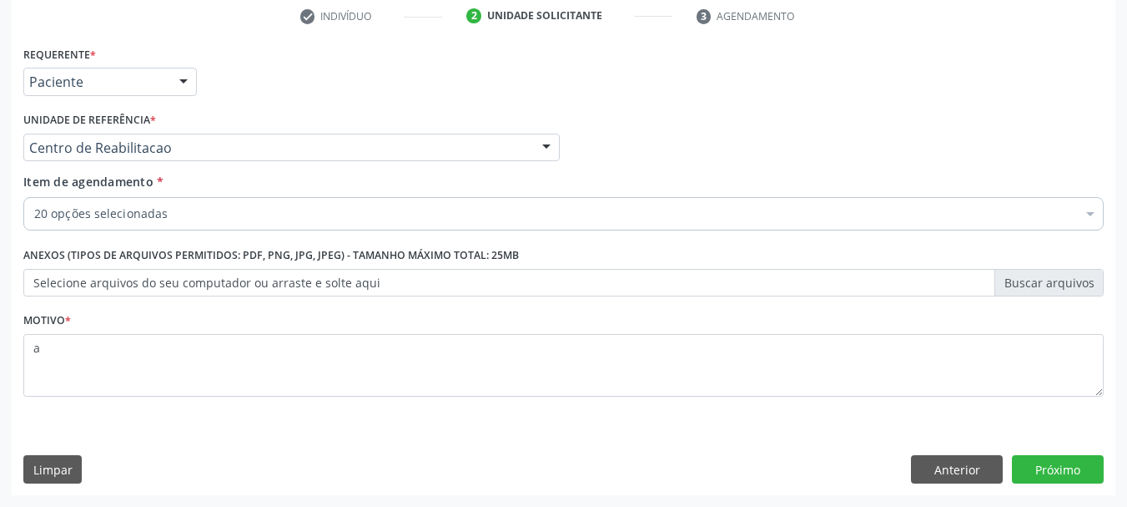
scroll to position [320, 0]
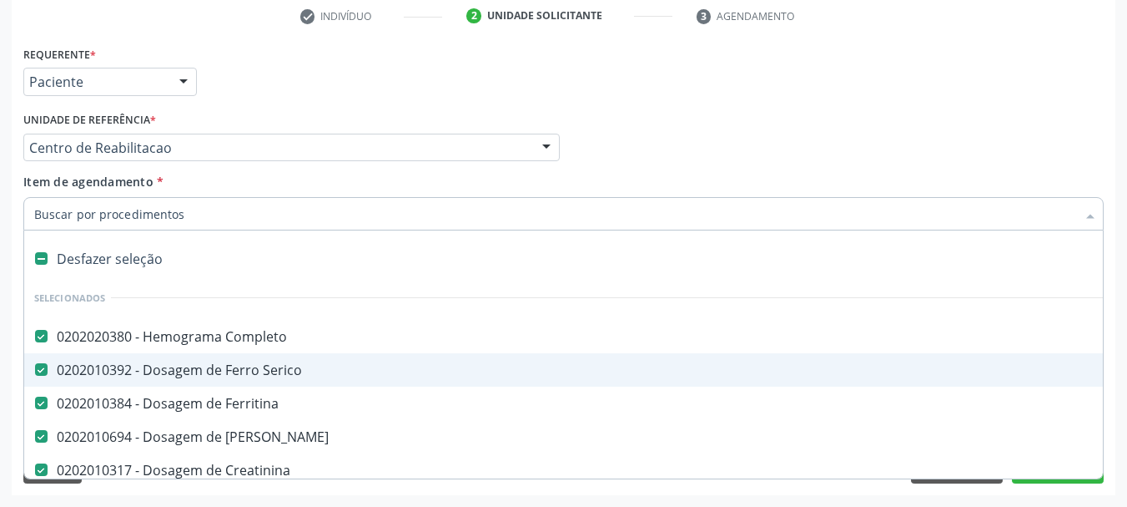
type input "f"
checkbox Livre\) "false"
checkbox Glicose "false"
checkbox Glicosilada "false"
checkbox Hdl "false"
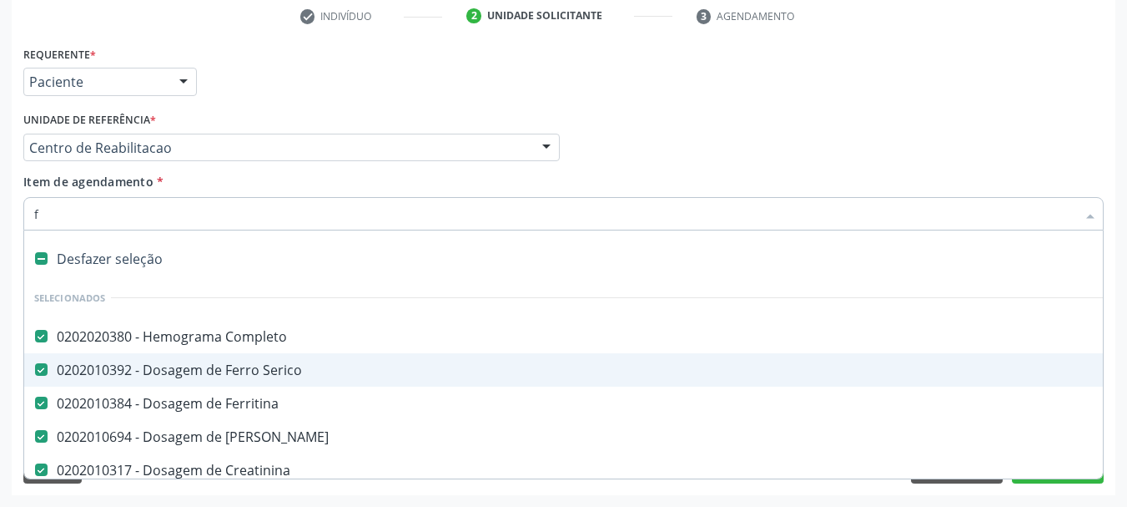
checkbox Ldl "false"
checkbox Total "false"
checkbox Triglicerideos "false"
checkbox \(Tgo\) "false"
checkbox \(Tgp\) "false"
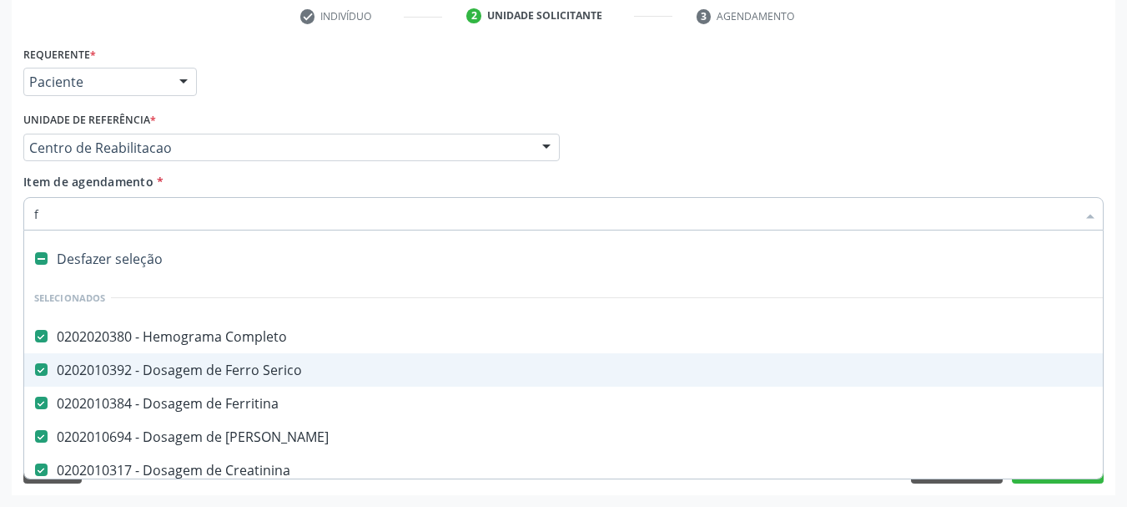
checkbox Fracoes "false"
checkbox Urico "false"
checkbox Parasitas "false"
checkbox Urina "false"
checkbox Identificação "false"
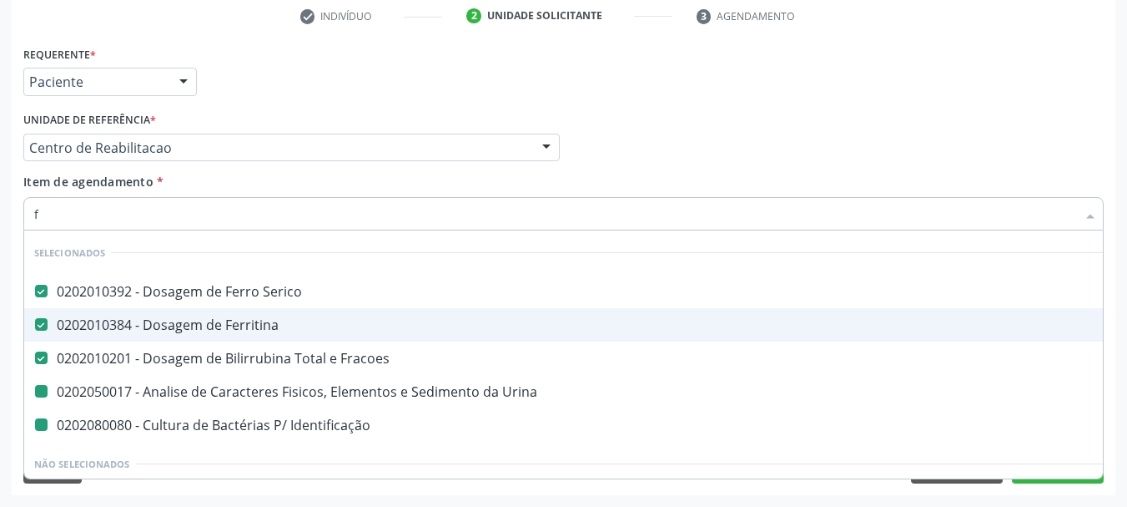
type input "fe"
checkbox Urina "false"
checkbox Identificação "false"
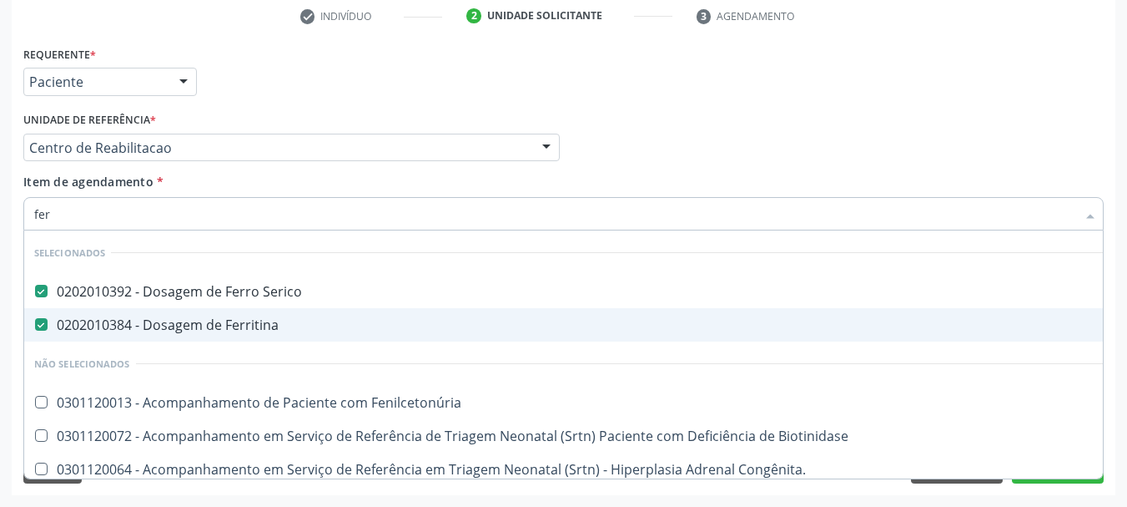
type input "ferr"
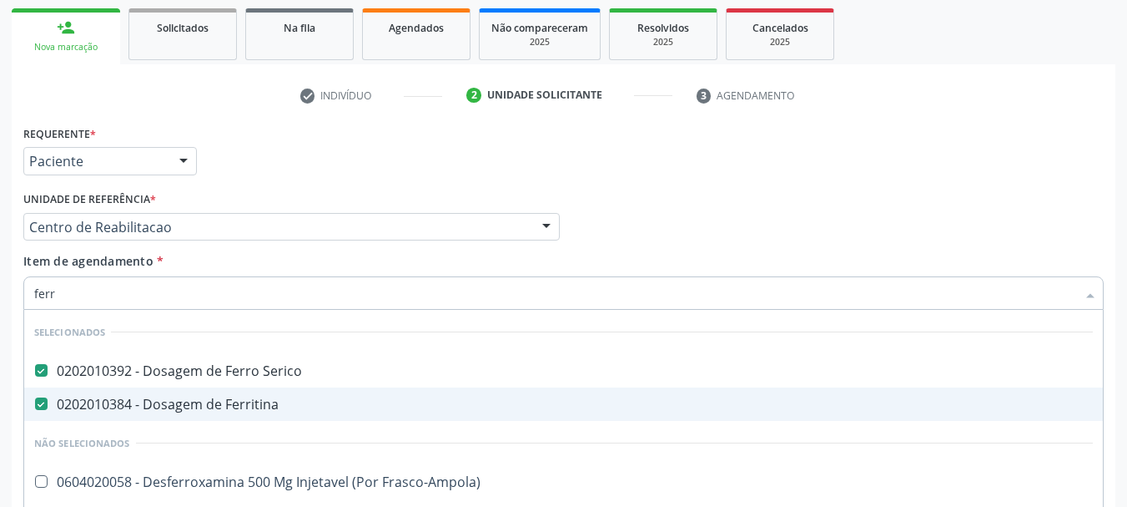
scroll to position [237, 0]
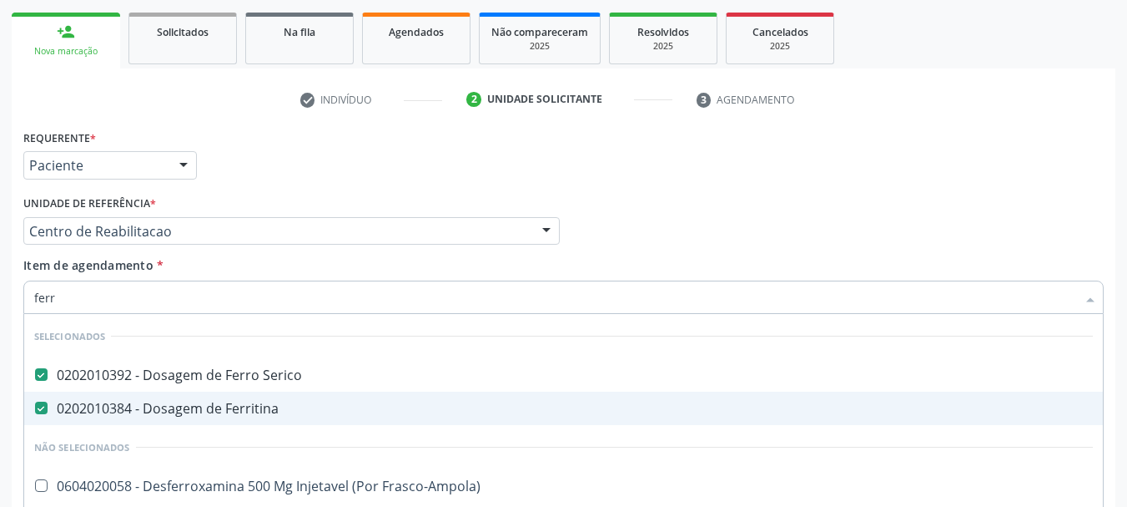
click at [107, 406] on div "0202010384 - Dosagem de Ferritina" at bounding box center [563, 407] width 1059 height 13
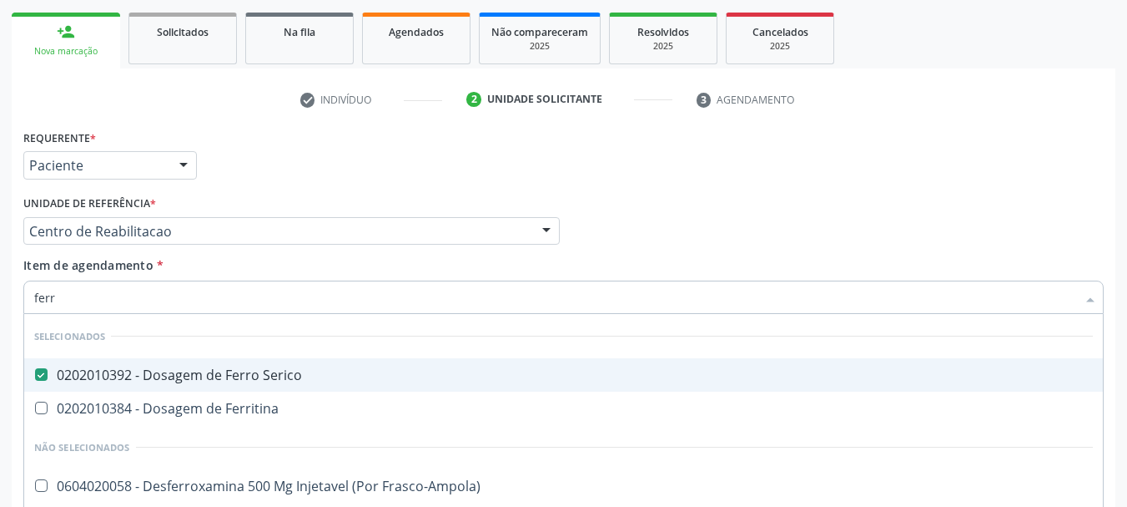
click at [535, 173] on div "Requerente * Paciente Profissional de Saúde Paciente Nenhum resultado encontrad…" at bounding box center [563, 157] width 1089 height 65
checkbox Ferritina "true"
checkbox Frasco-Ampola\) "true"
checkbox Ferro "true"
checkbox Transferrina "true"
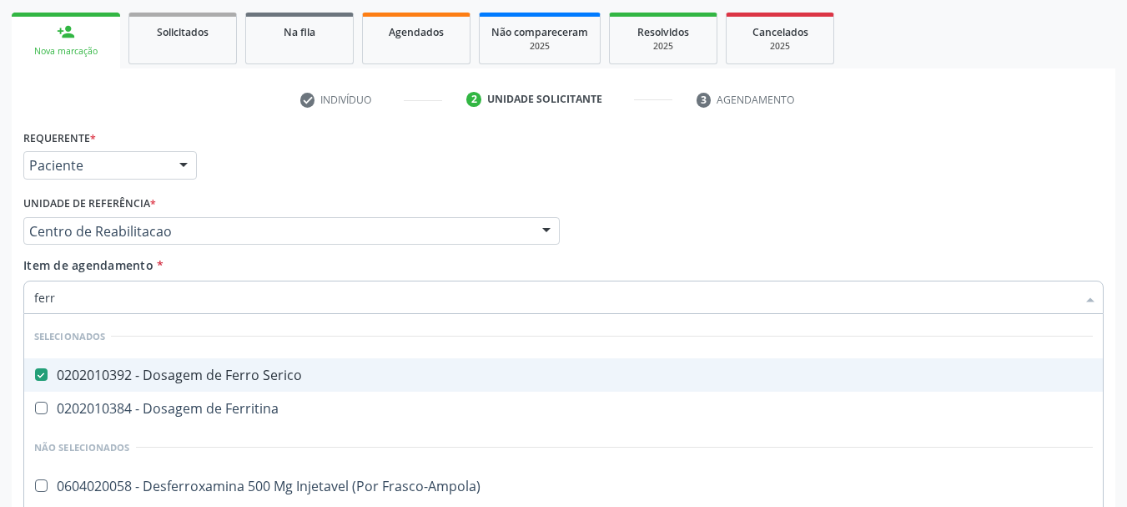
checkbox Transferrina "true"
checkbox Ml\) "true"
checkbox \(Nefroplastia\) "true"
checkbox Ferro "true"
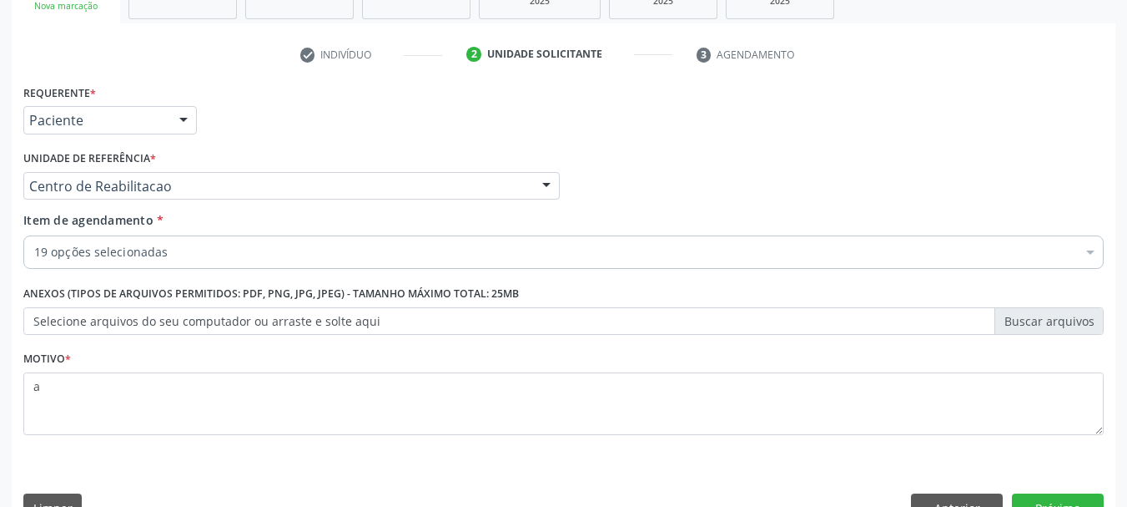
scroll to position [320, 0]
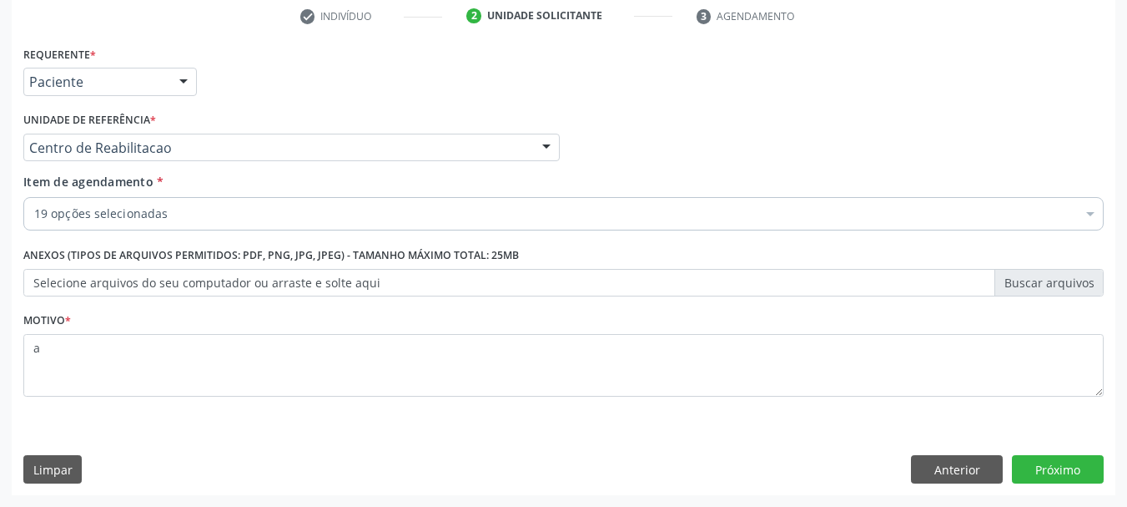
click at [1063, 454] on div "Requerente * Paciente Profissional de Saúde Paciente Nenhum resultado encontrad…" at bounding box center [564, 268] width 1104 height 453
click at [1068, 459] on button "Próximo" at bounding box center [1058, 469] width 92 height 28
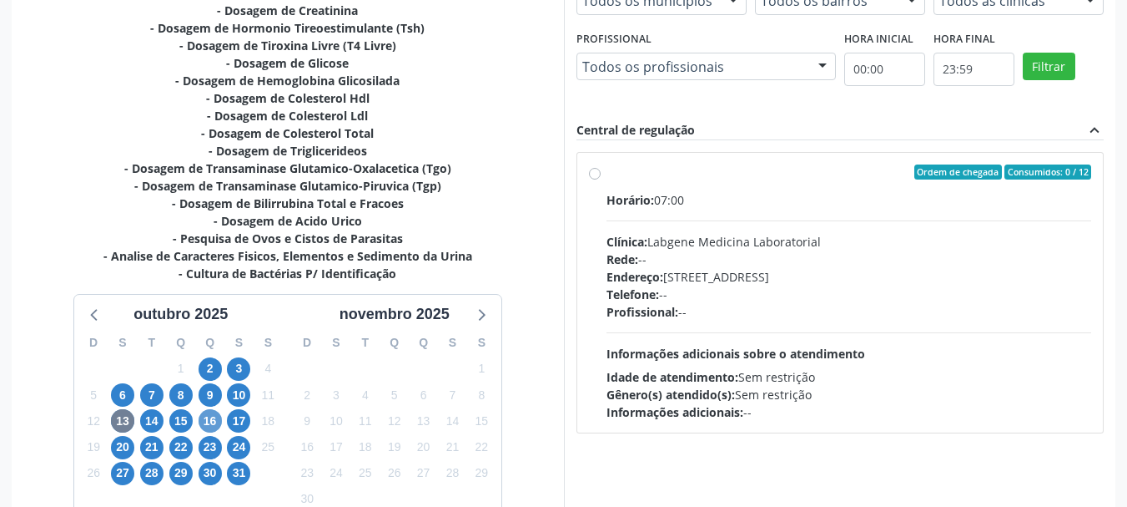
scroll to position [487, 0]
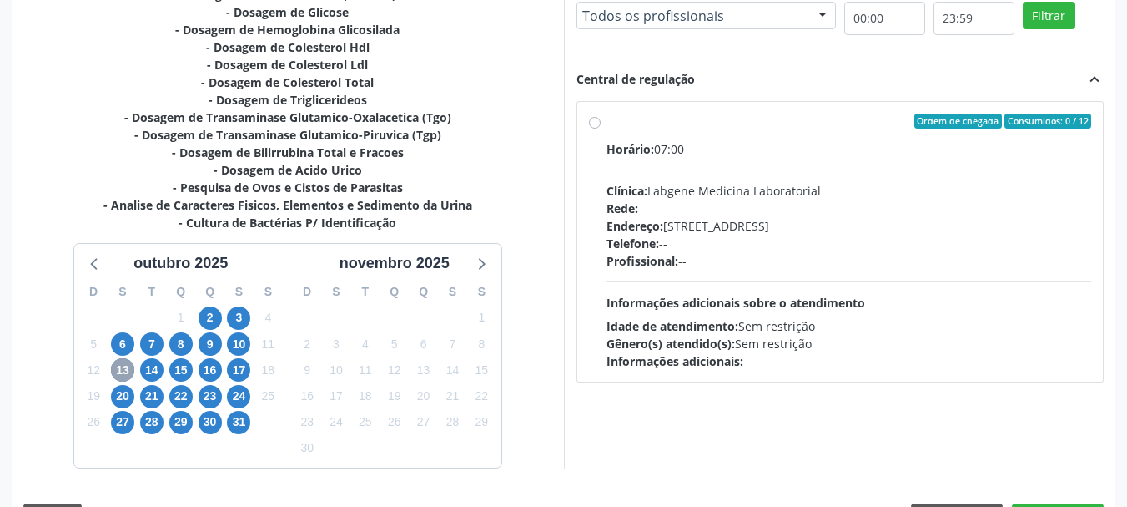
click at [116, 370] on span "13" at bounding box center [122, 369] width 23 height 23
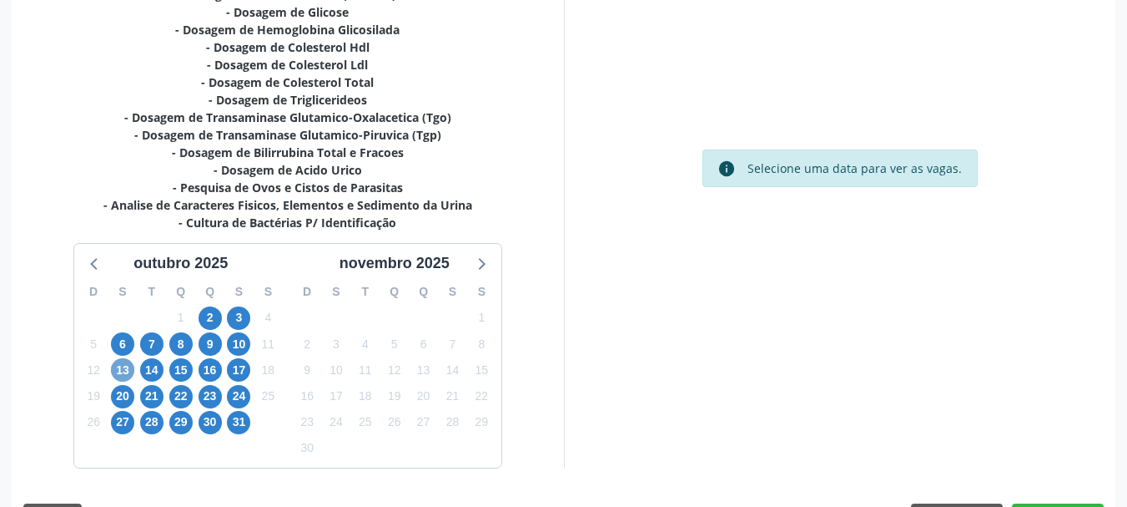
click at [116, 370] on span "13" at bounding box center [122, 369] width 23 height 23
click at [151, 337] on span "7" at bounding box center [151, 343] width 23 height 23
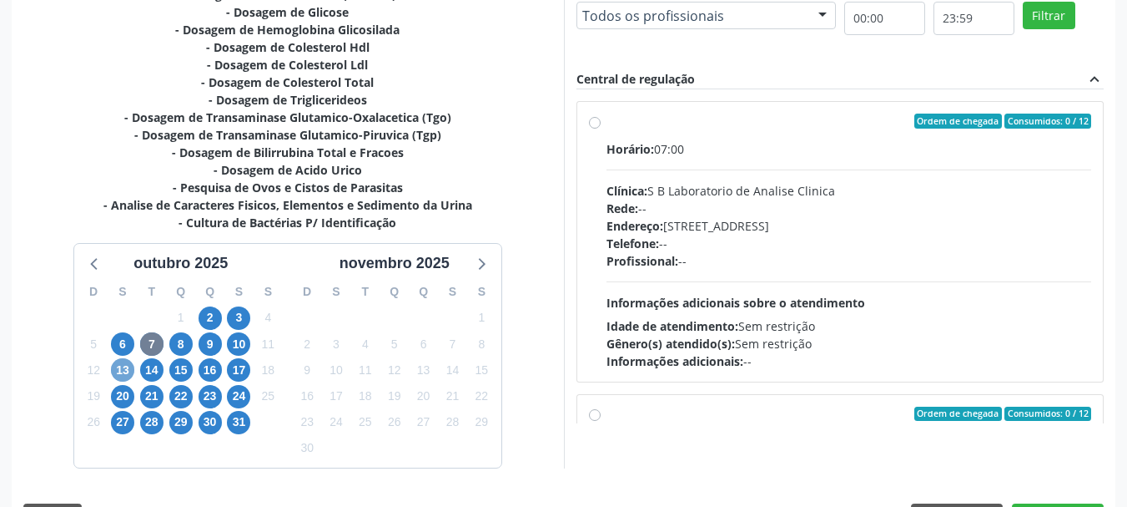
click at [127, 373] on span "13" at bounding box center [122, 369] width 23 height 23
click at [704, 249] on div "Telefone: 38312142" at bounding box center [850, 243] width 486 height 18
click at [601, 129] on input "Ordem de chegada Consumidos: 0 / 40 Horário: 06:45 Clínica: Laboratorio Sao Fra…" at bounding box center [595, 120] width 12 height 15
radio input "true"
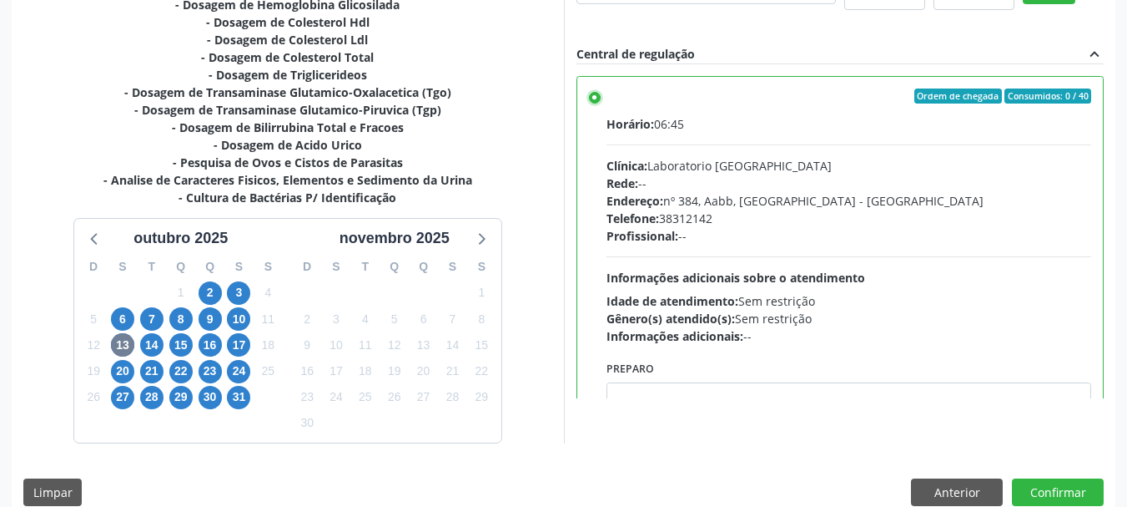
scroll to position [535, 0]
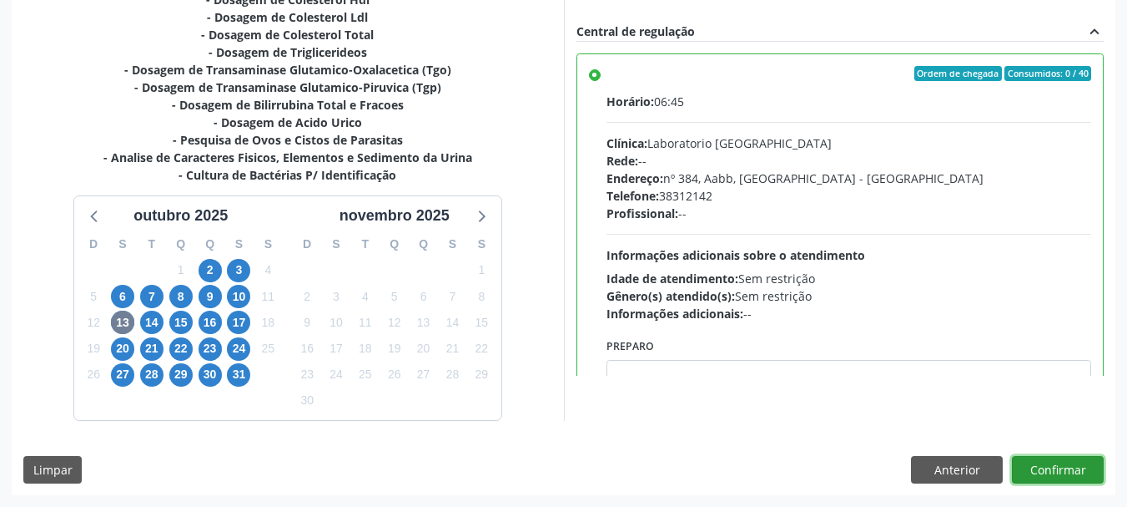
click at [1051, 467] on button "Confirmar" at bounding box center [1058, 470] width 92 height 28
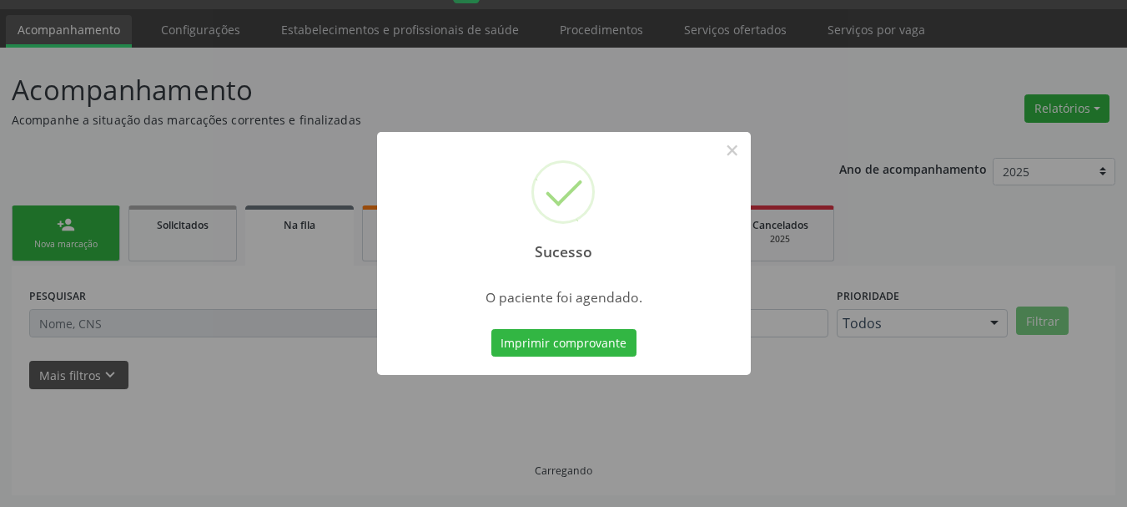
scroll to position [44, 0]
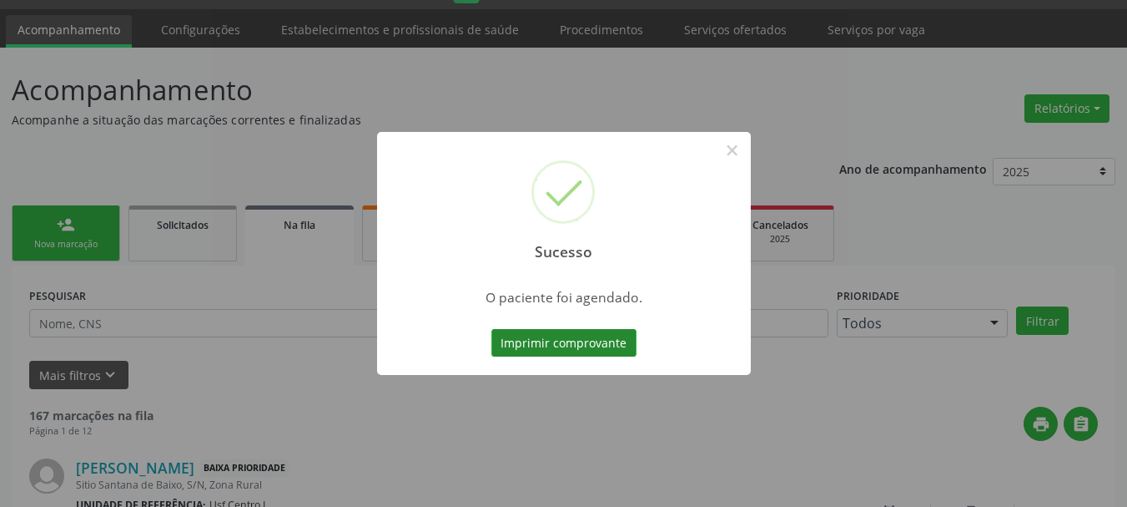
click at [578, 348] on button "Imprimir comprovante" at bounding box center [564, 343] width 145 height 28
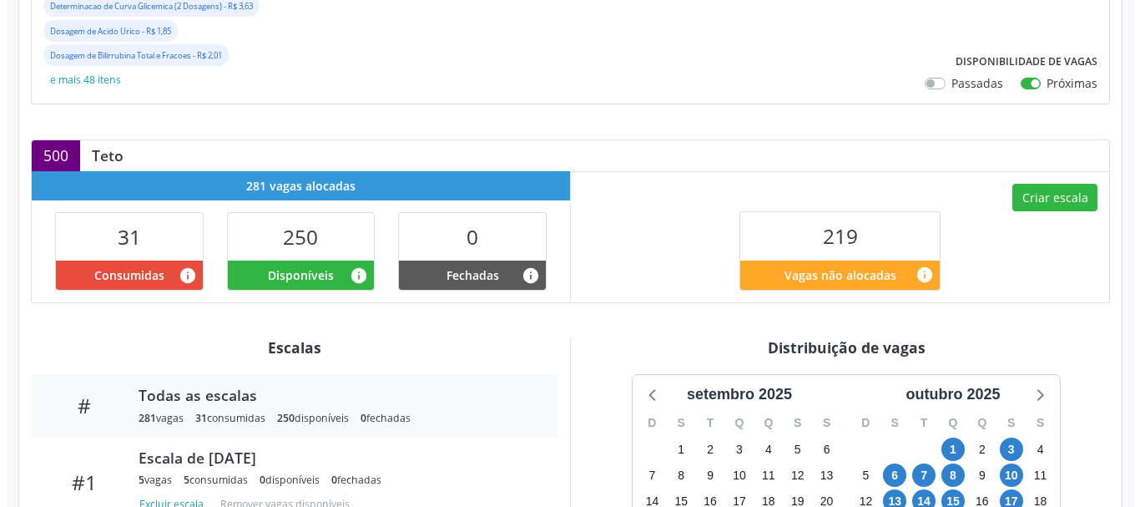
scroll to position [250, 0]
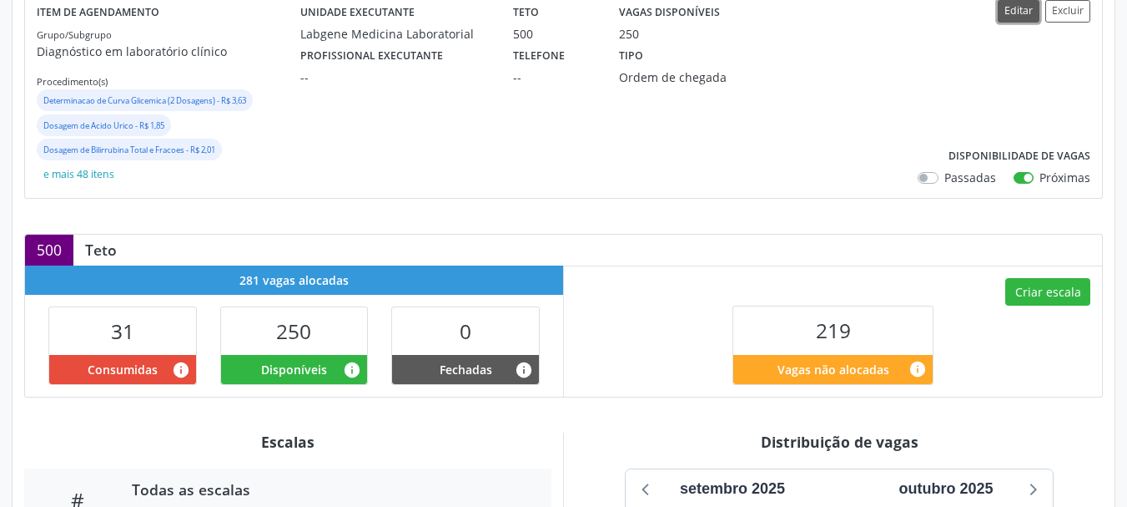
click at [1024, 18] on button "Editar" at bounding box center [1019, 11] width 42 height 23
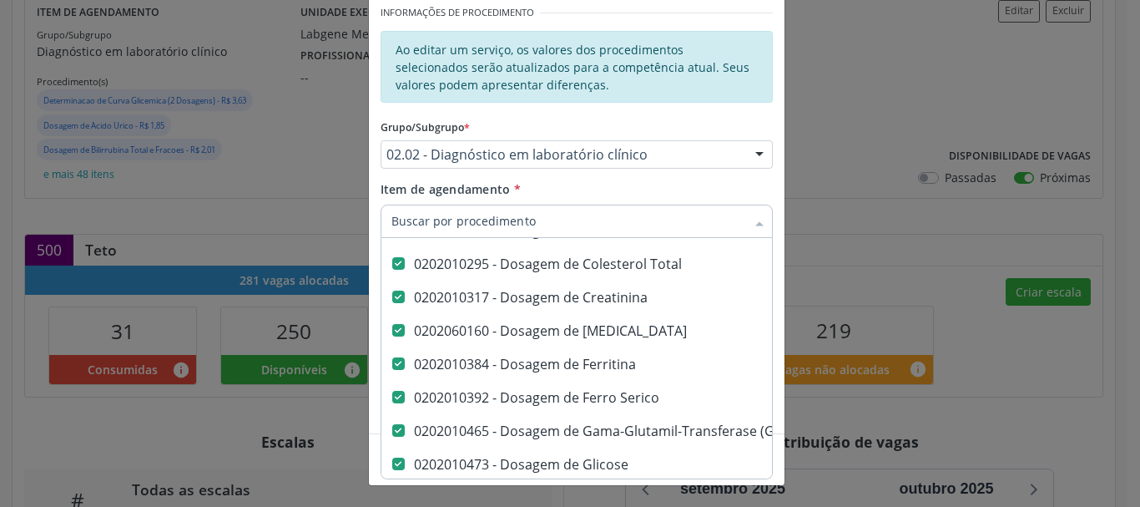
scroll to position [618, 0]
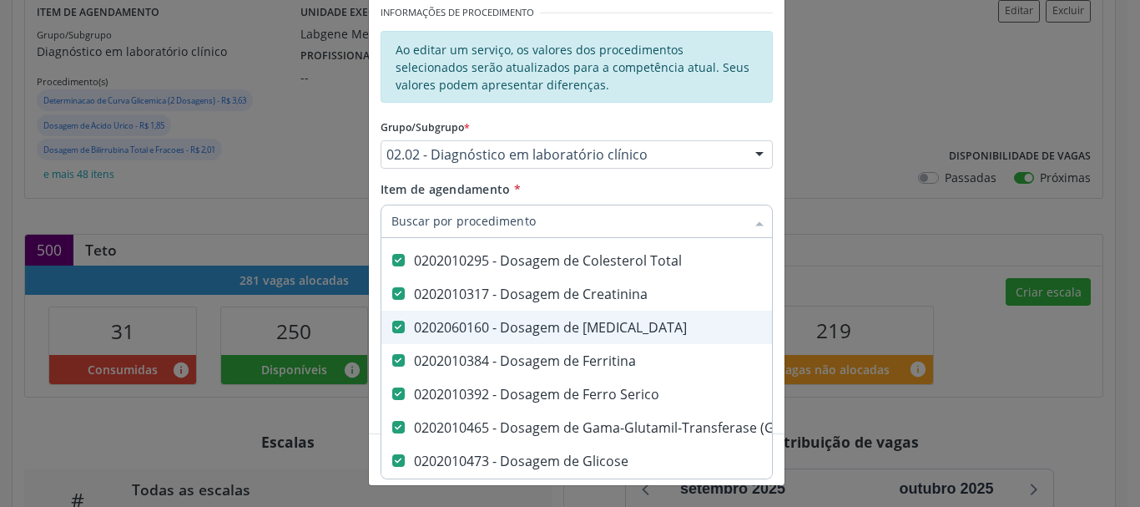
click at [596, 332] on div "0202060160 - Dosagem de Estradiol" at bounding box center [1029, 326] width 1277 height 13
checkbox Estradiol "false"
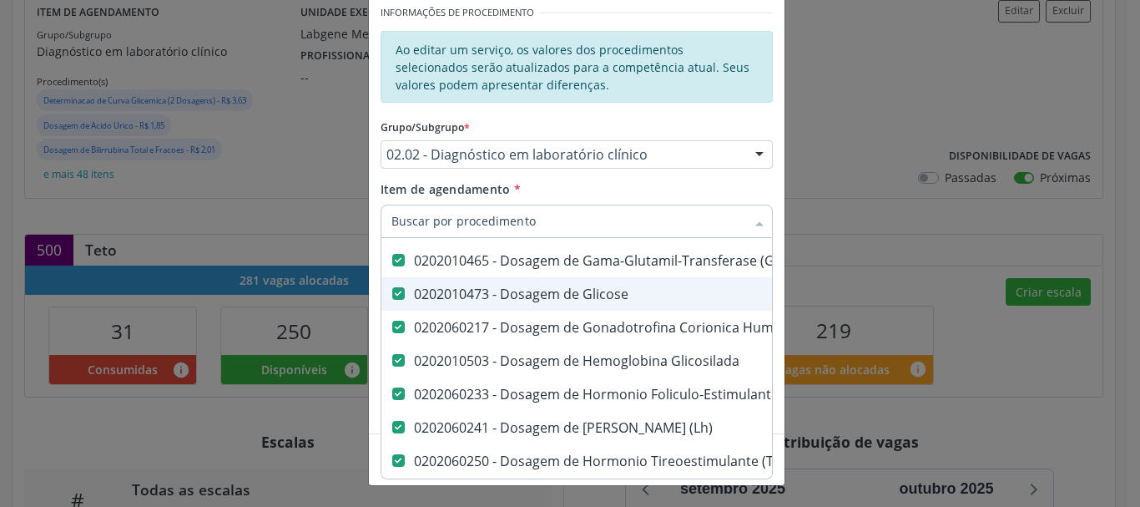
scroll to position [818, 0]
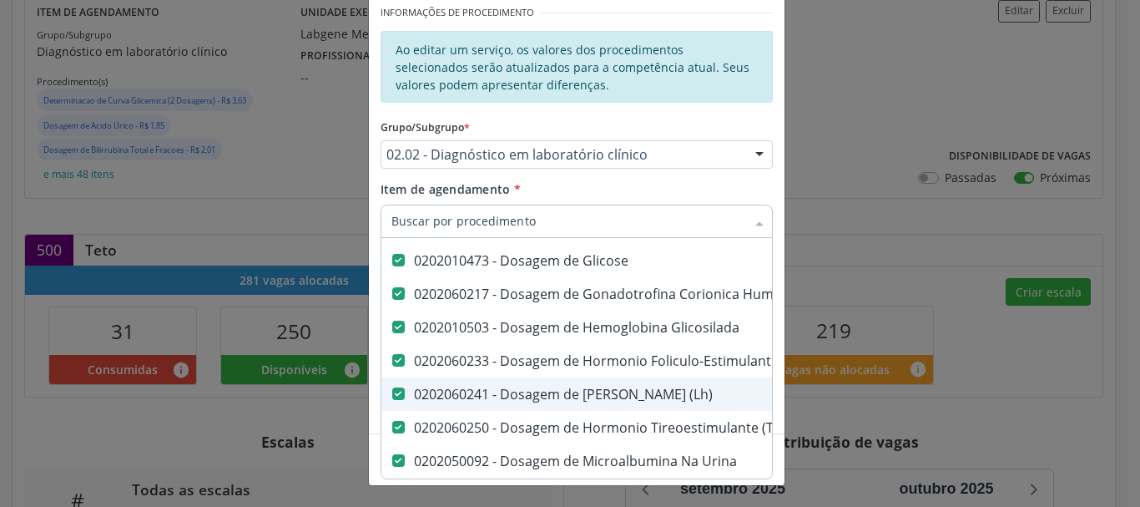
click at [713, 394] on div "0202060241 - Dosagem de Hormonio Luteinizante (Lh)" at bounding box center [1029, 393] width 1277 height 13
checkbox \(Lh\) "false"
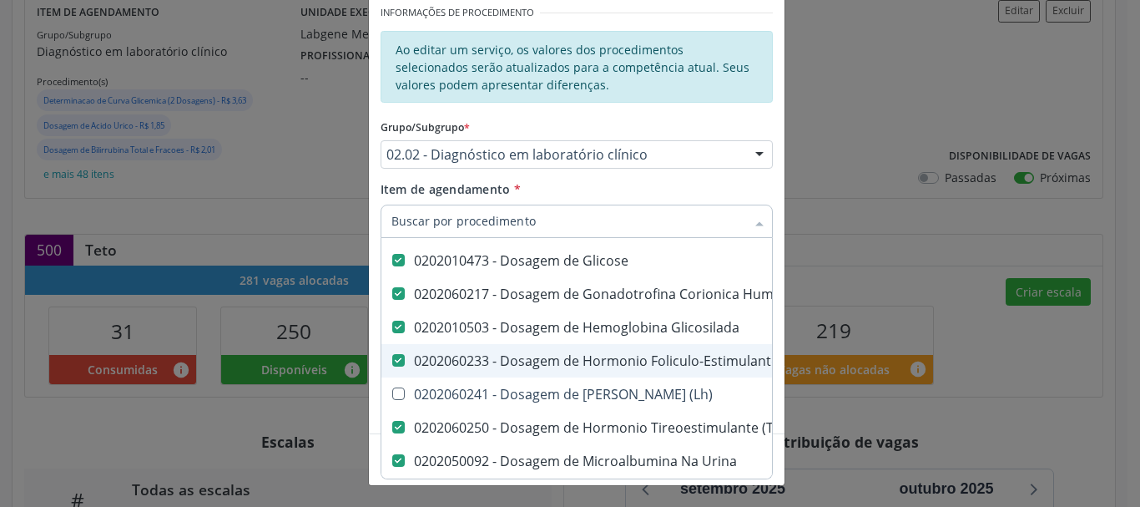
click at [703, 364] on div "0202060233 - Dosagem de Hormonio Foliculo-Estimulante (Fsh)" at bounding box center [1029, 360] width 1277 height 13
checkbox \(Fsh\) "false"
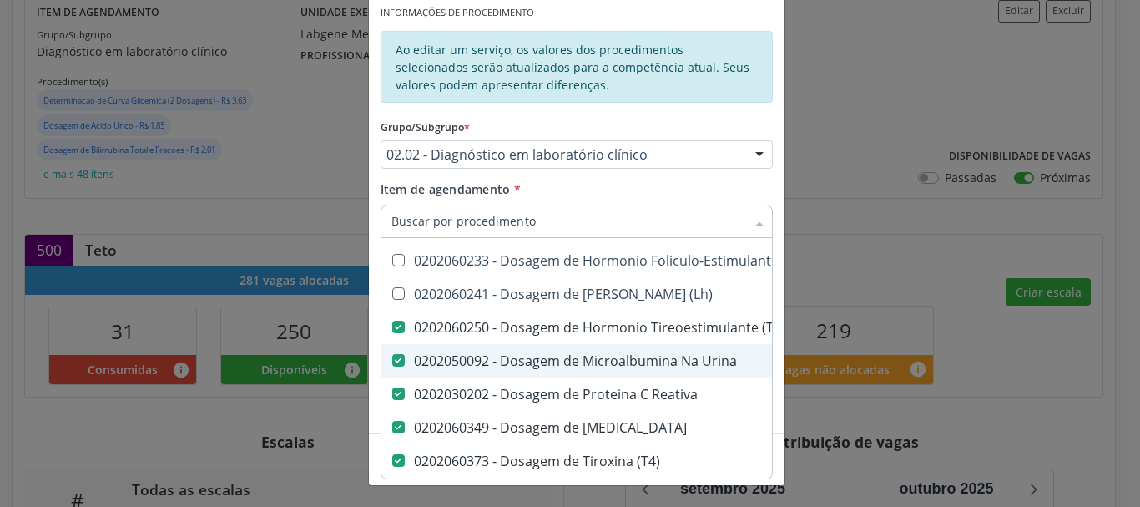
scroll to position [951, 0]
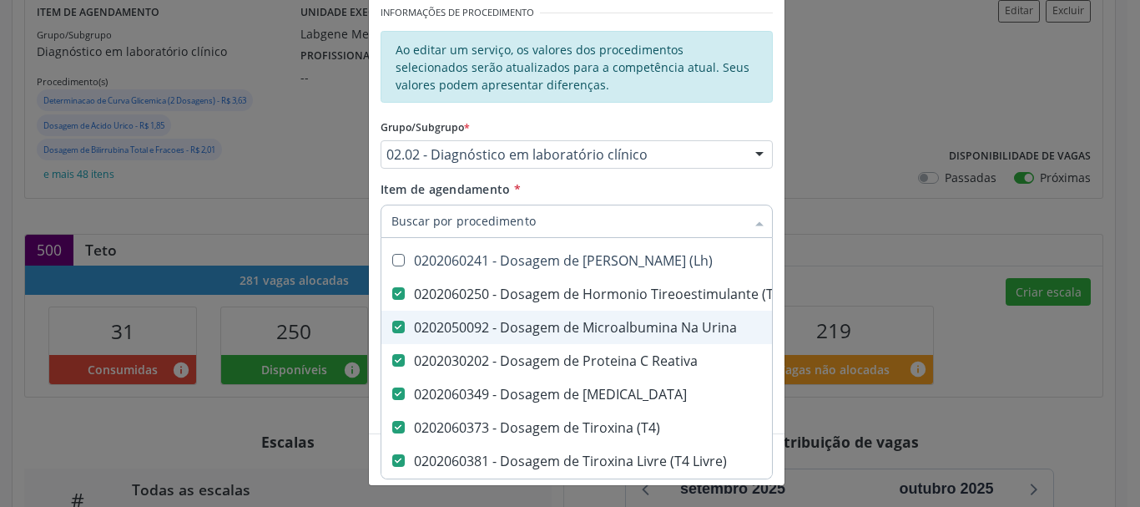
click at [651, 321] on div "0202050092 - Dosagem de Microalbumina Na Urina" at bounding box center [1029, 326] width 1277 height 13
checkbox Urina "false"
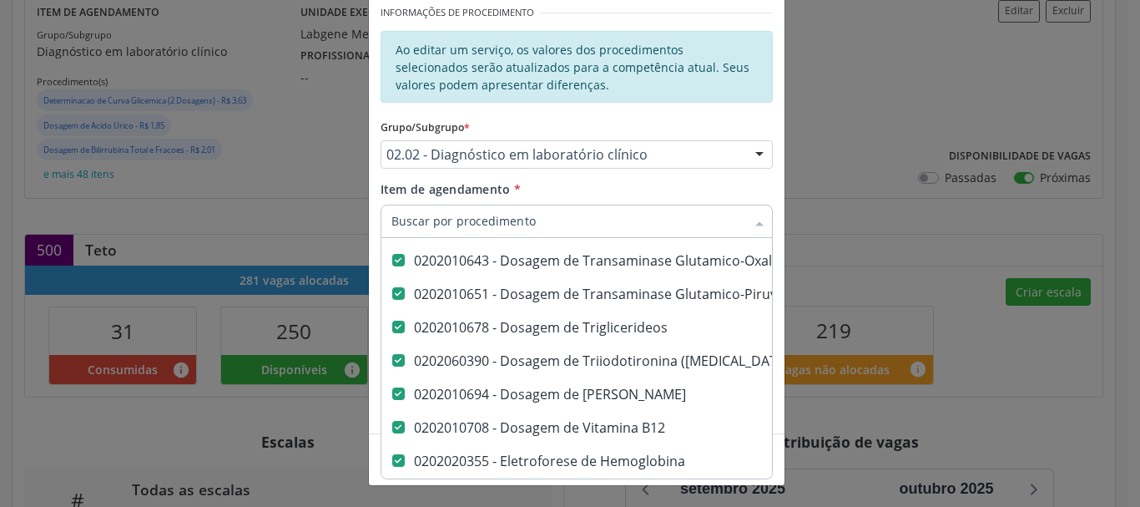
scroll to position [1218, 0]
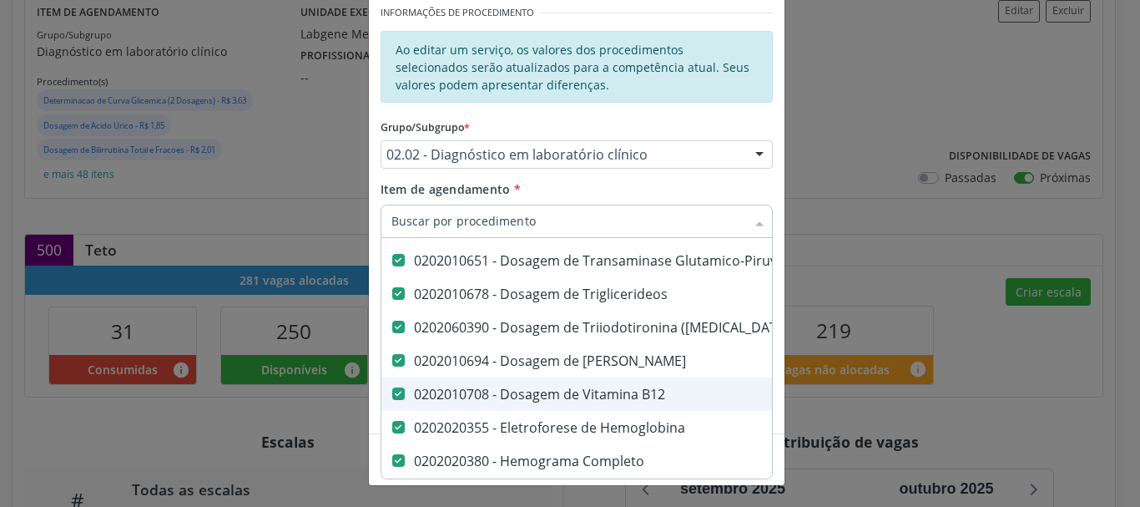
click at [657, 398] on div "0202010708 - Dosagem de Vitamina B12" at bounding box center [1029, 393] width 1277 height 13
checkbox B12 "false"
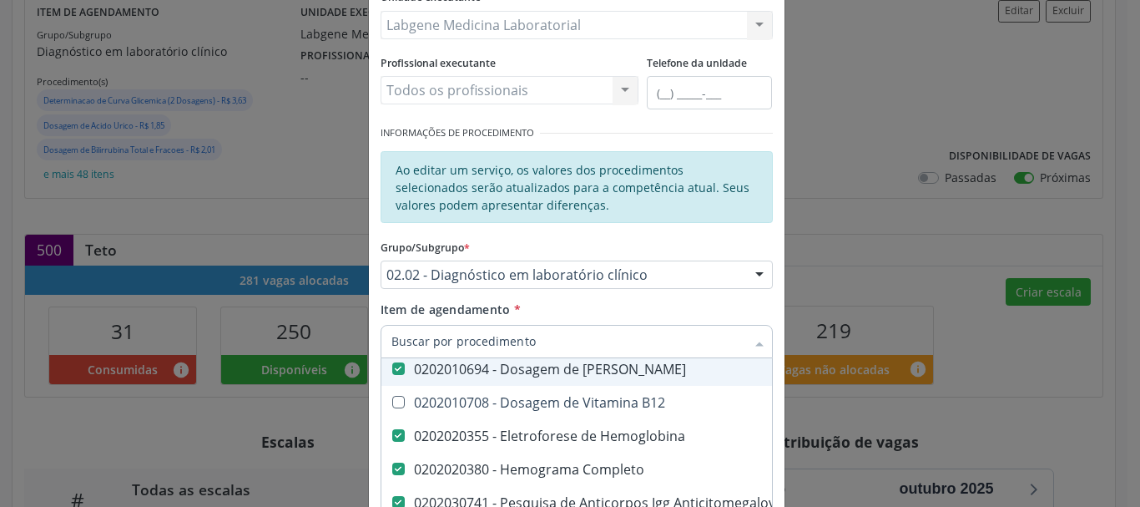
scroll to position [0, 0]
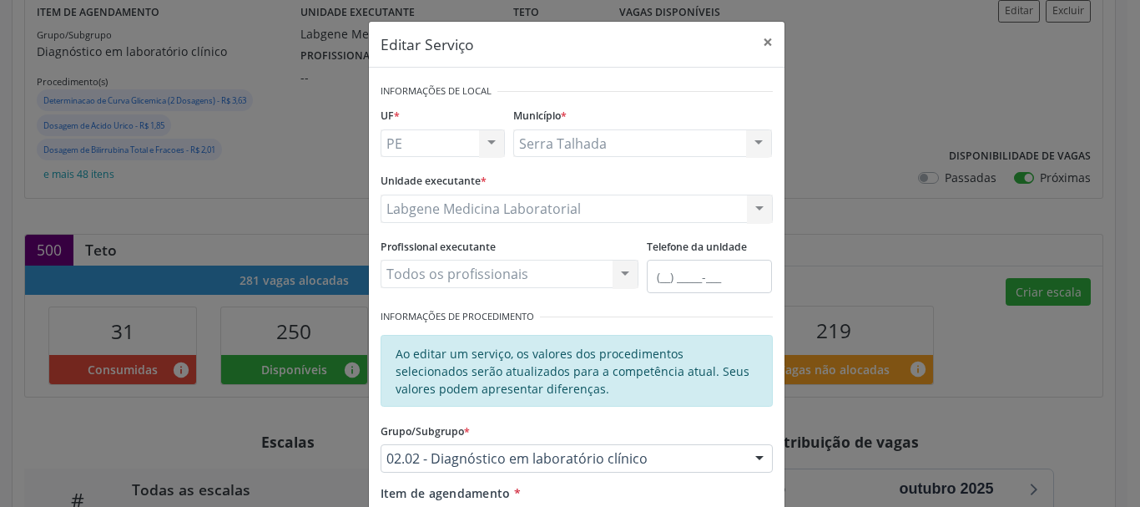
click at [703, 304] on div "Telefone da unidade" at bounding box center [710, 269] width 134 height 71
checkbox Estradiol "true"
checkbox \(Fsh\) "true"
checkbox \(Lh\) "true"
checkbox Urina "true"
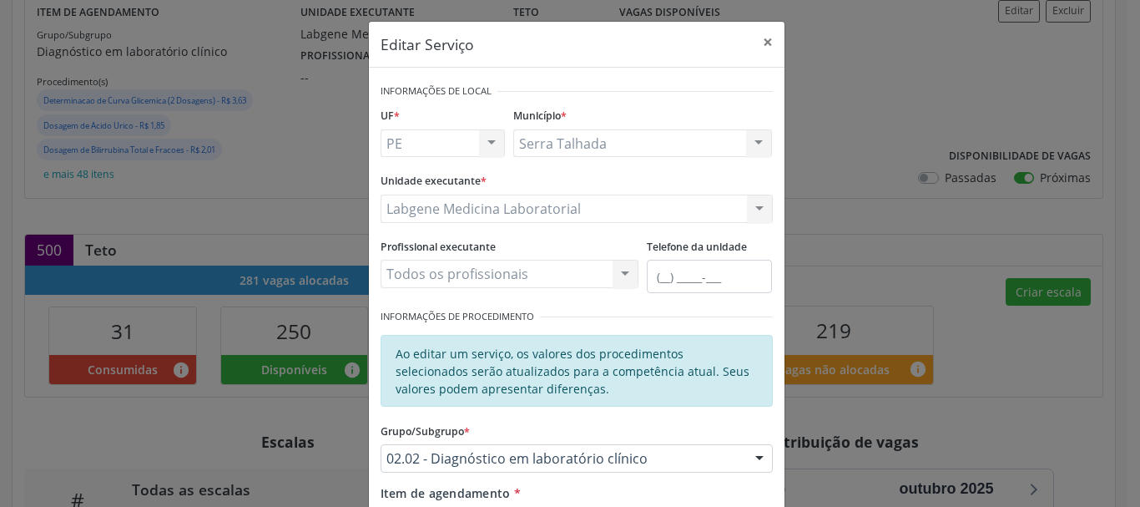
checkbox B12 "true"
checkbox Fraco\) "false"
checkbox Parasitas "false"
checkbox Fezes "false"
checkbox \(Tia\) "false"
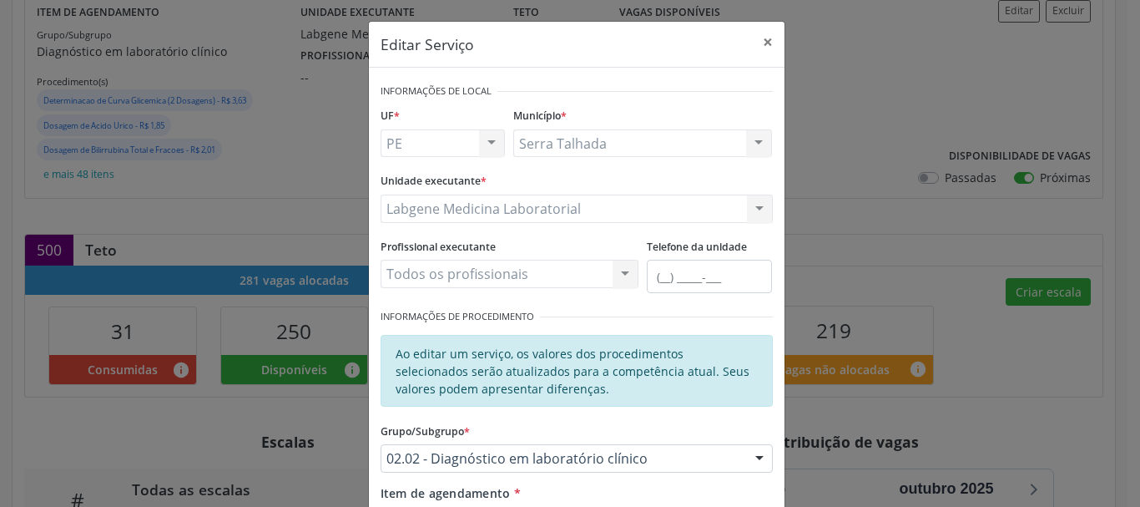
click at [612, 243] on div "Profissional executante Todos os profissionais Todos os profissionais Nenhum re…" at bounding box center [510, 260] width 259 height 53
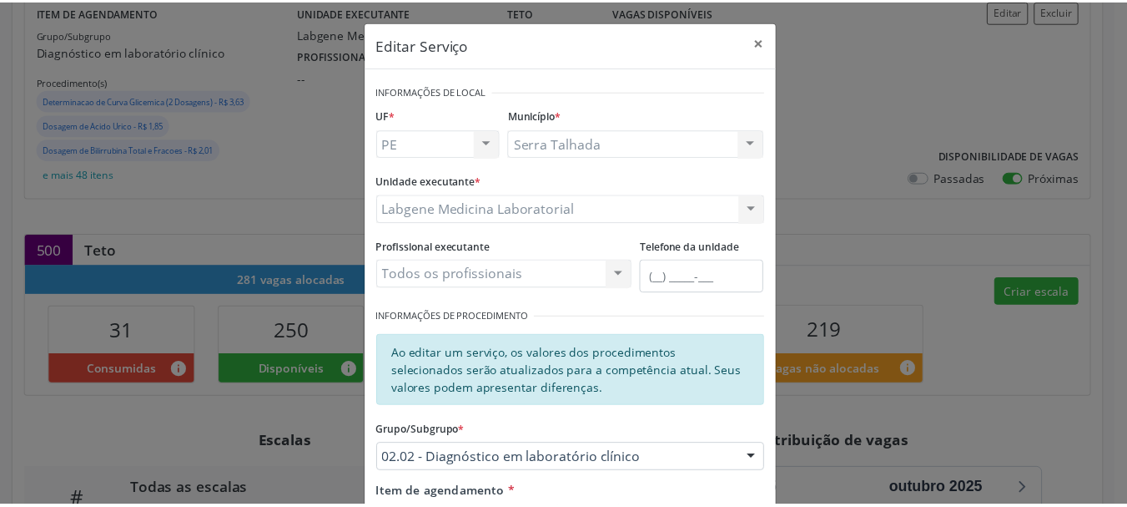
scroll to position [304, 0]
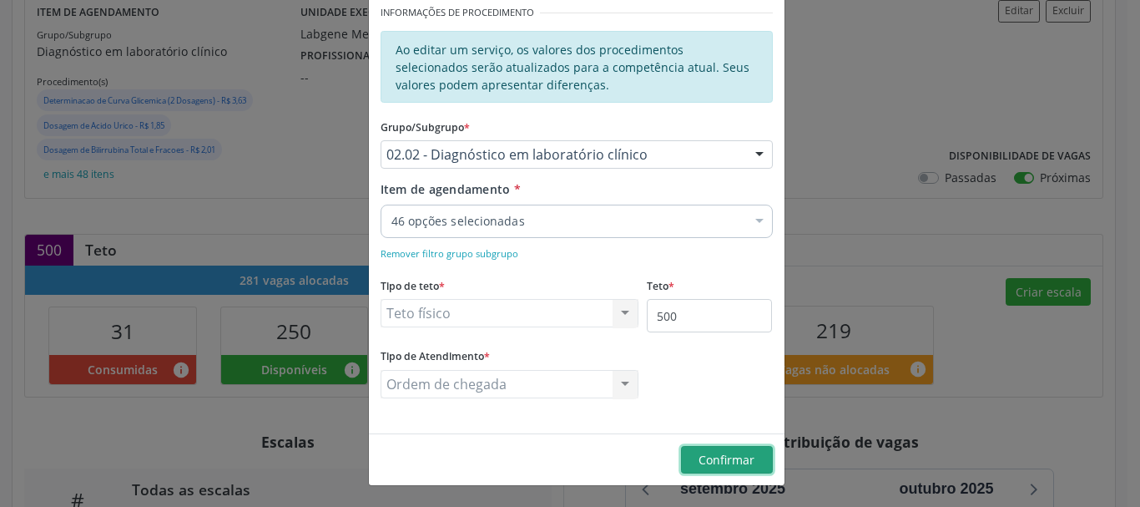
click at [725, 452] on span "Confirmar" at bounding box center [726, 459] width 56 height 16
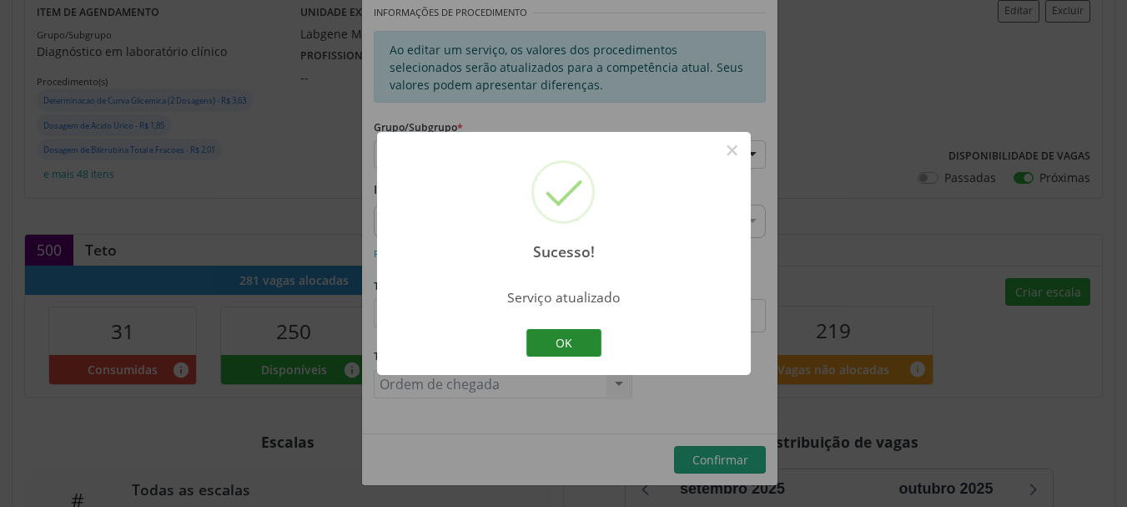
click at [542, 350] on button "OK" at bounding box center [564, 343] width 75 height 28
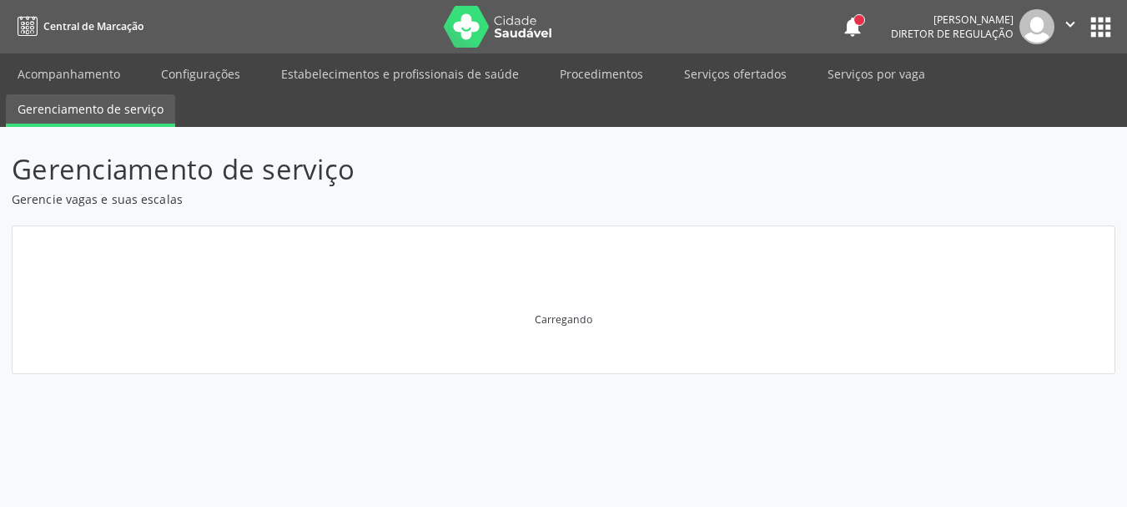
scroll to position [0, 0]
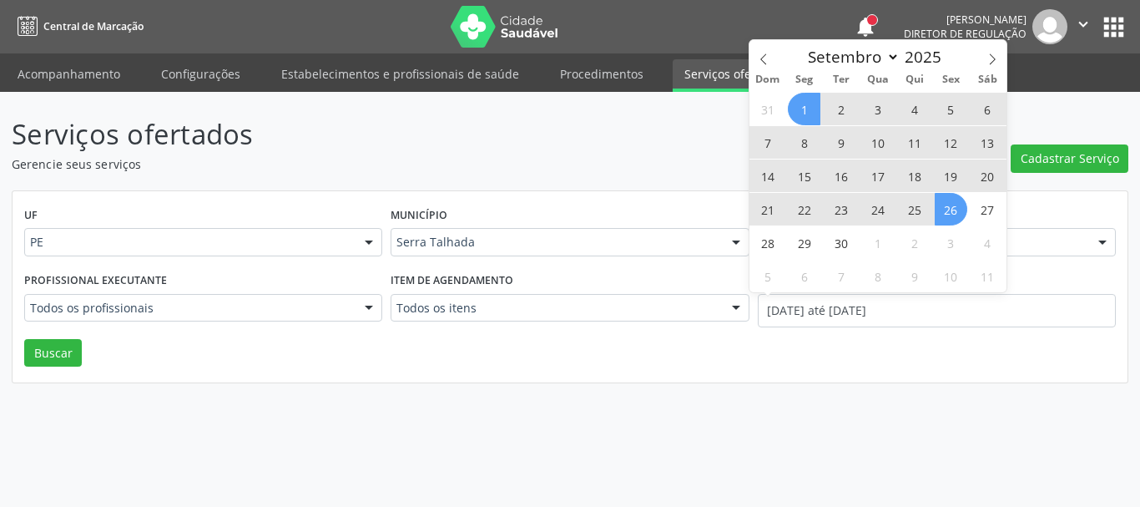
select select "8"
